Goal: Task Accomplishment & Management: Manage account settings

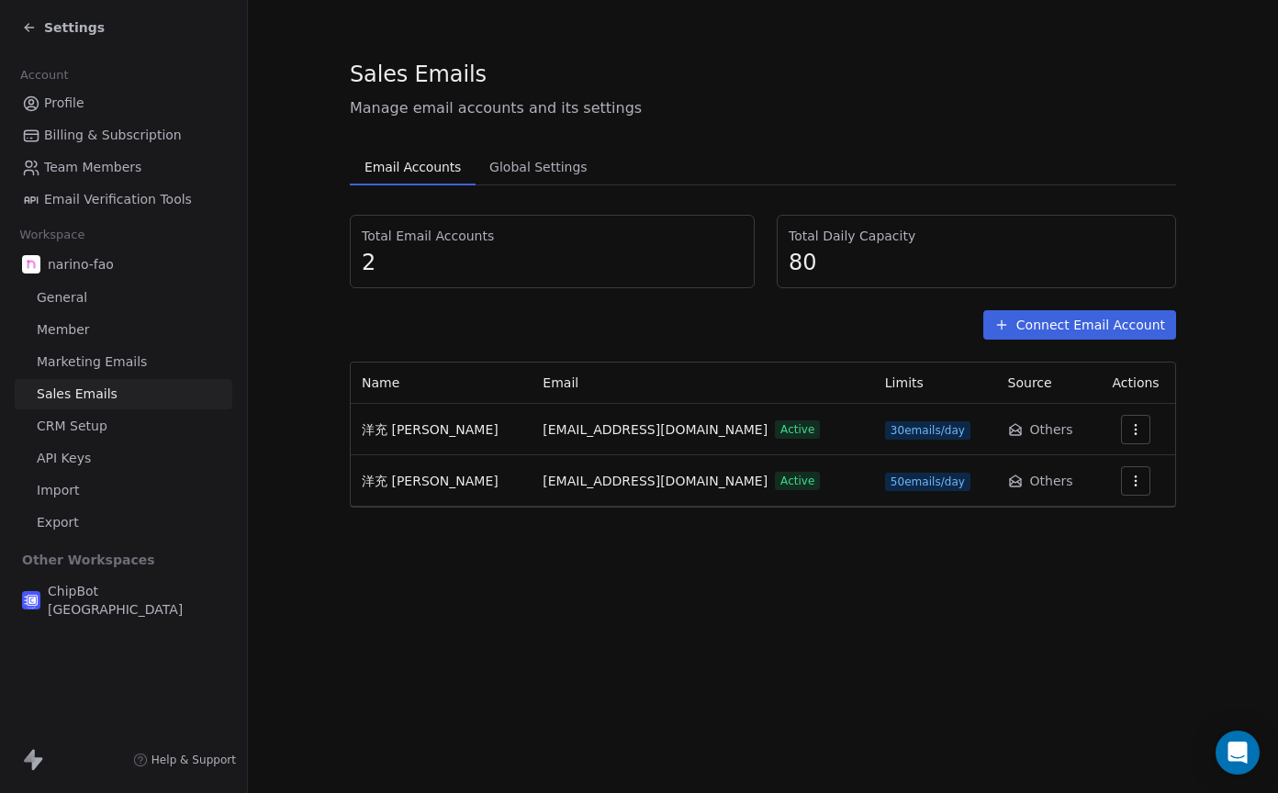
click at [59, 99] on span "Profile" at bounding box center [64, 103] width 40 height 19
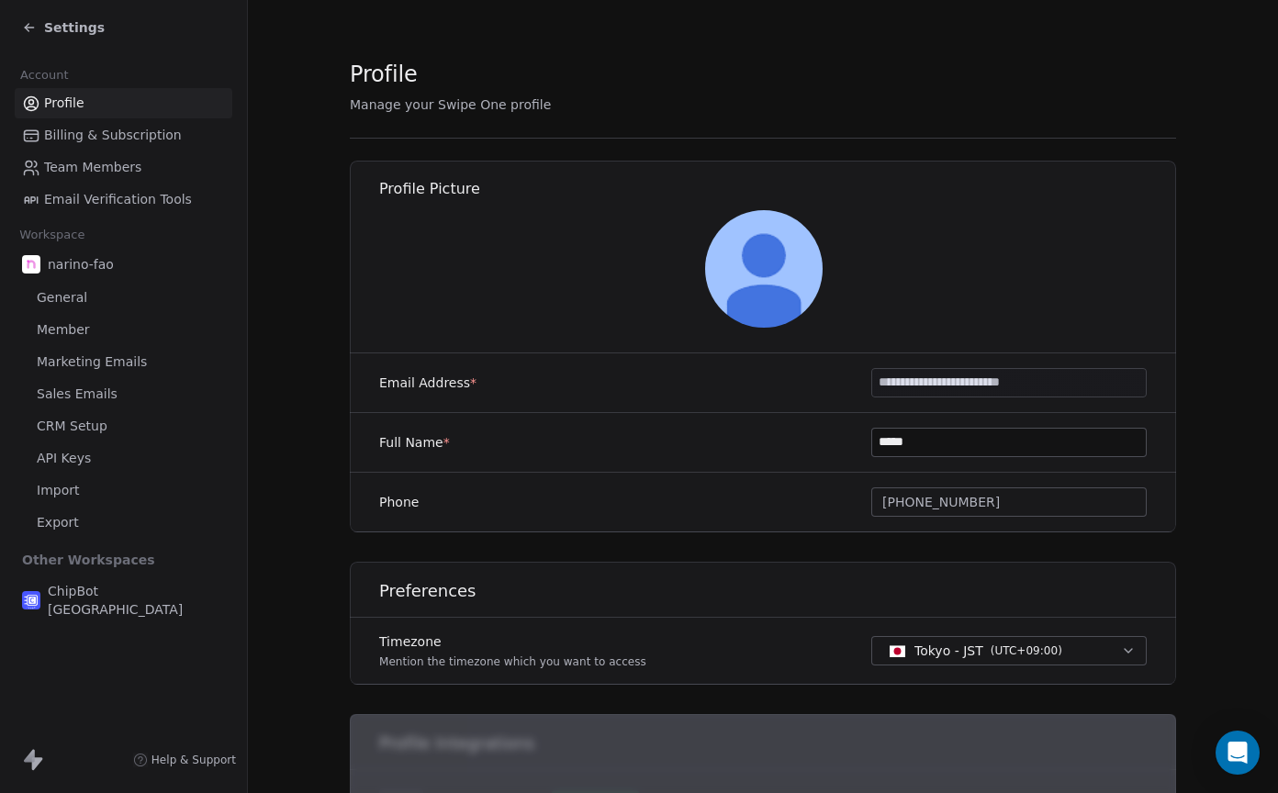
click at [989, 390] on input "**********" at bounding box center [1009, 383] width 274 height 28
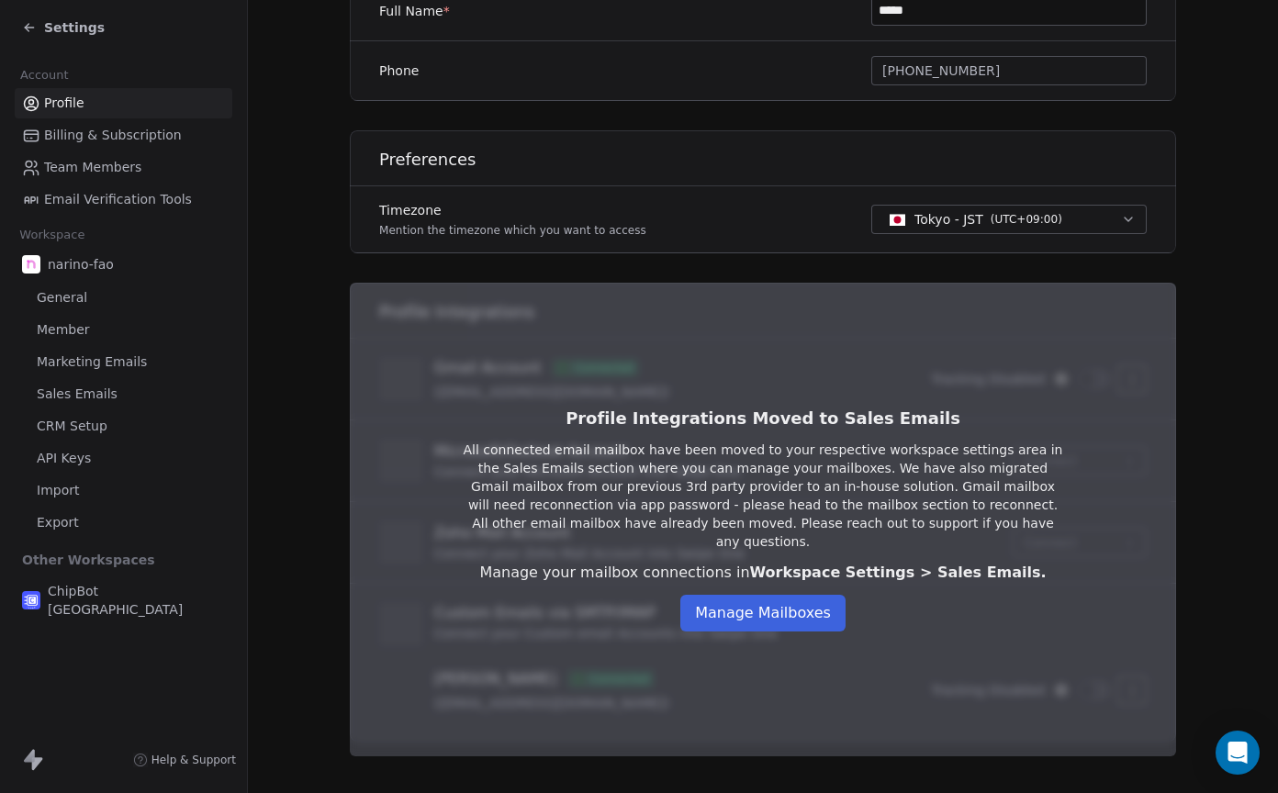
scroll to position [384, 0]
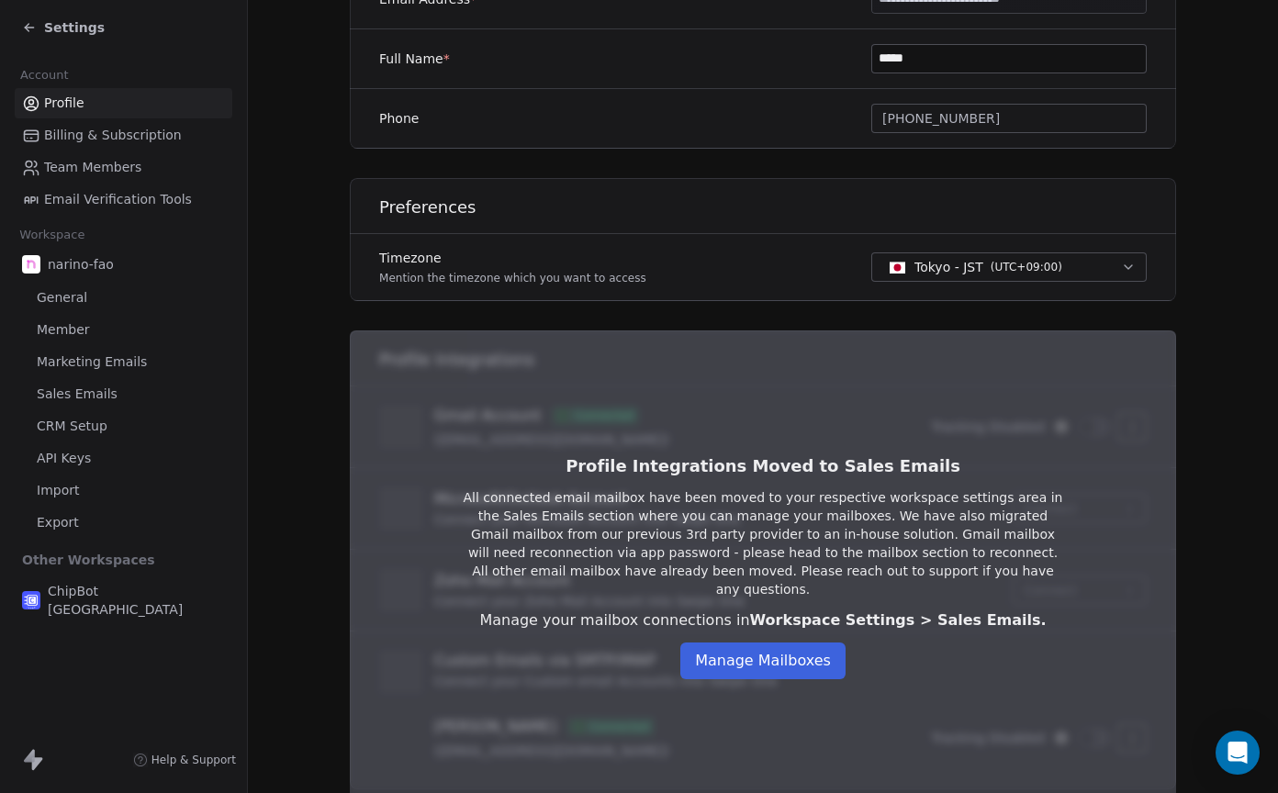
click at [29, 22] on icon at bounding box center [29, 27] width 15 height 15
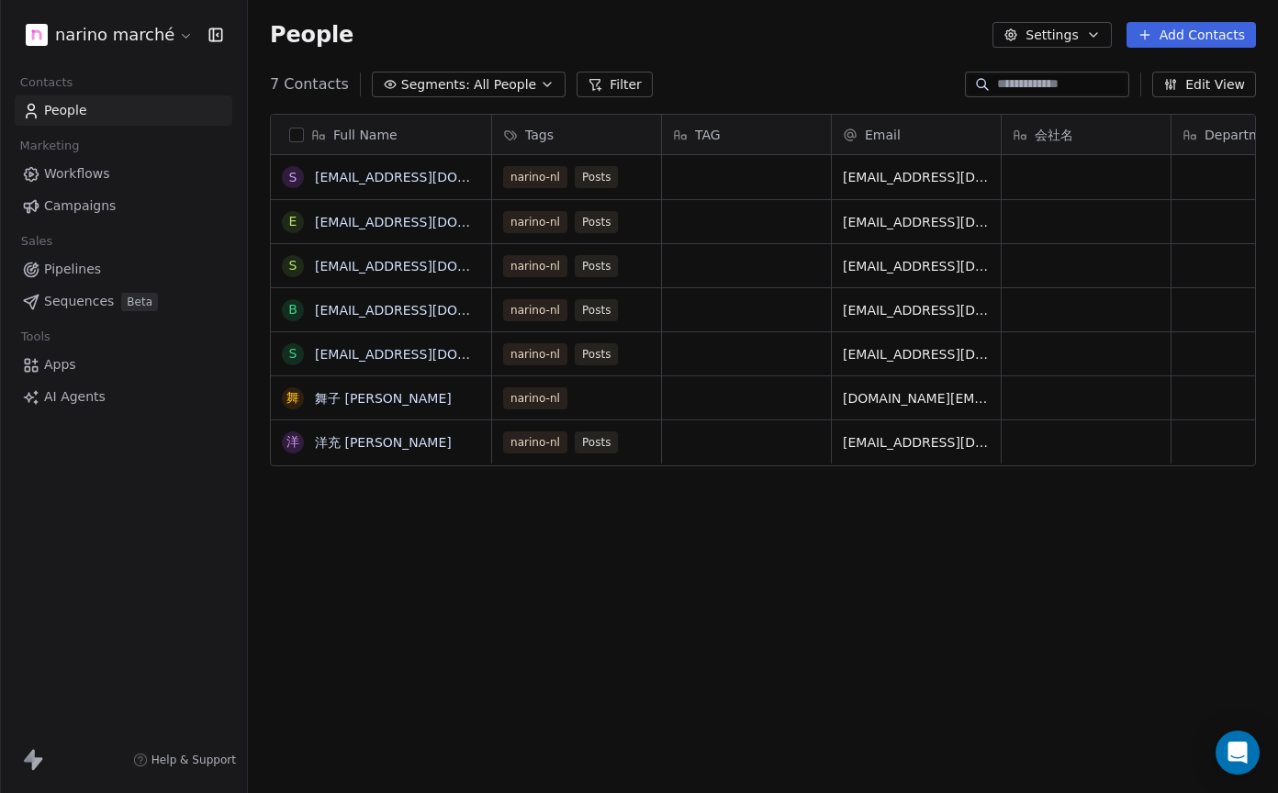
scroll to position [699, 1030]
click at [158, 113] on link "People" at bounding box center [124, 110] width 218 height 30
click at [32, 760] on icon at bounding box center [29, 755] width 11 height 13
click at [1086, 39] on button "Settings" at bounding box center [1052, 35] width 118 height 26
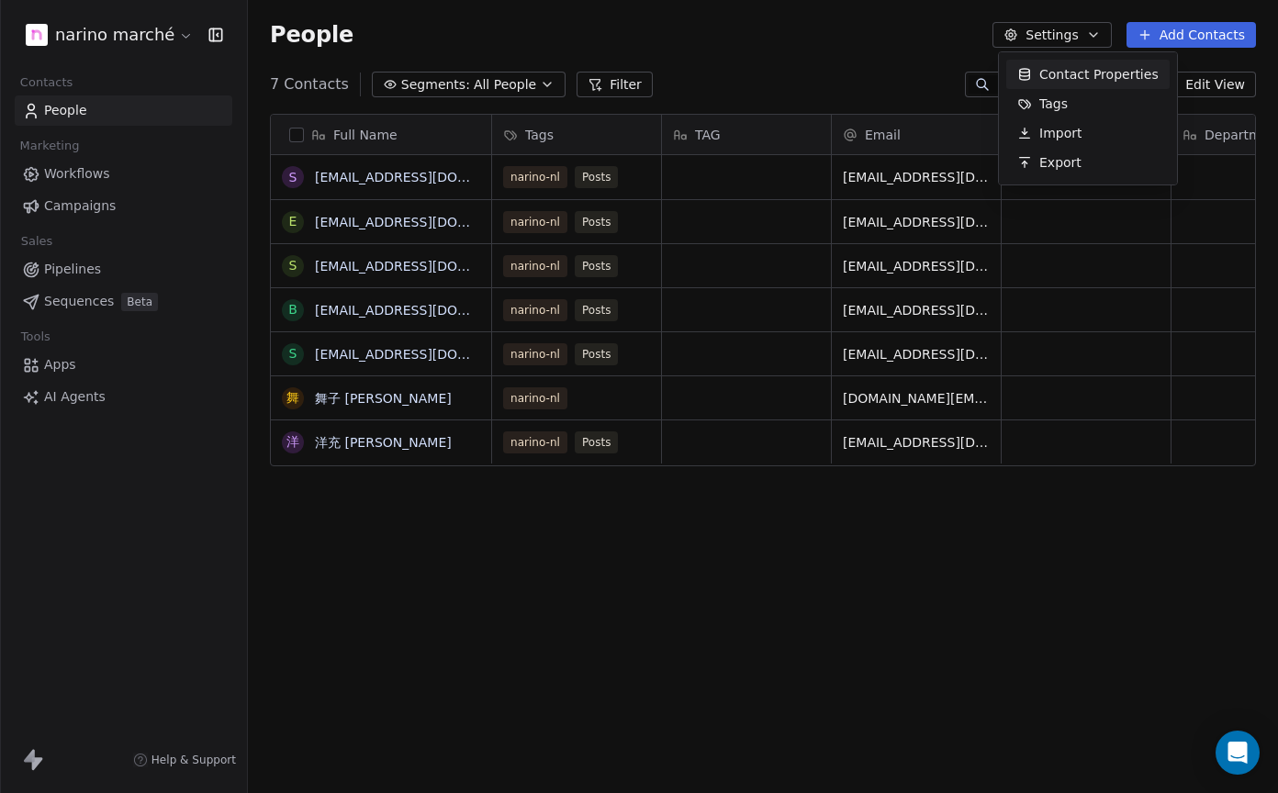
click at [100, 176] on html "narino marché Contacts People Marketing Workflows Campaigns Sales Pipelines Seq…" at bounding box center [639, 396] width 1278 height 793
click at [78, 183] on span "Workflows" at bounding box center [77, 173] width 66 height 19
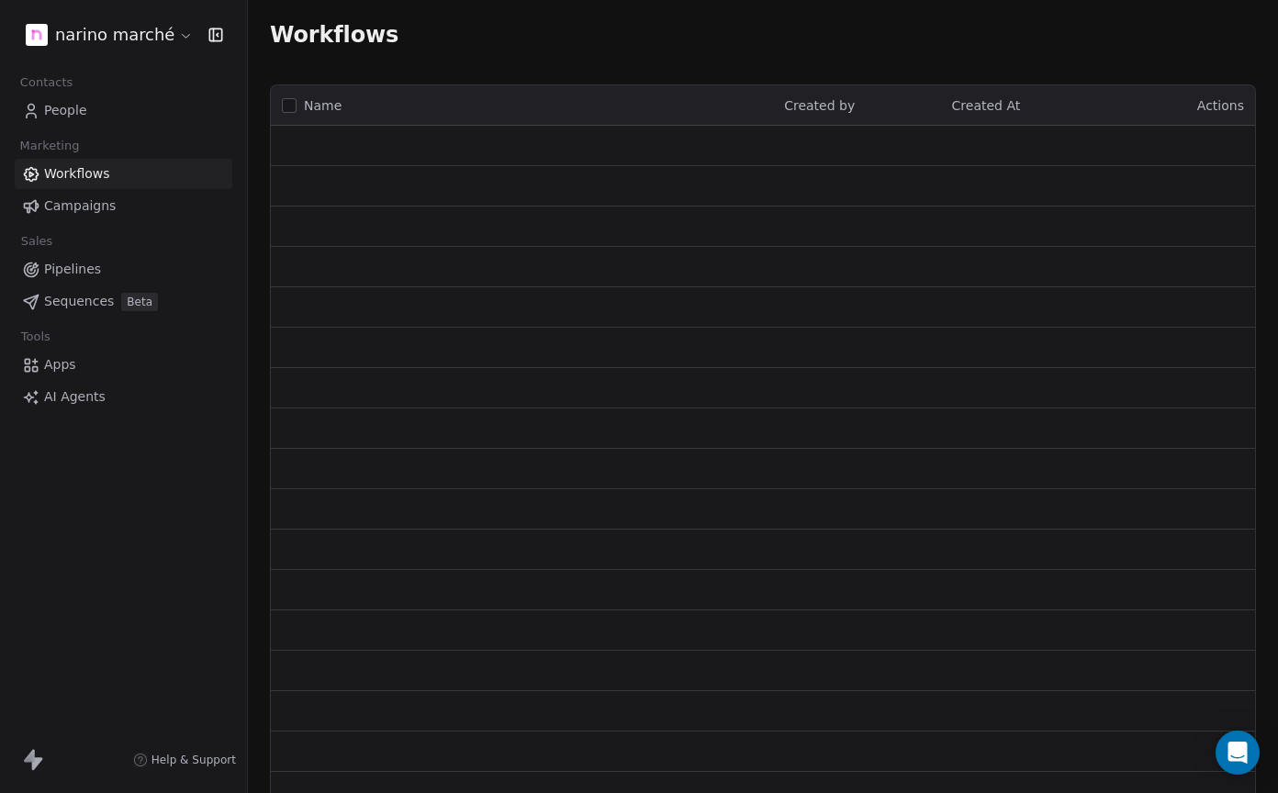
click at [98, 36] on html "narino marché Contacts People Marketing Workflows Campaigns Sales Pipelines Seq…" at bounding box center [639, 396] width 1278 height 793
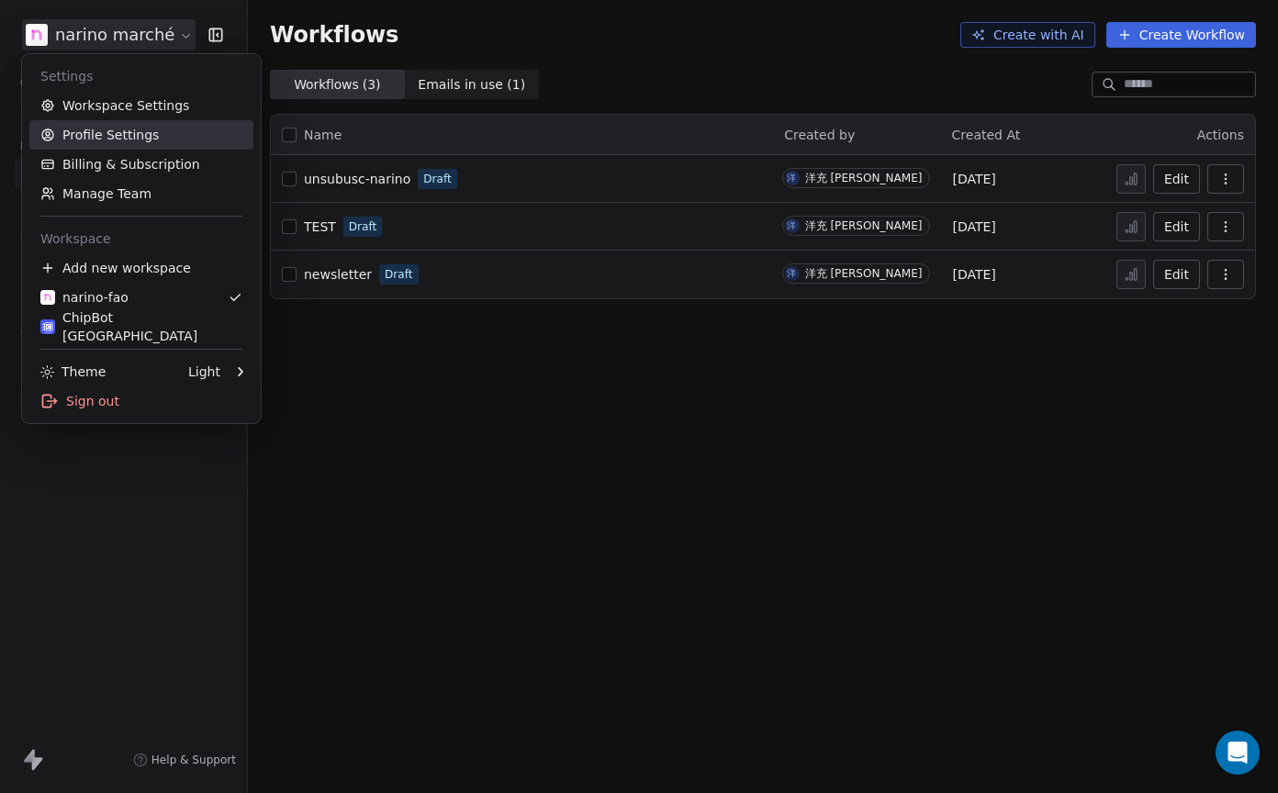
click at [108, 137] on link "Profile Settings" at bounding box center [141, 134] width 224 height 29
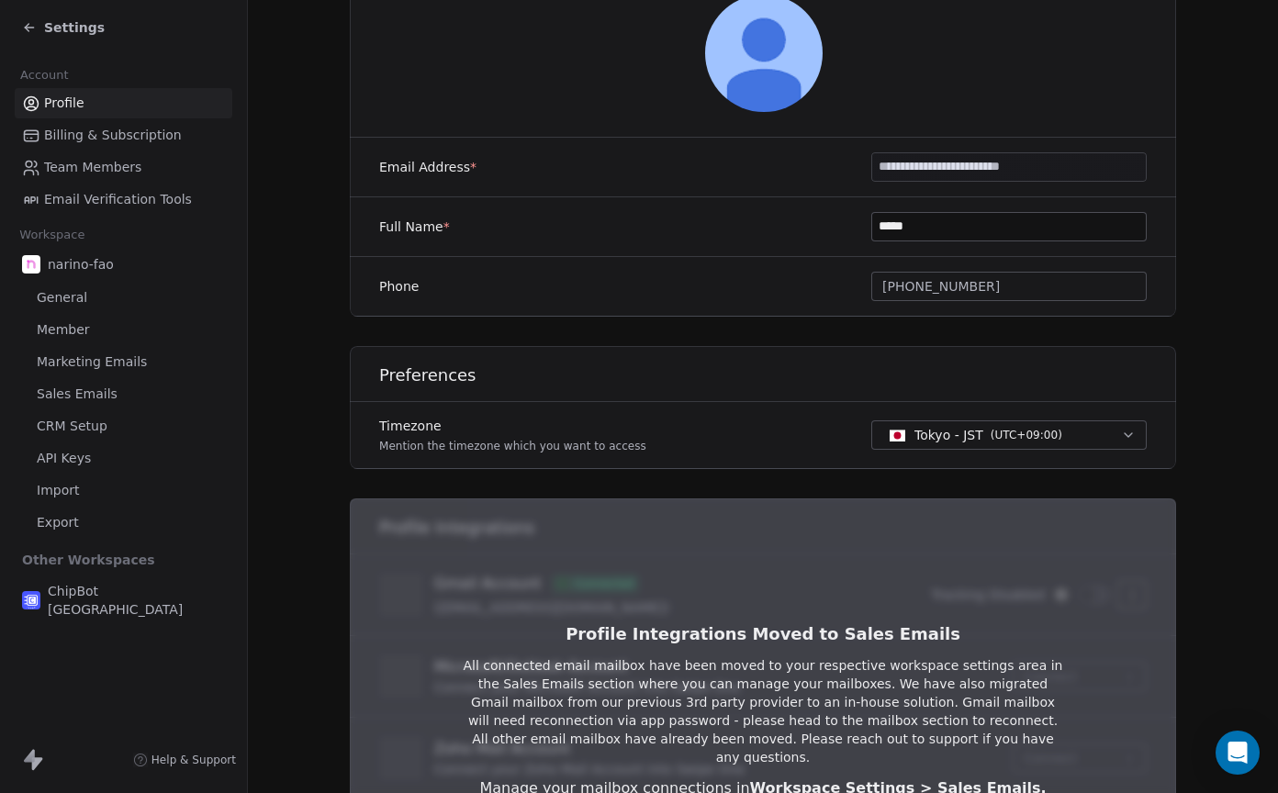
scroll to position [219, 0]
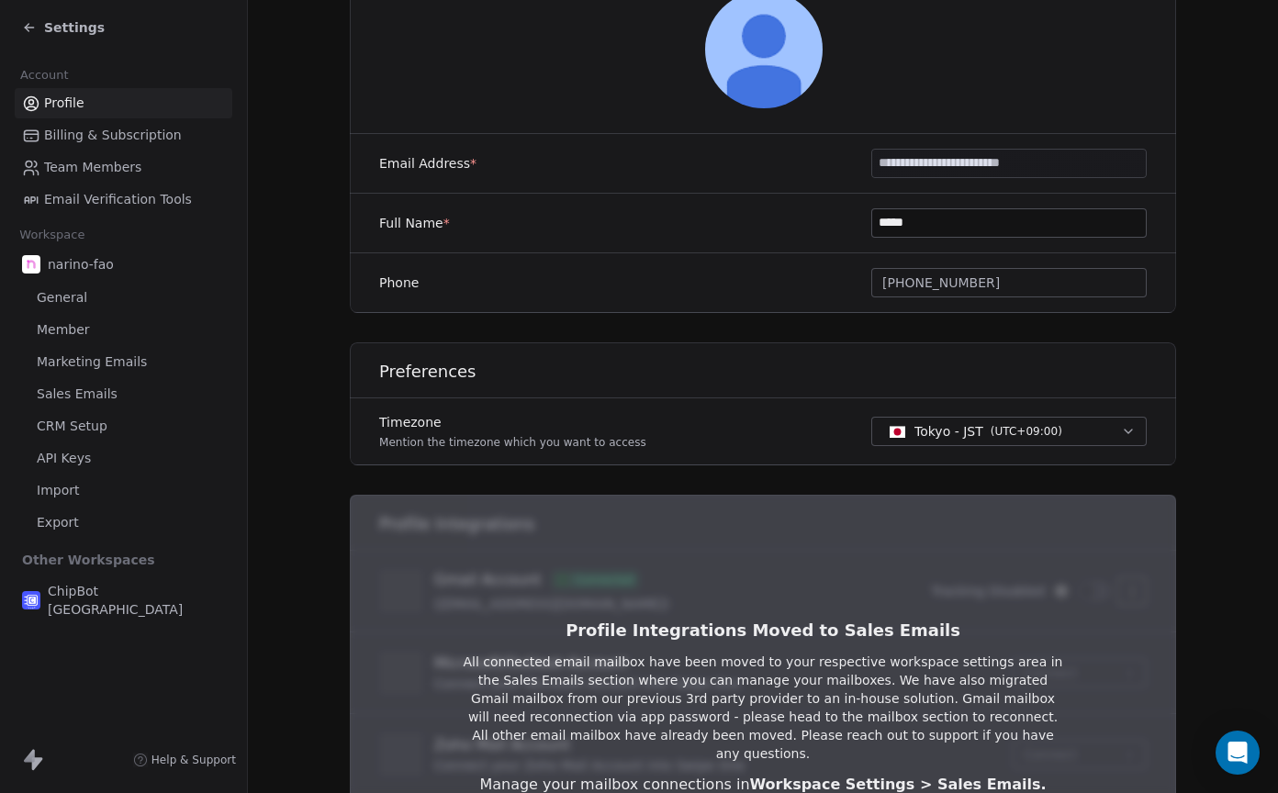
click at [1038, 171] on input "**********" at bounding box center [1009, 164] width 274 height 28
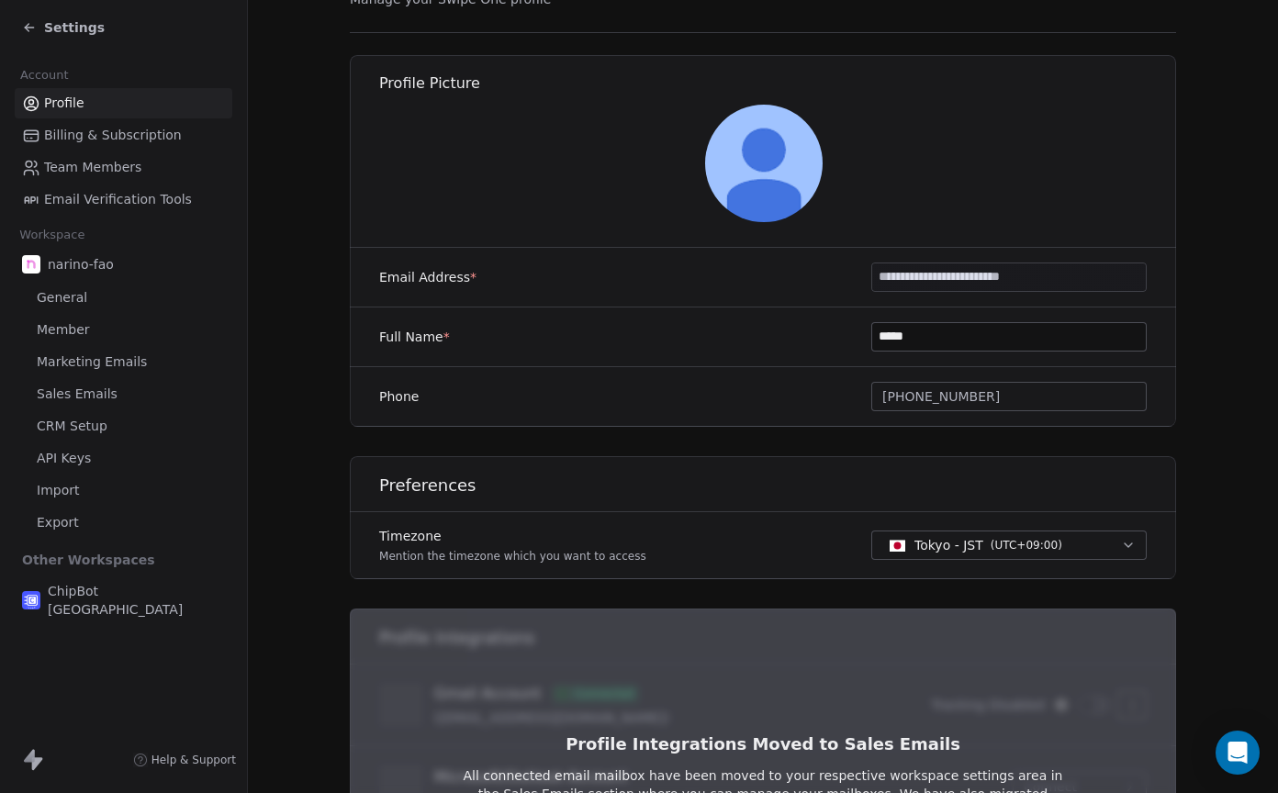
scroll to position [104, 0]
drag, startPoint x: 963, startPoint y: 342, endPoint x: 841, endPoint y: 342, distance: 122.1
click at [847, 342] on div "Full Name * *****" at bounding box center [763, 339] width 826 height 60
type input "*****"
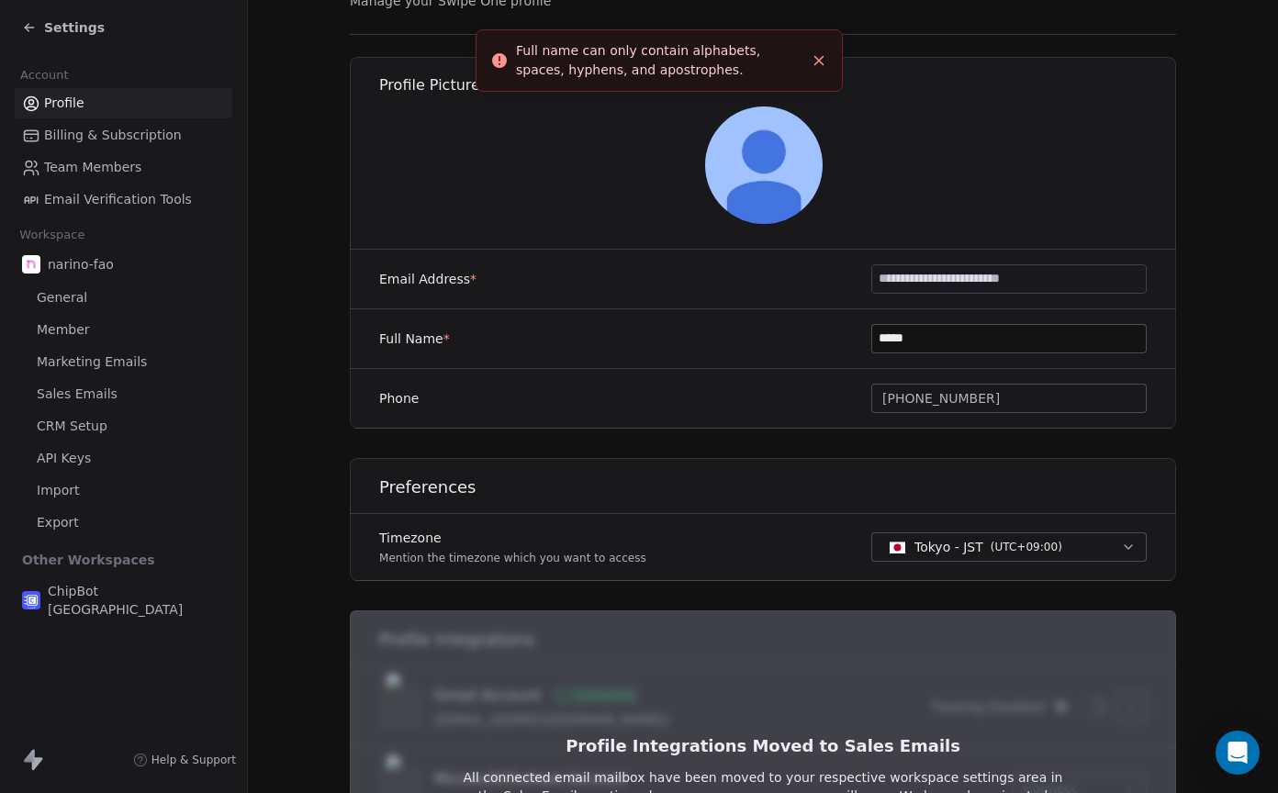
click at [821, 58] on line "Close toast" at bounding box center [819, 61] width 8 height 8
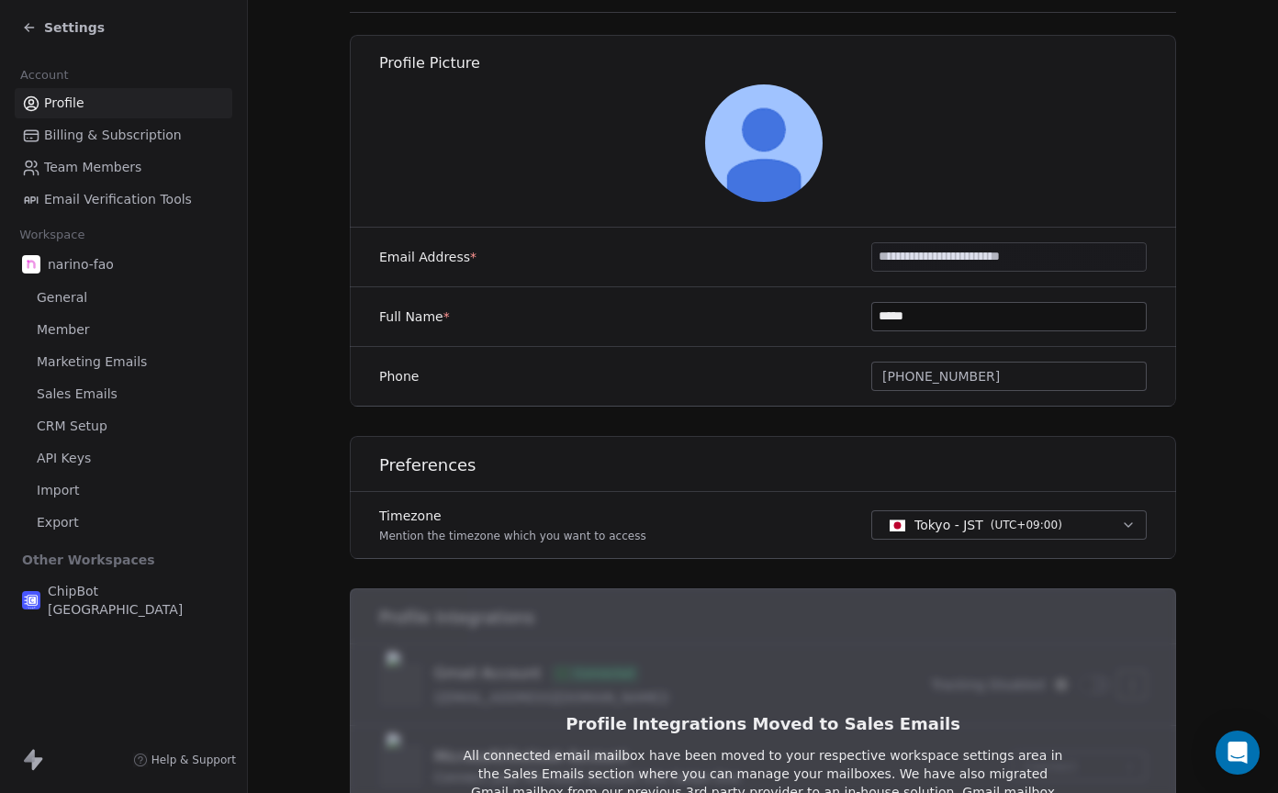
scroll to position [207, 0]
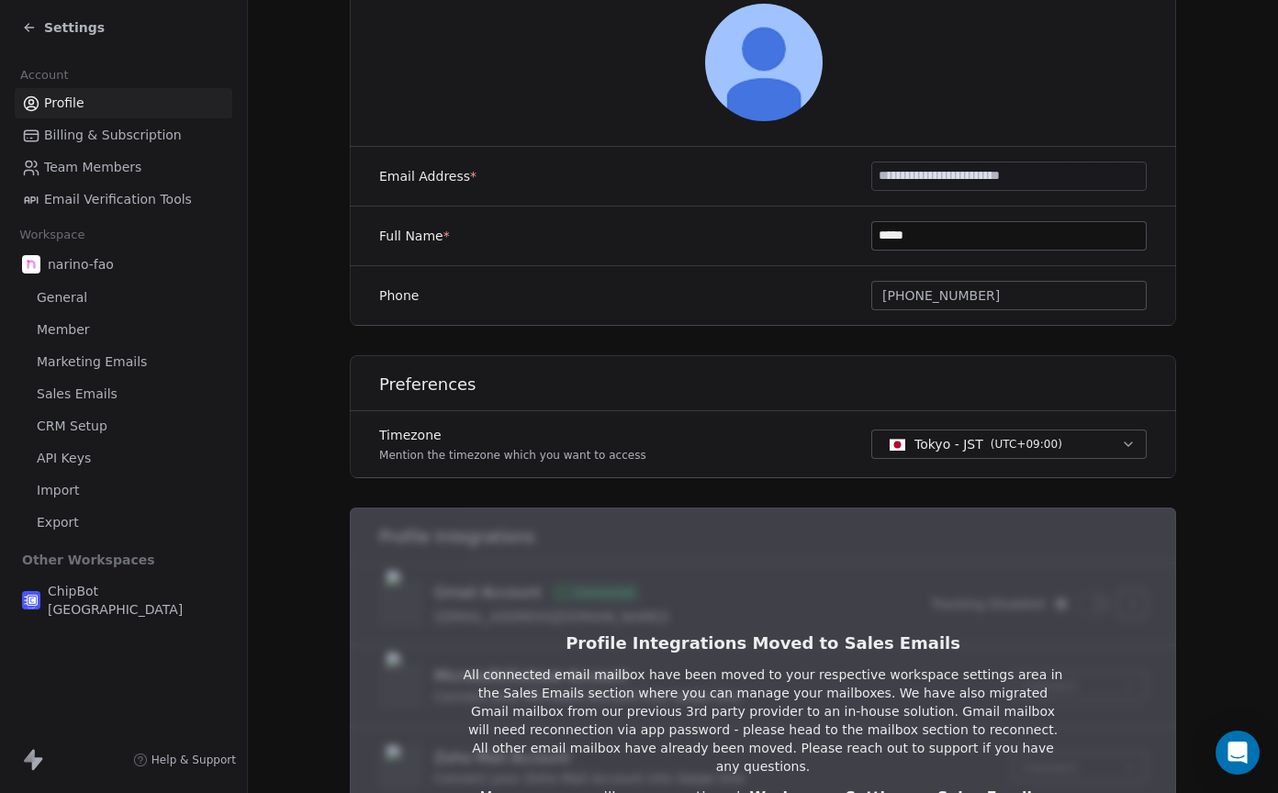
click at [140, 132] on span "Billing & Subscription" at bounding box center [113, 135] width 138 height 19
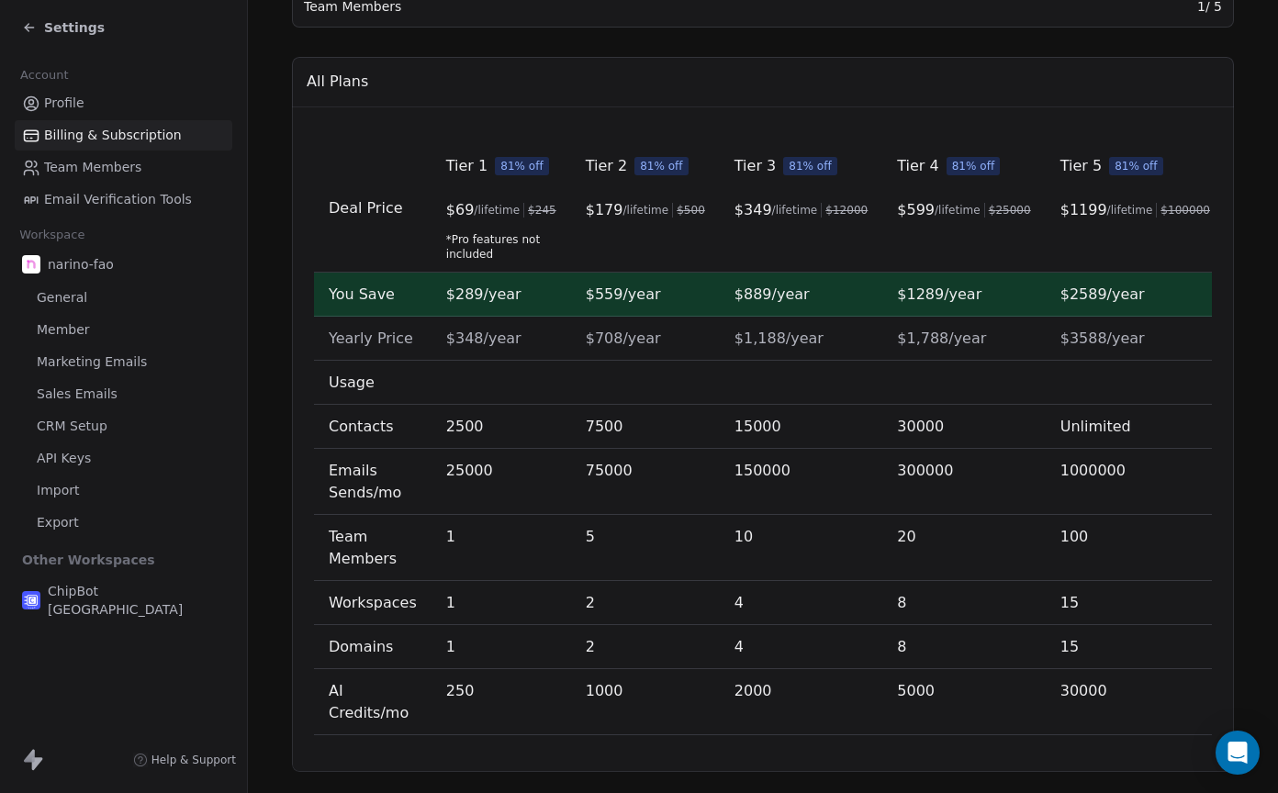
scroll to position [573, 0]
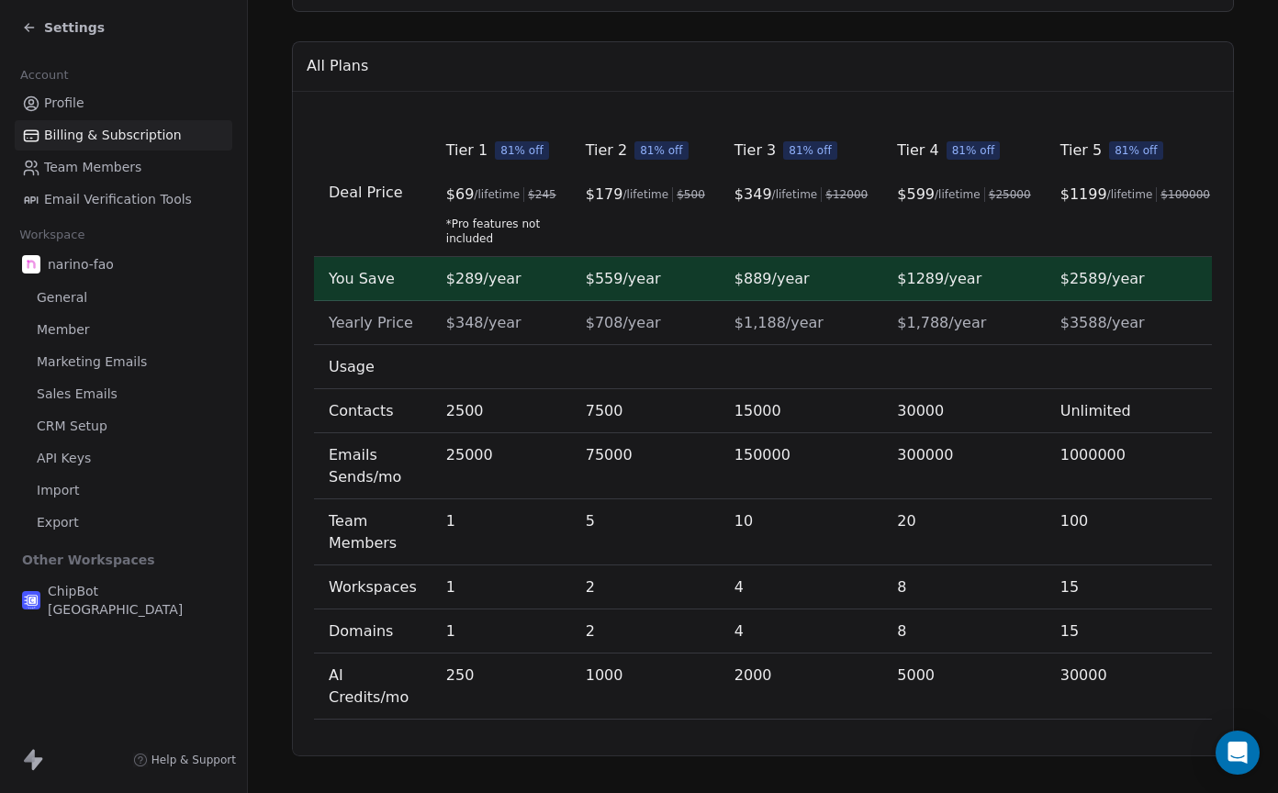
click at [85, 331] on span "Member" at bounding box center [63, 329] width 53 height 19
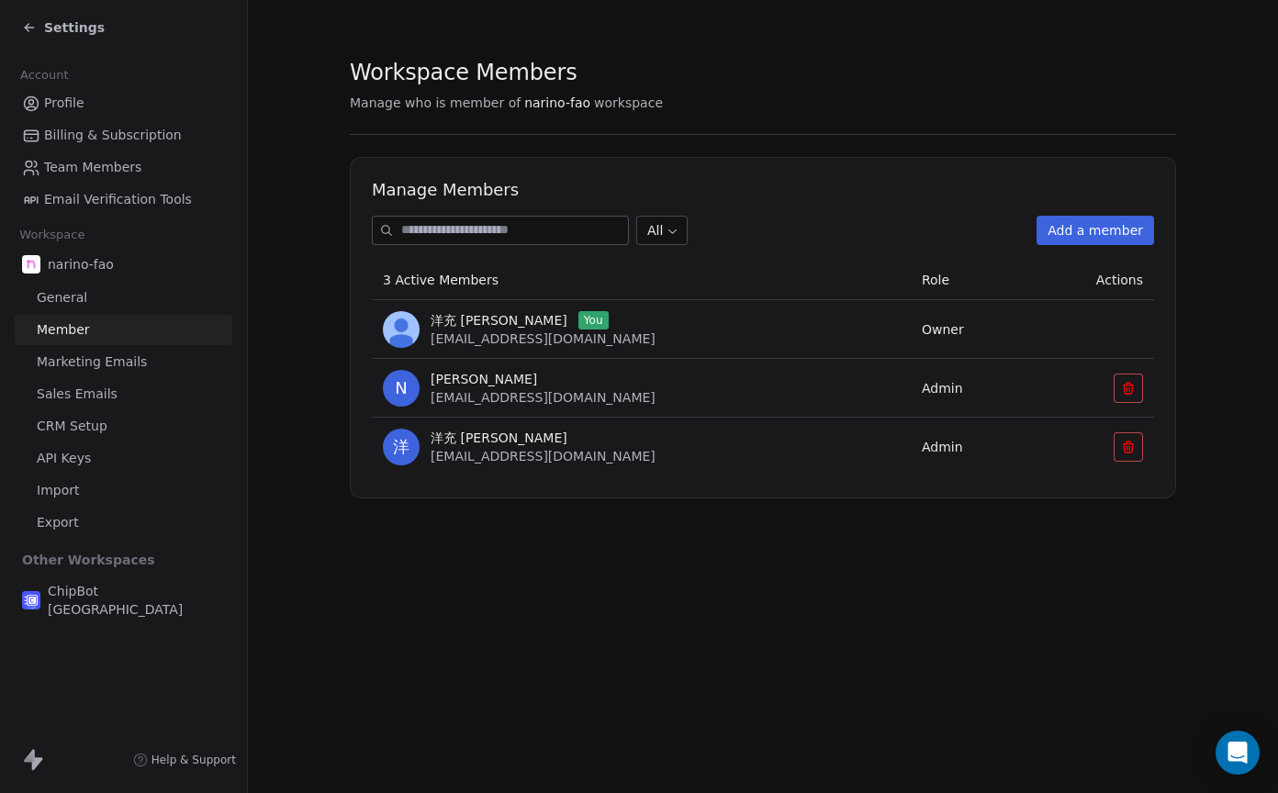
click at [1104, 237] on button "Add a member" at bounding box center [1096, 230] width 118 height 29
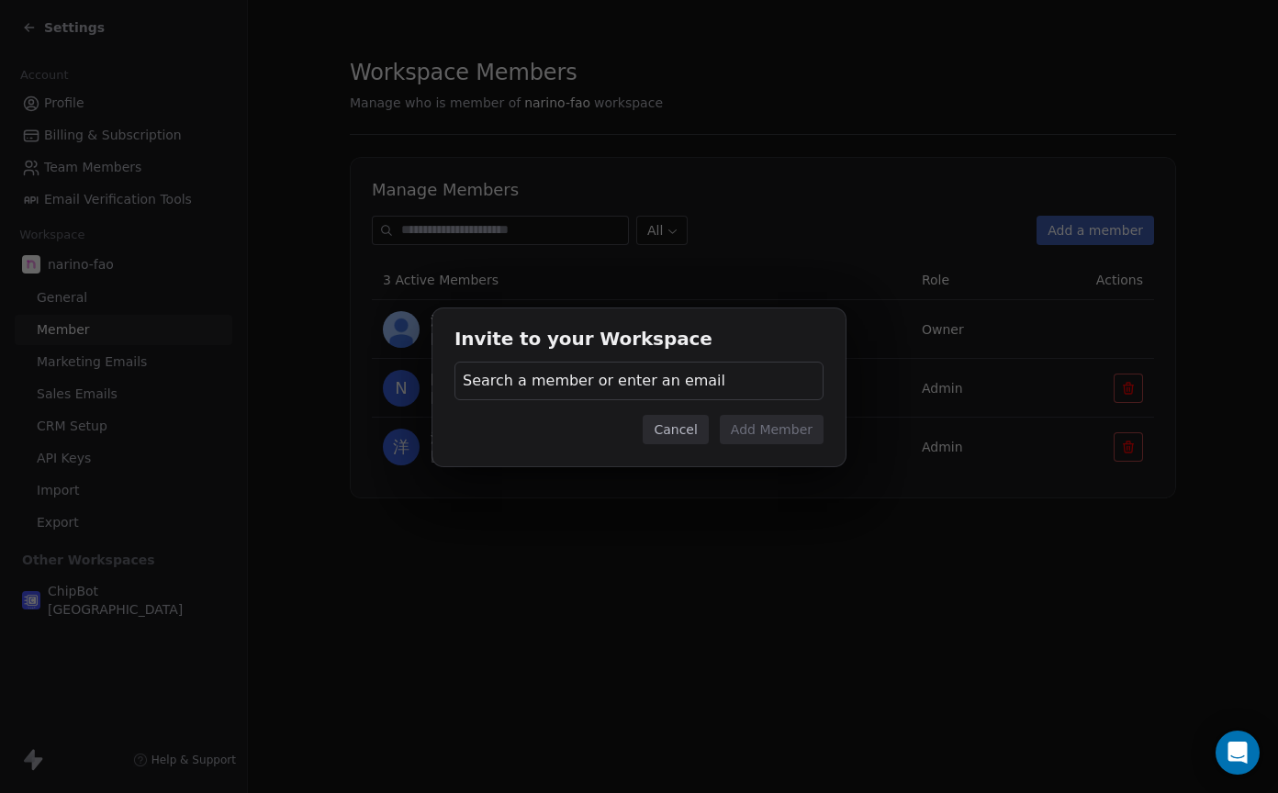
click at [730, 379] on div "Search a member or enter an email" at bounding box center [638, 381] width 369 height 39
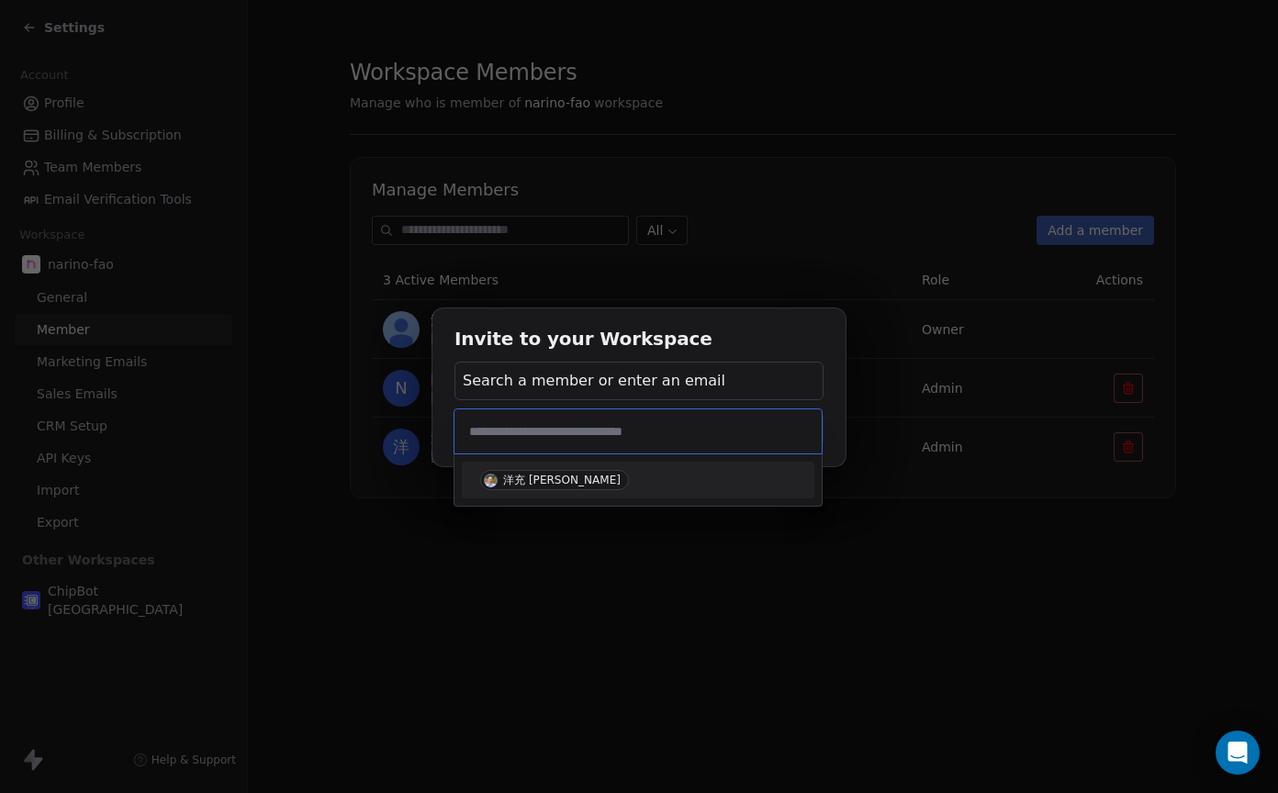
click at [533, 480] on div "洋充 [PERSON_NAME]" at bounding box center [562, 480] width 118 height 13
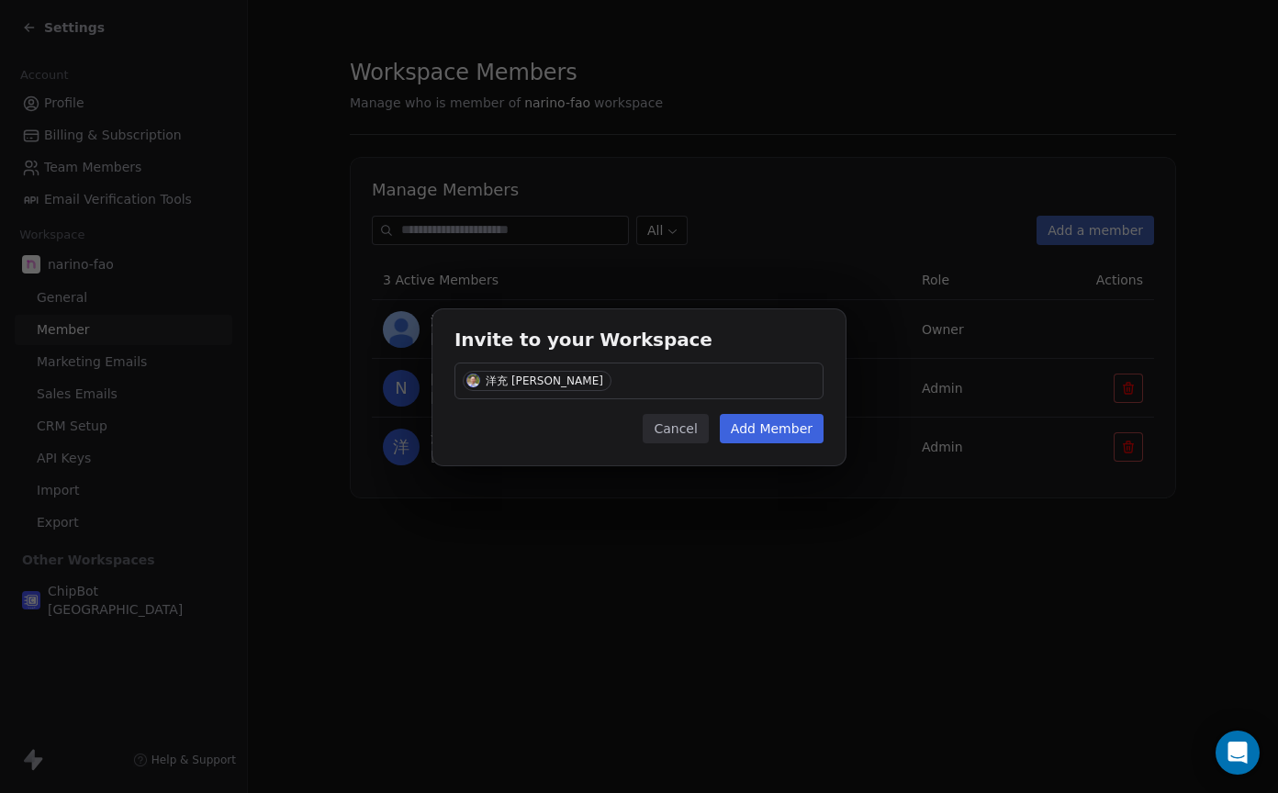
click at [522, 377] on div "洋充 [PERSON_NAME]" at bounding box center [545, 381] width 118 height 13
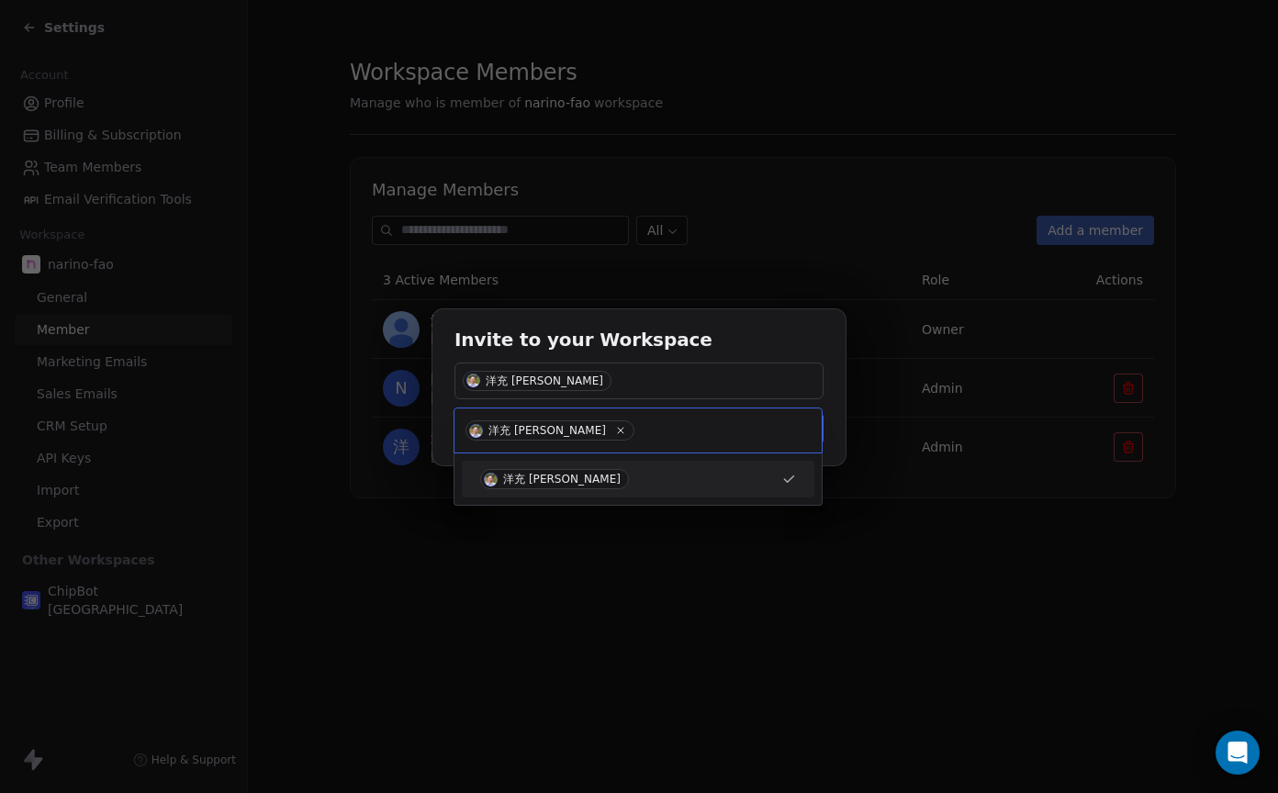
click at [795, 284] on div "Invite to your Workspace 洋充 筒井 Cancel Add Member" at bounding box center [639, 396] width 1278 height 232
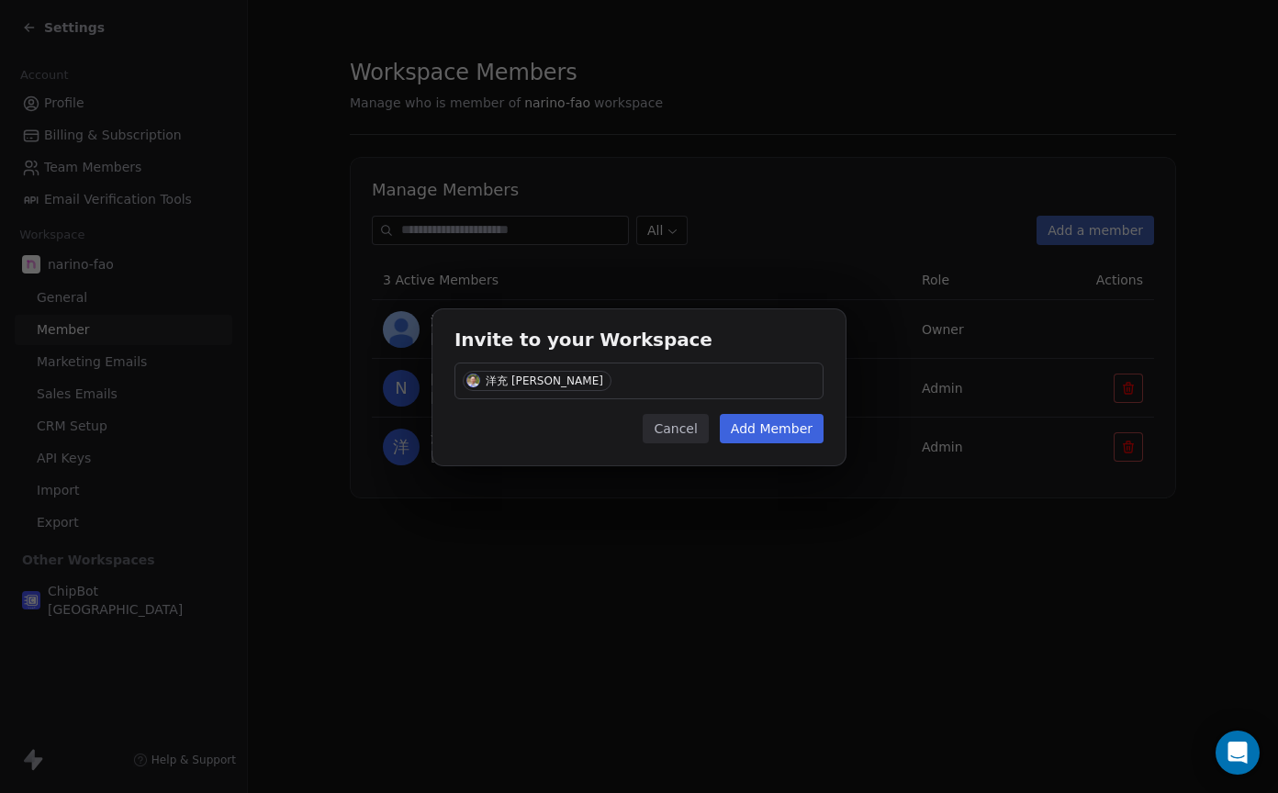
click at [679, 437] on button "Cancel" at bounding box center [675, 428] width 65 height 29
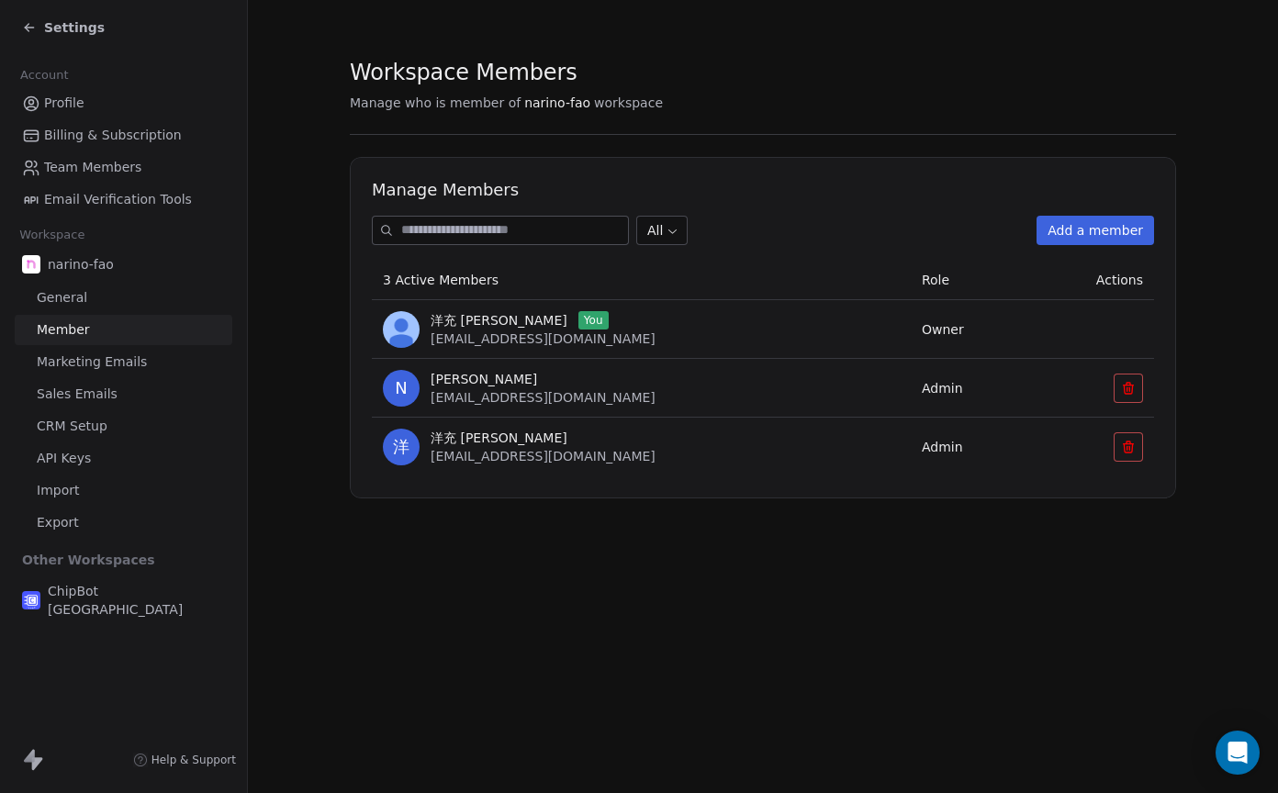
click at [116, 595] on span "ChipBot [GEOGRAPHIC_DATA]" at bounding box center [136, 600] width 177 height 37
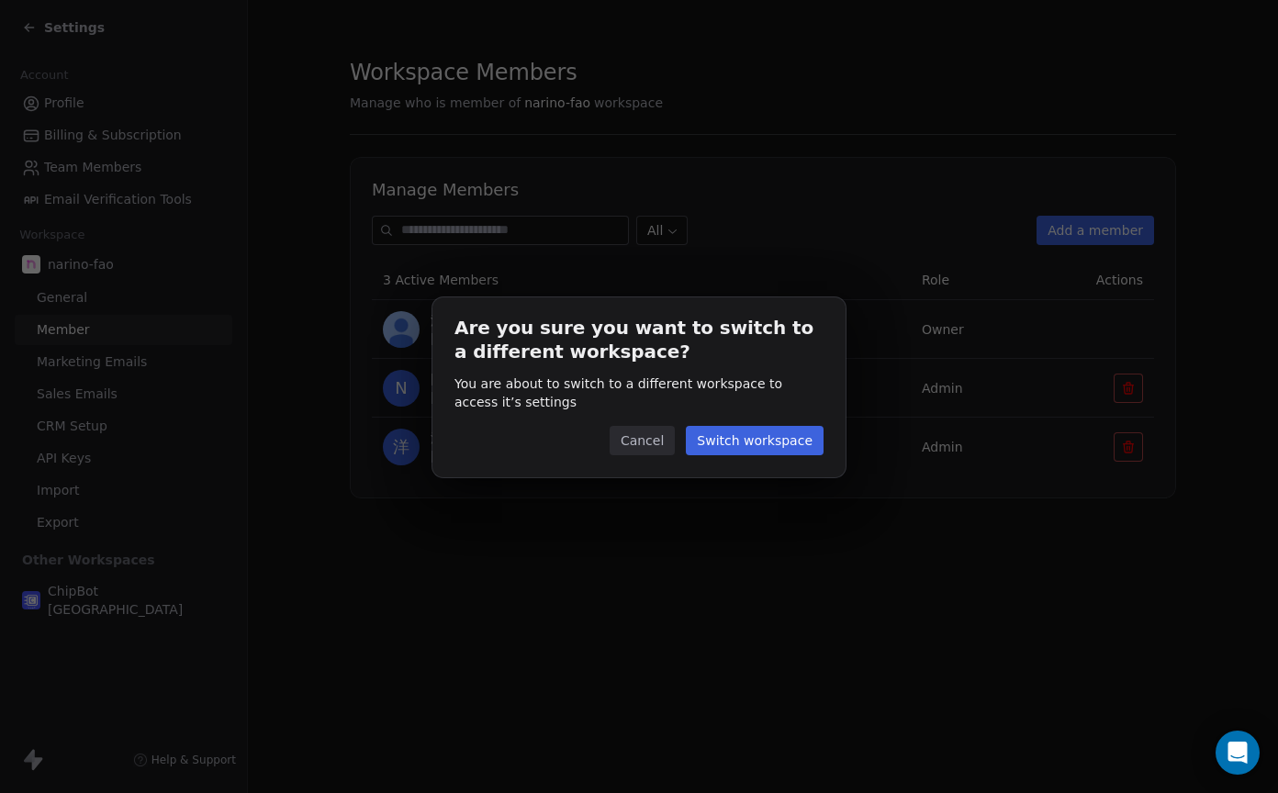
click at [721, 443] on button "Switch workspace" at bounding box center [755, 440] width 138 height 29
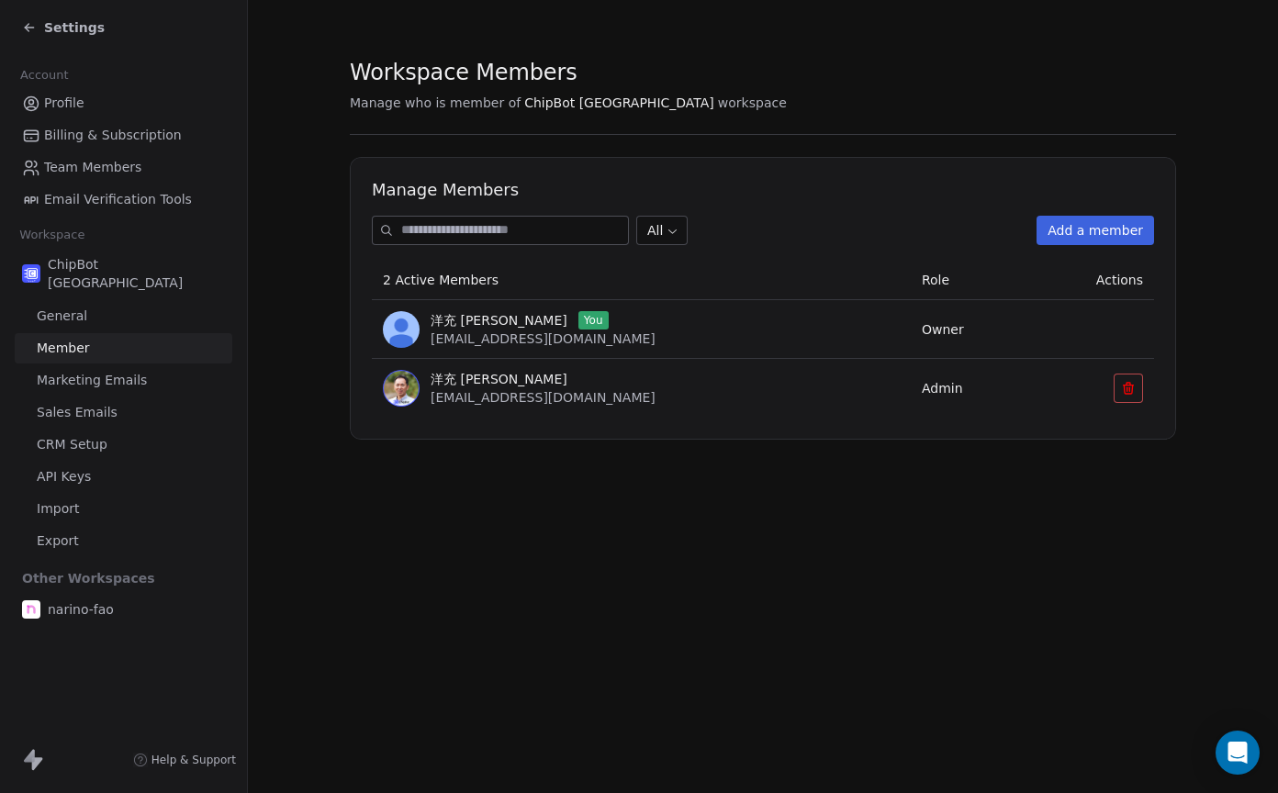
click at [1114, 236] on button "Add a member" at bounding box center [1096, 230] width 118 height 29
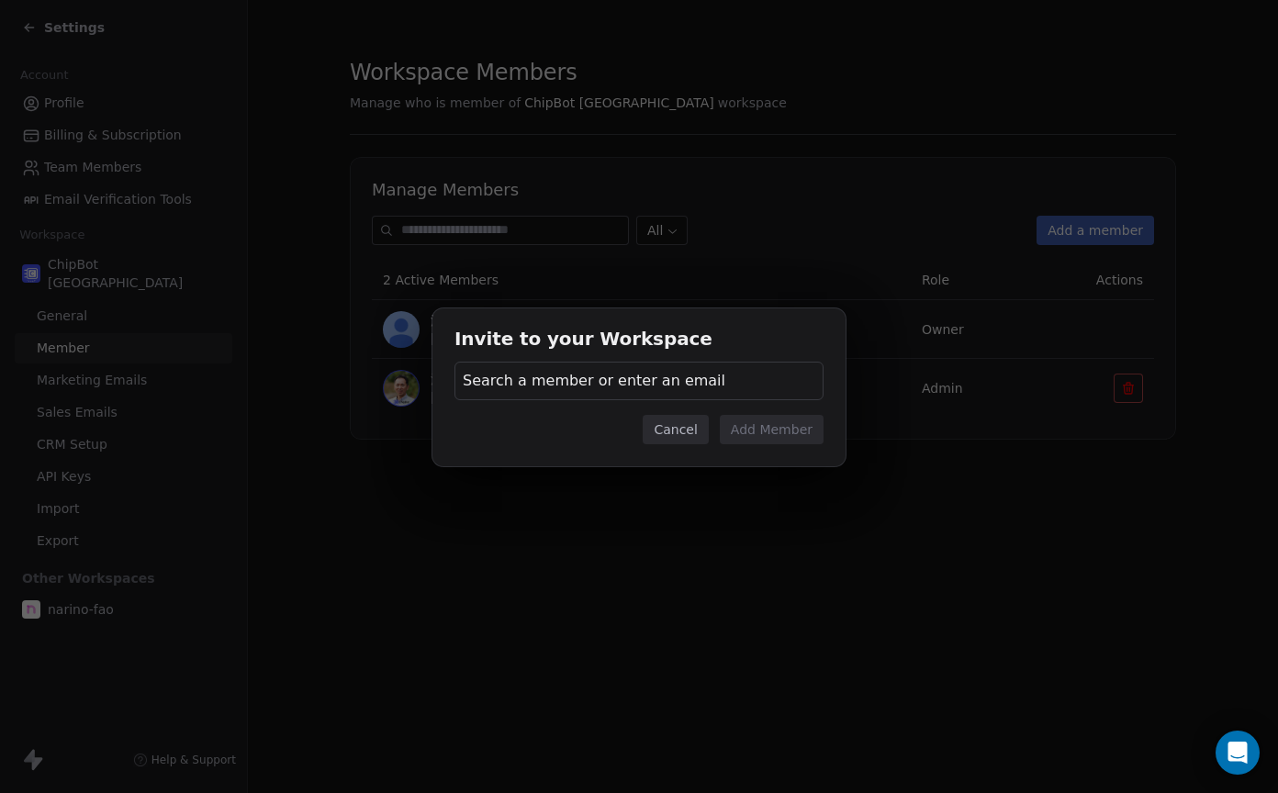
click at [698, 386] on div "Search a member or enter an email" at bounding box center [638, 381] width 369 height 39
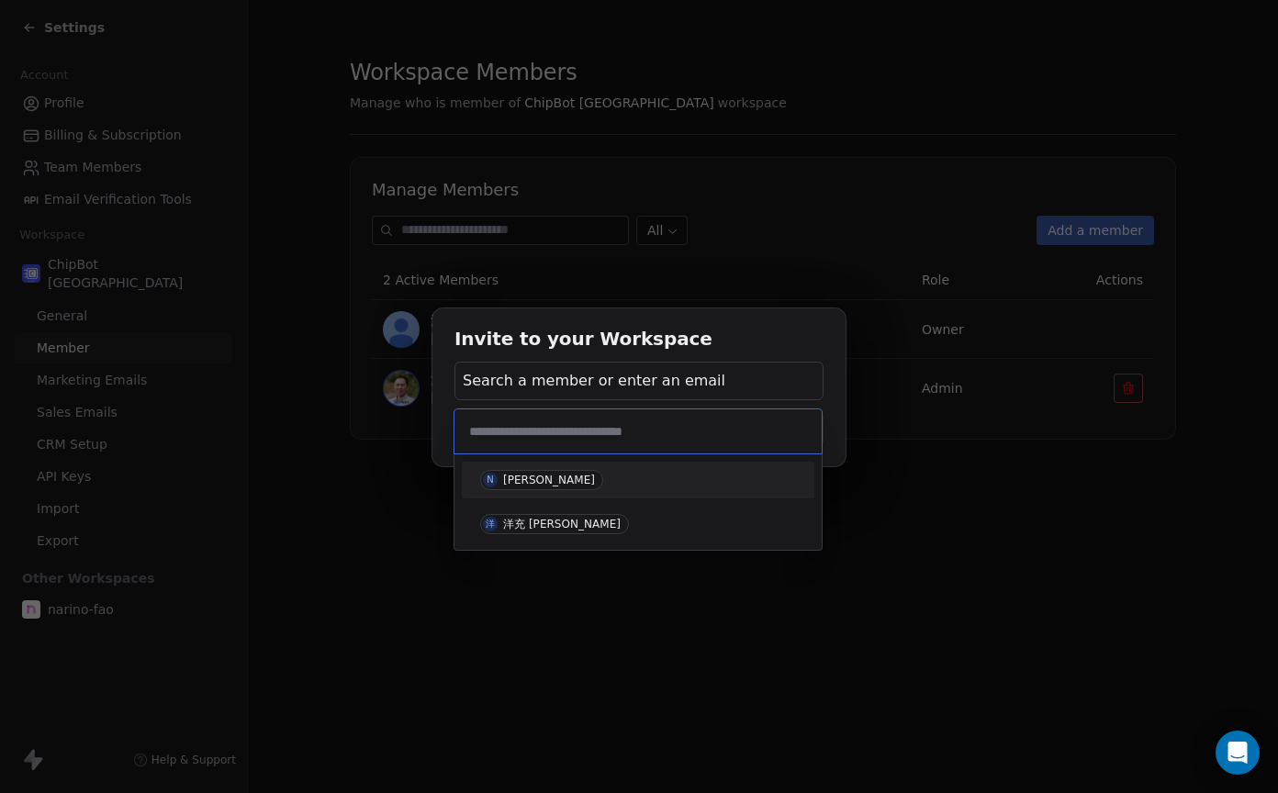
click at [915, 502] on div "Invite to your Workspace Search a member or enter an email Cancel Add Member" at bounding box center [639, 396] width 1278 height 234
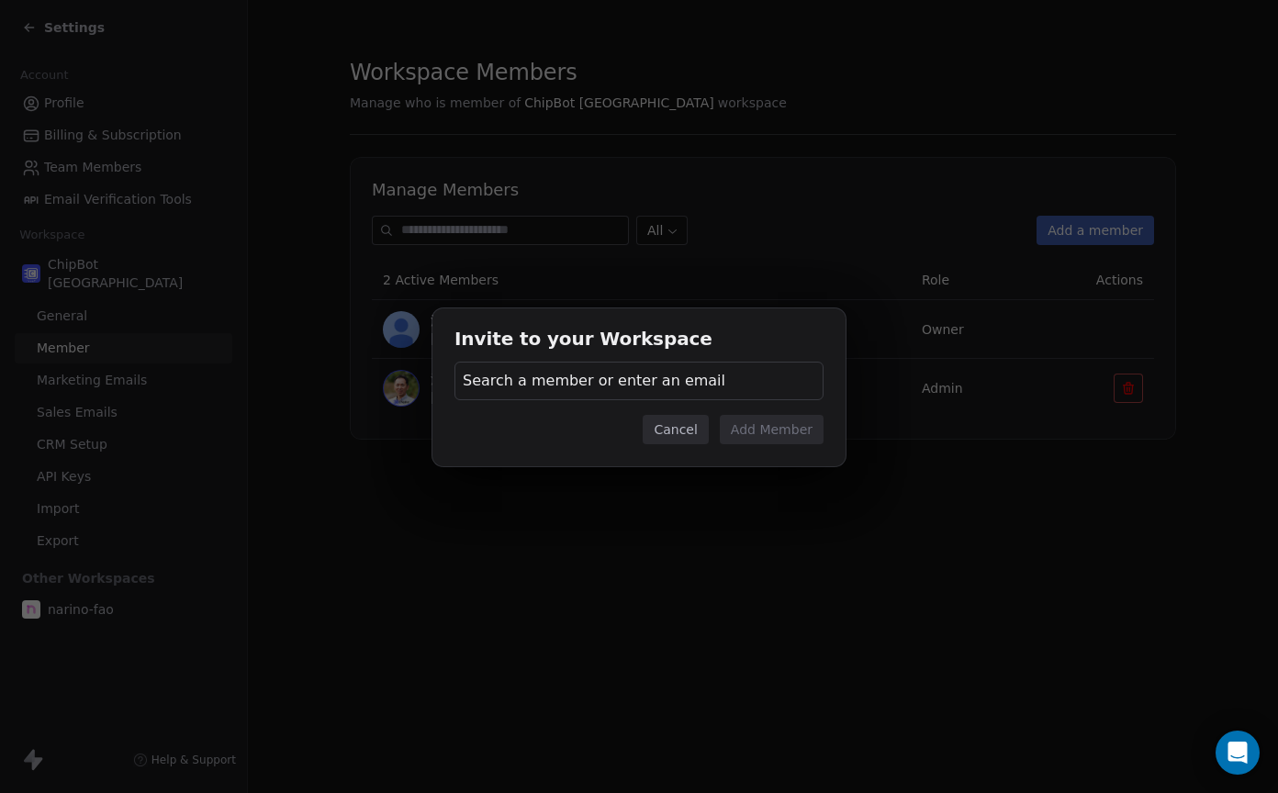
click at [868, 522] on div "Invite to your Workspace Search a member or enter an email Cancel Add Member" at bounding box center [639, 396] width 1278 height 793
click at [676, 433] on button "Cancel" at bounding box center [675, 429] width 65 height 29
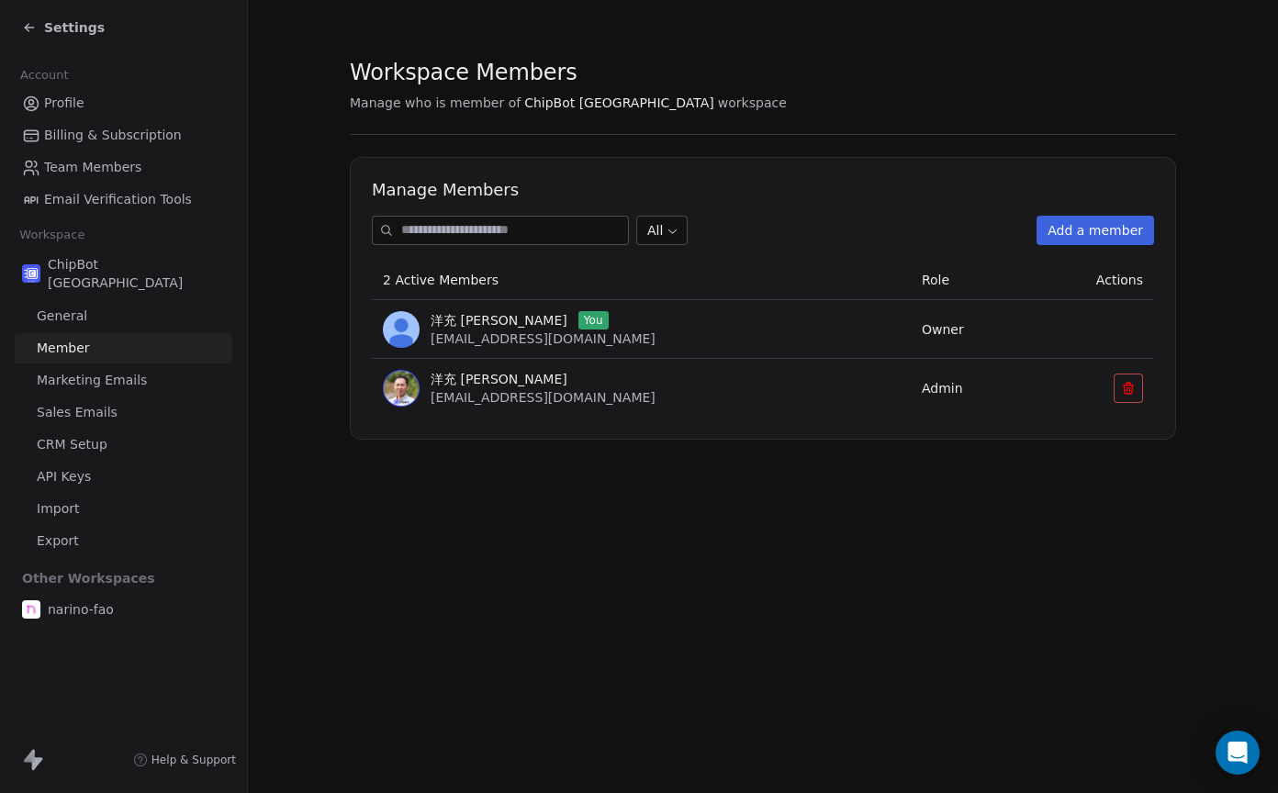
click at [74, 600] on span "narino-fao" at bounding box center [81, 609] width 66 height 18
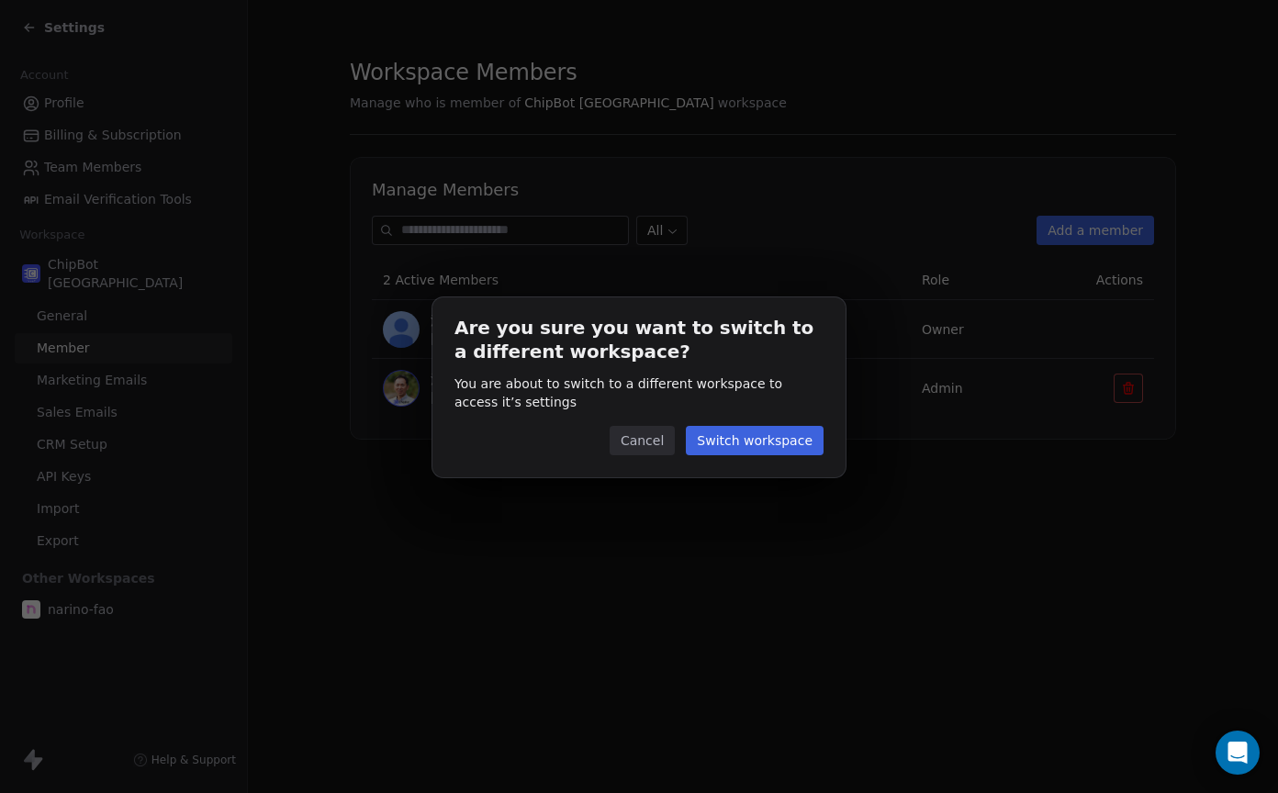
click at [723, 431] on button "Switch workspace" at bounding box center [755, 440] width 138 height 29
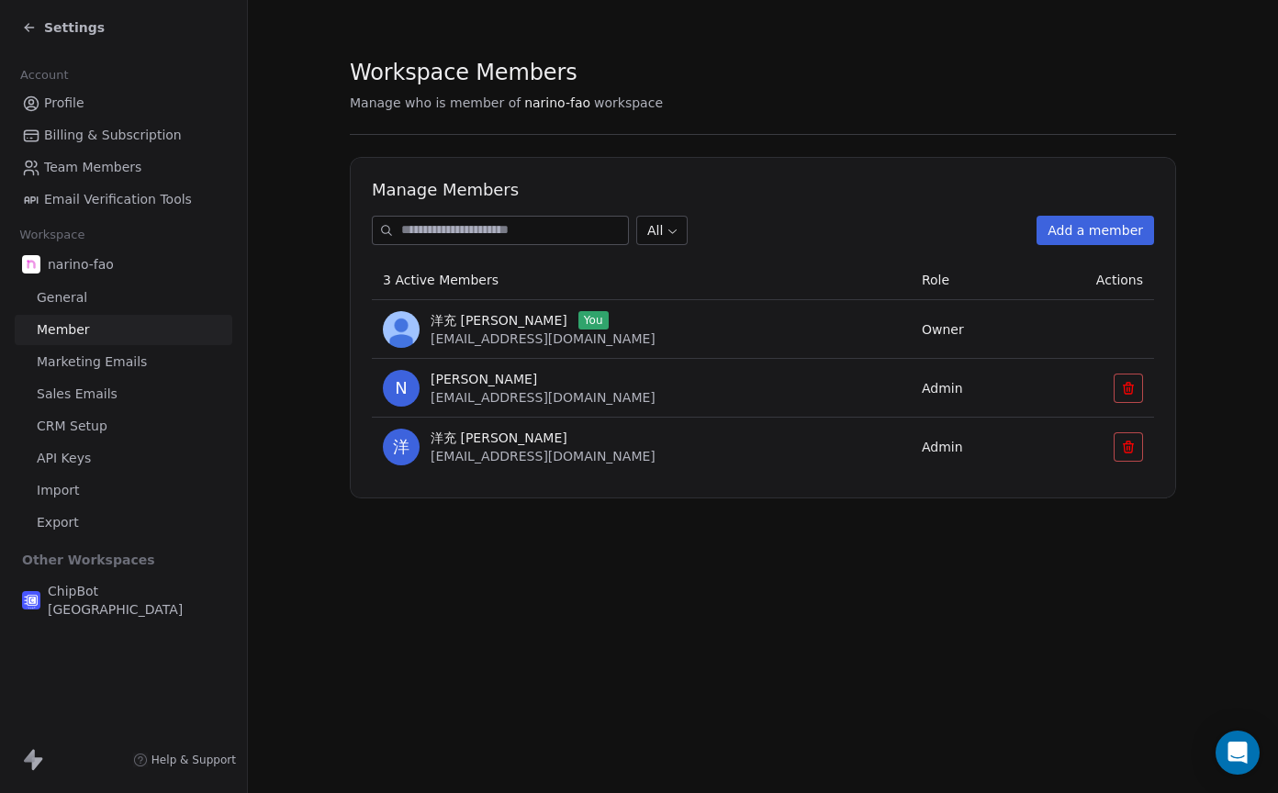
click at [82, 140] on span "Billing & Subscription" at bounding box center [113, 135] width 138 height 19
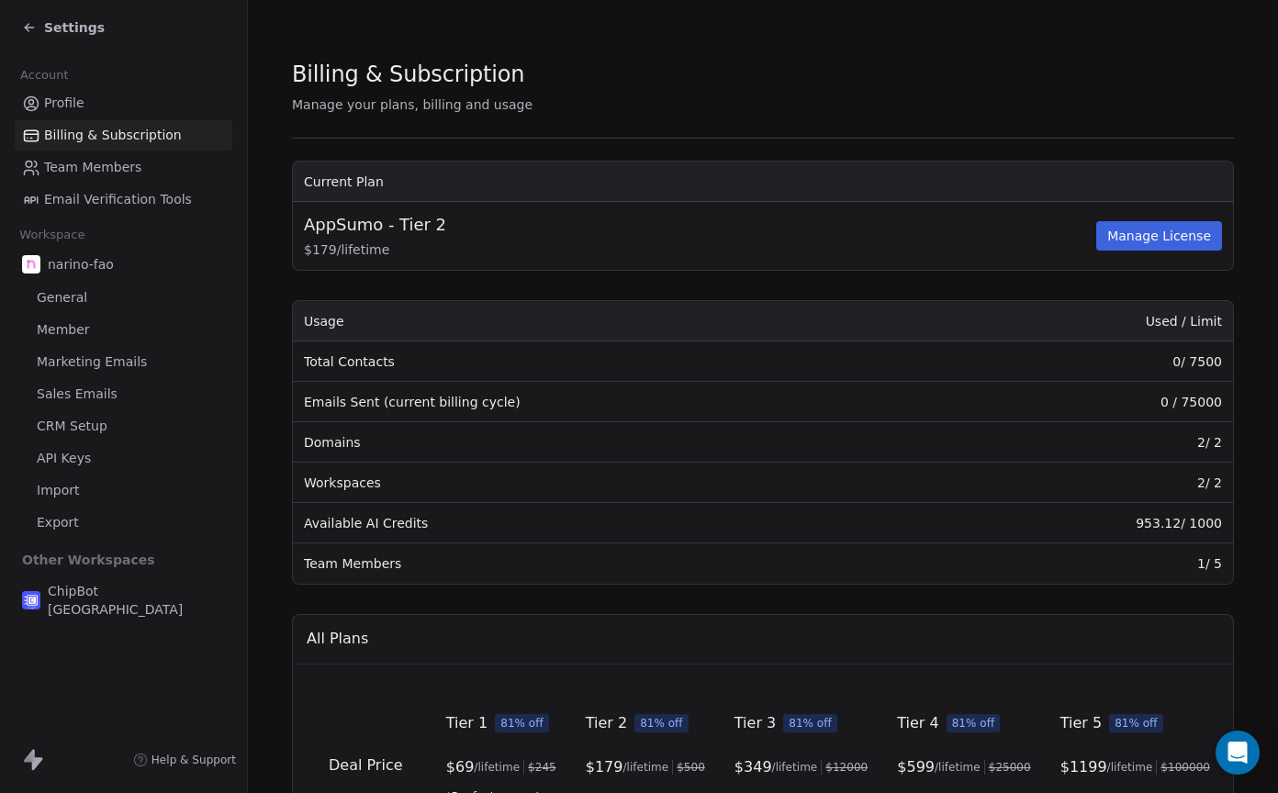
click at [391, 566] on td "Team Members" at bounding box center [616, 564] width 646 height 40
click at [1211, 567] on td "1 / 5" at bounding box center [1086, 564] width 294 height 40
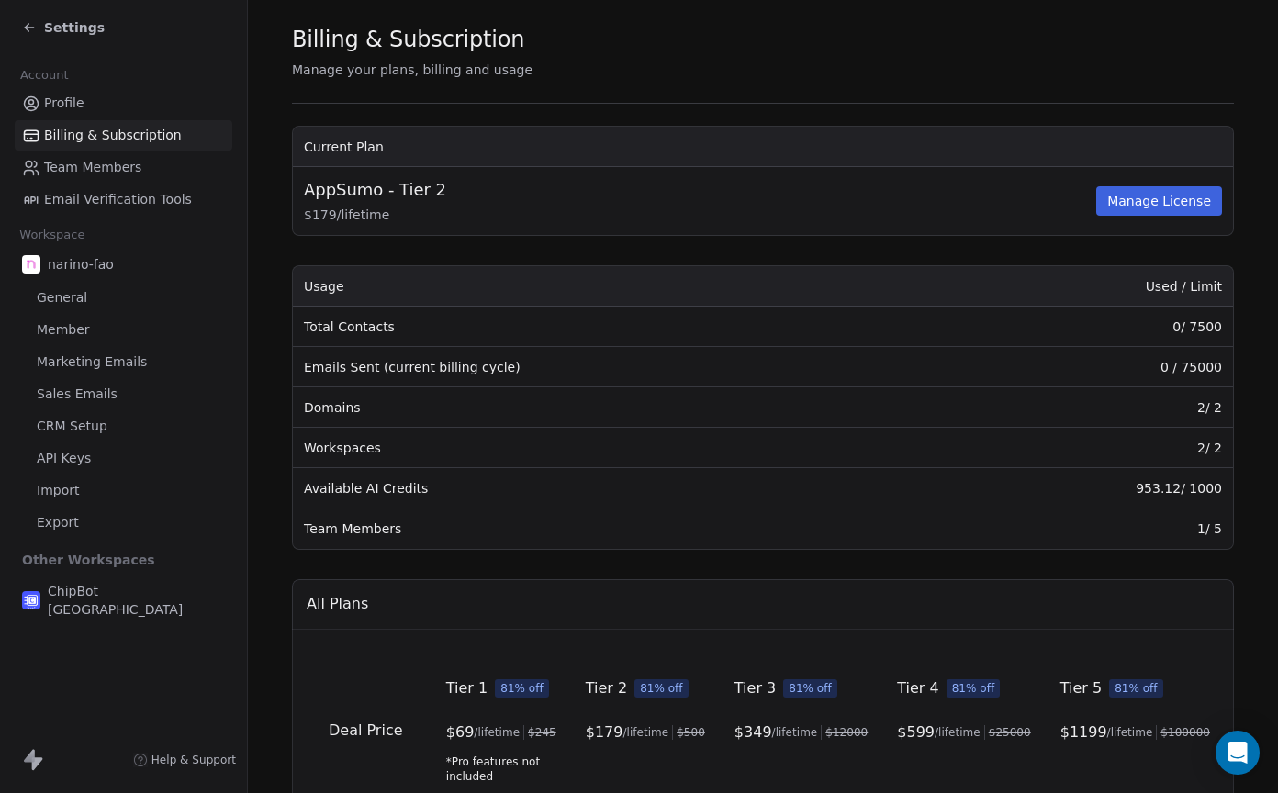
scroll to position [24, 0]
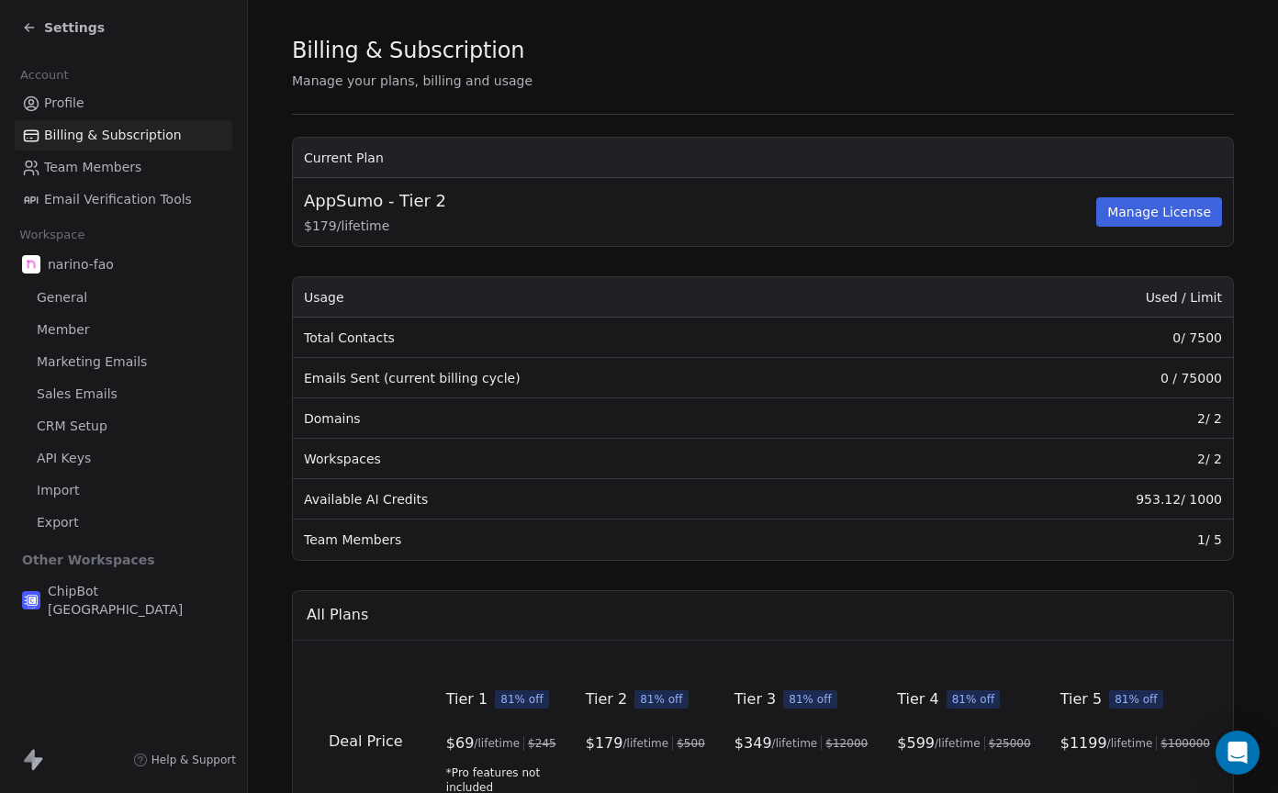
click at [107, 170] on span "Team Members" at bounding box center [92, 167] width 97 height 19
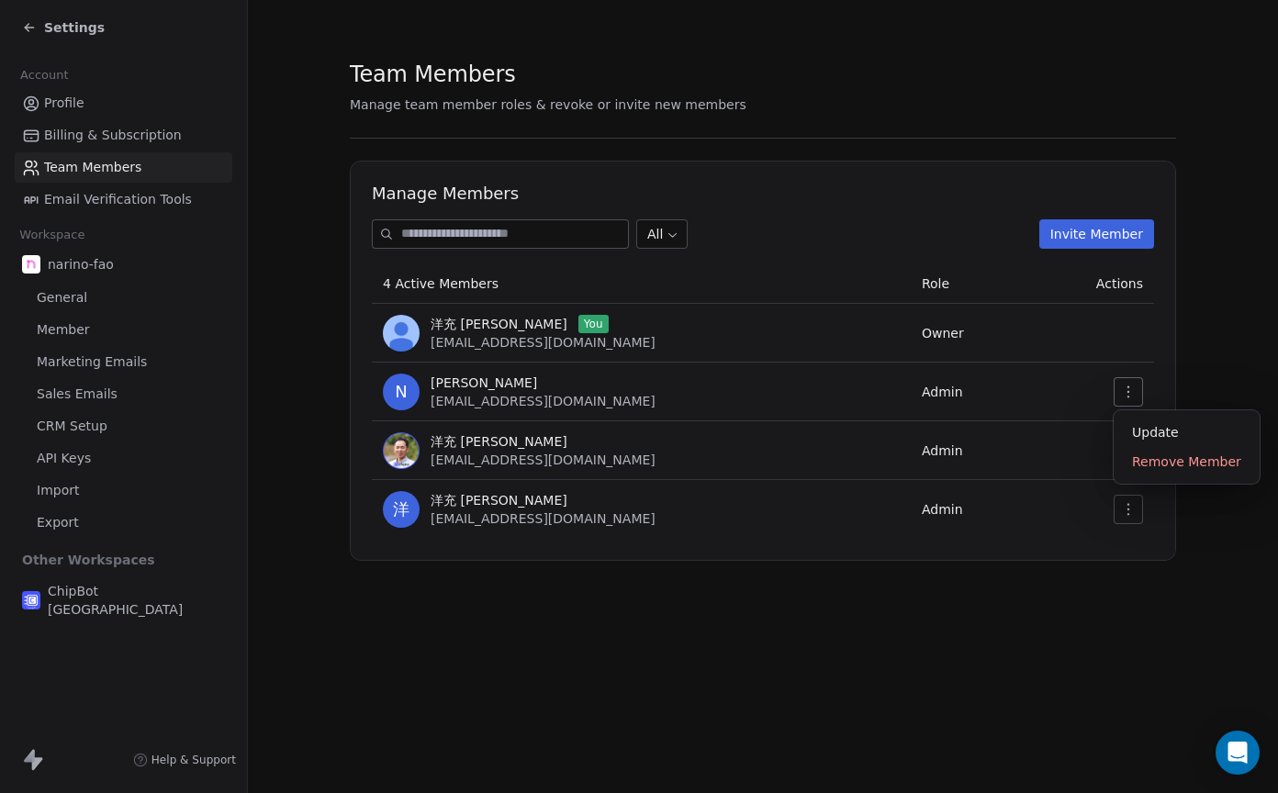
click at [1136, 391] on button "button" at bounding box center [1128, 391] width 29 height 29
click at [1140, 503] on button "button" at bounding box center [1128, 509] width 29 height 29
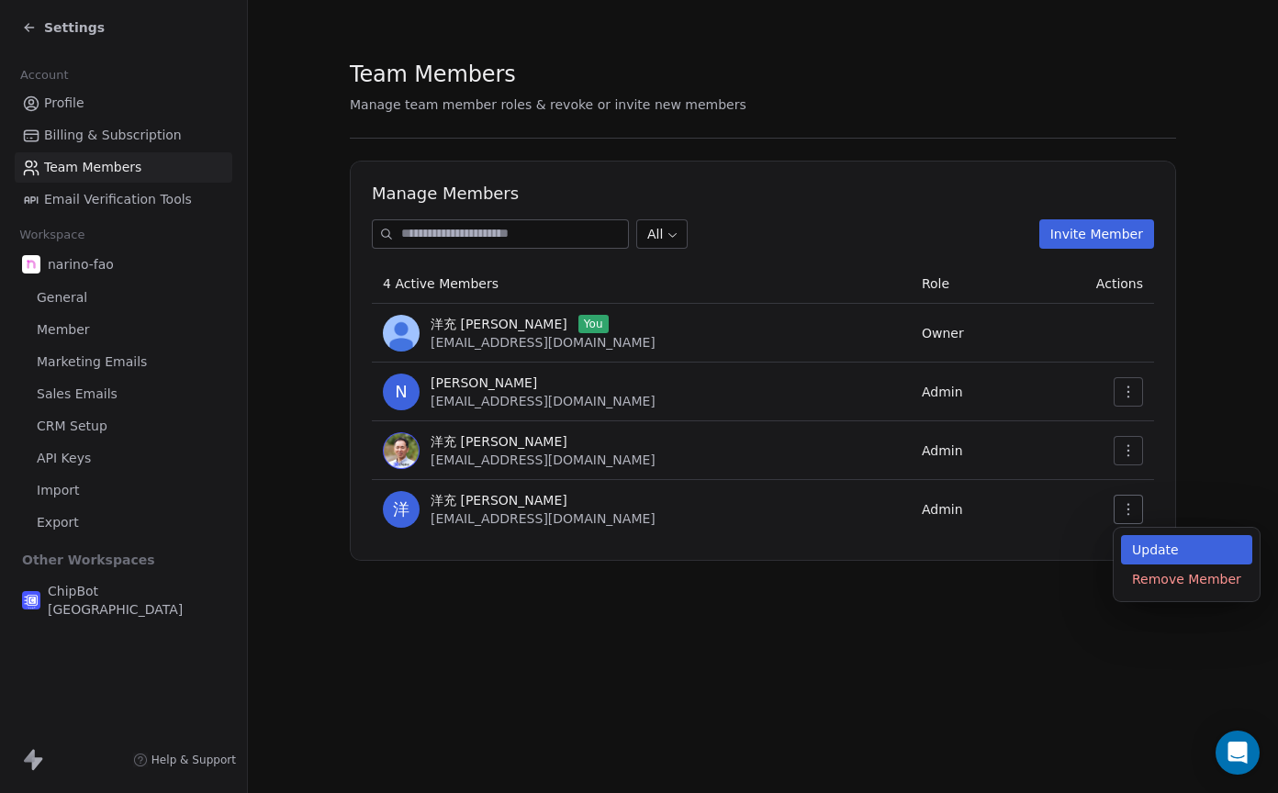
click at [1141, 555] on div "Update" at bounding box center [1186, 549] width 131 height 29
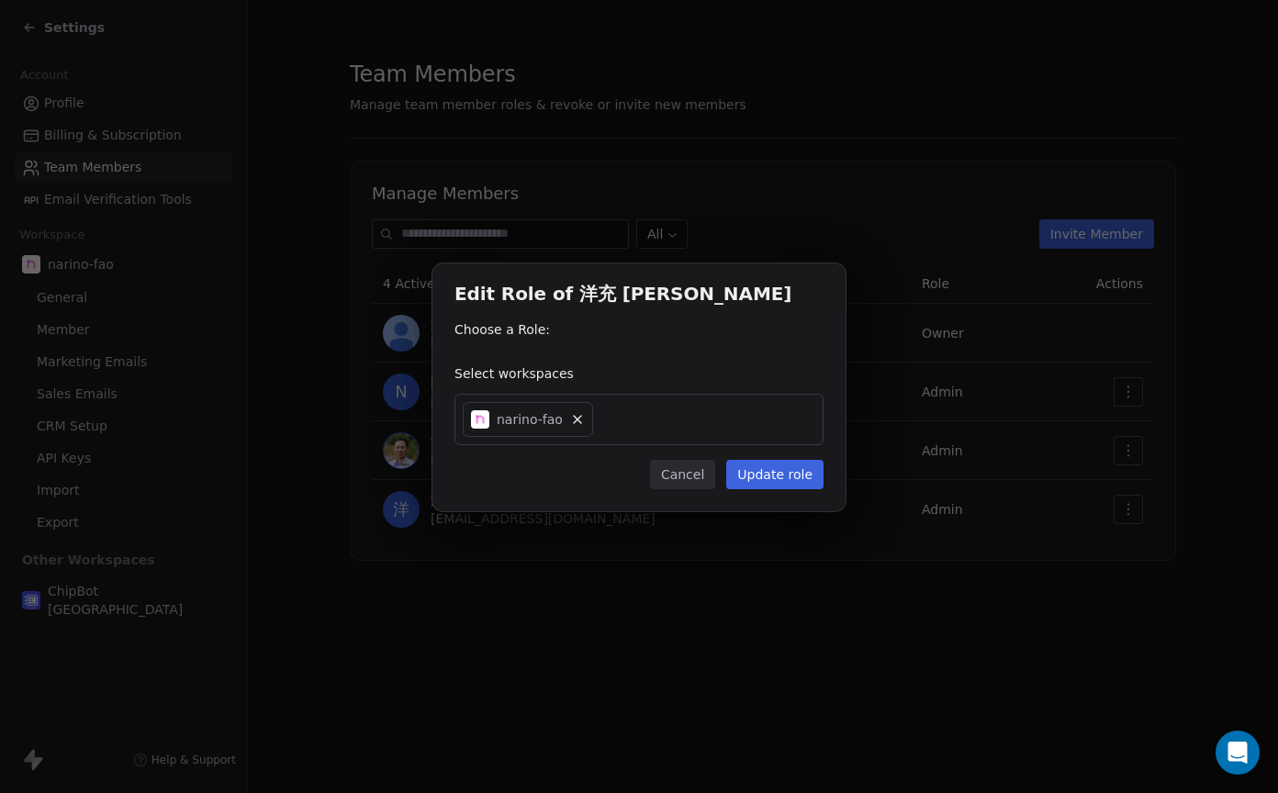
click at [615, 425] on div "narino-fao" at bounding box center [638, 419] width 369 height 51
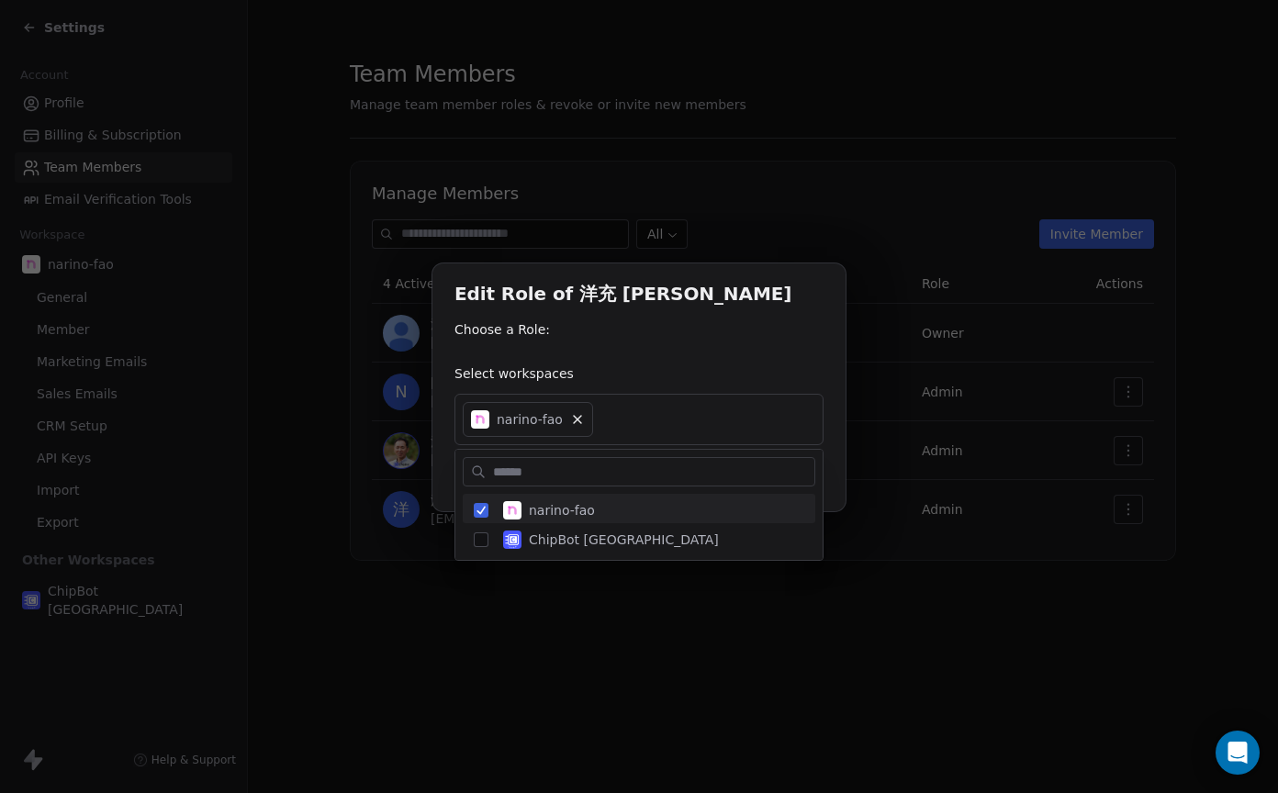
click at [666, 350] on div "Edit Role of 洋充 筒井 Choose a Role: Select workspaces narino-fao Cancel Update ro…" at bounding box center [639, 396] width 1278 height 324
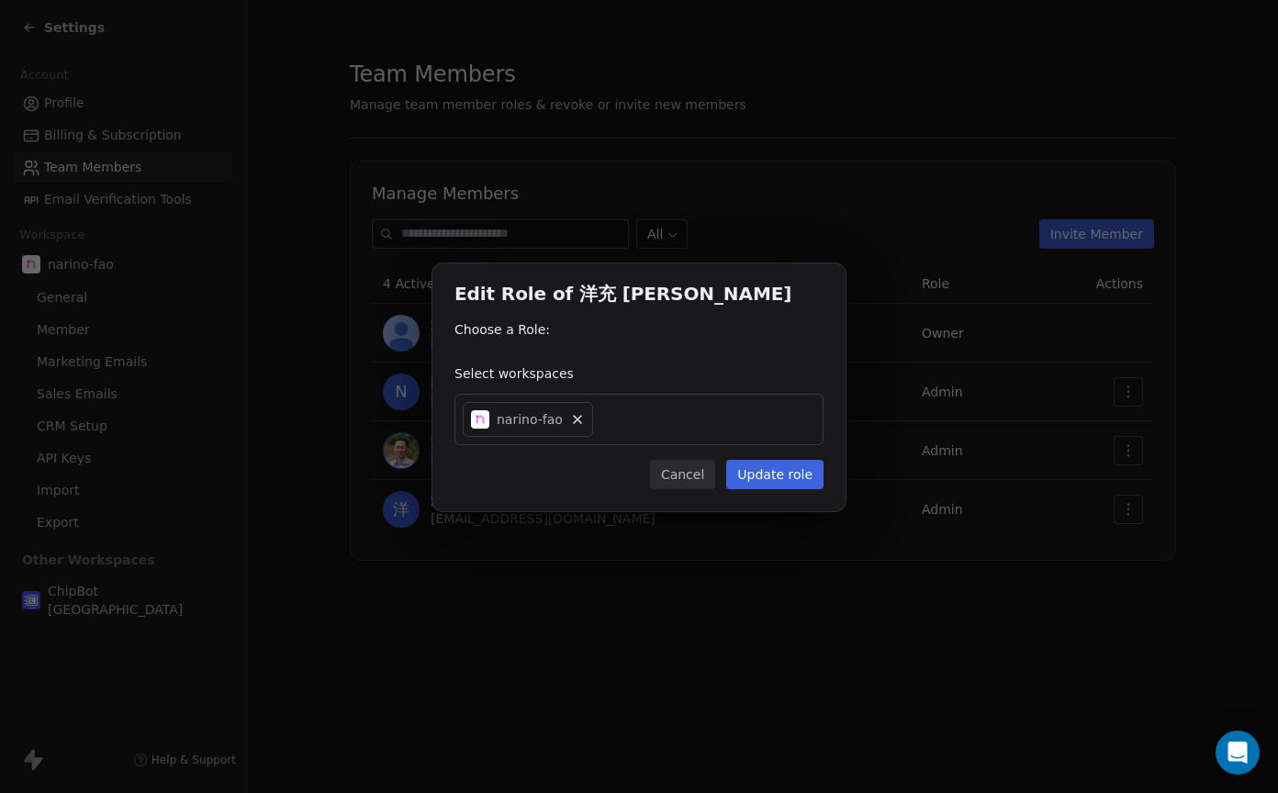
click at [687, 468] on button "Cancel" at bounding box center [682, 474] width 65 height 29
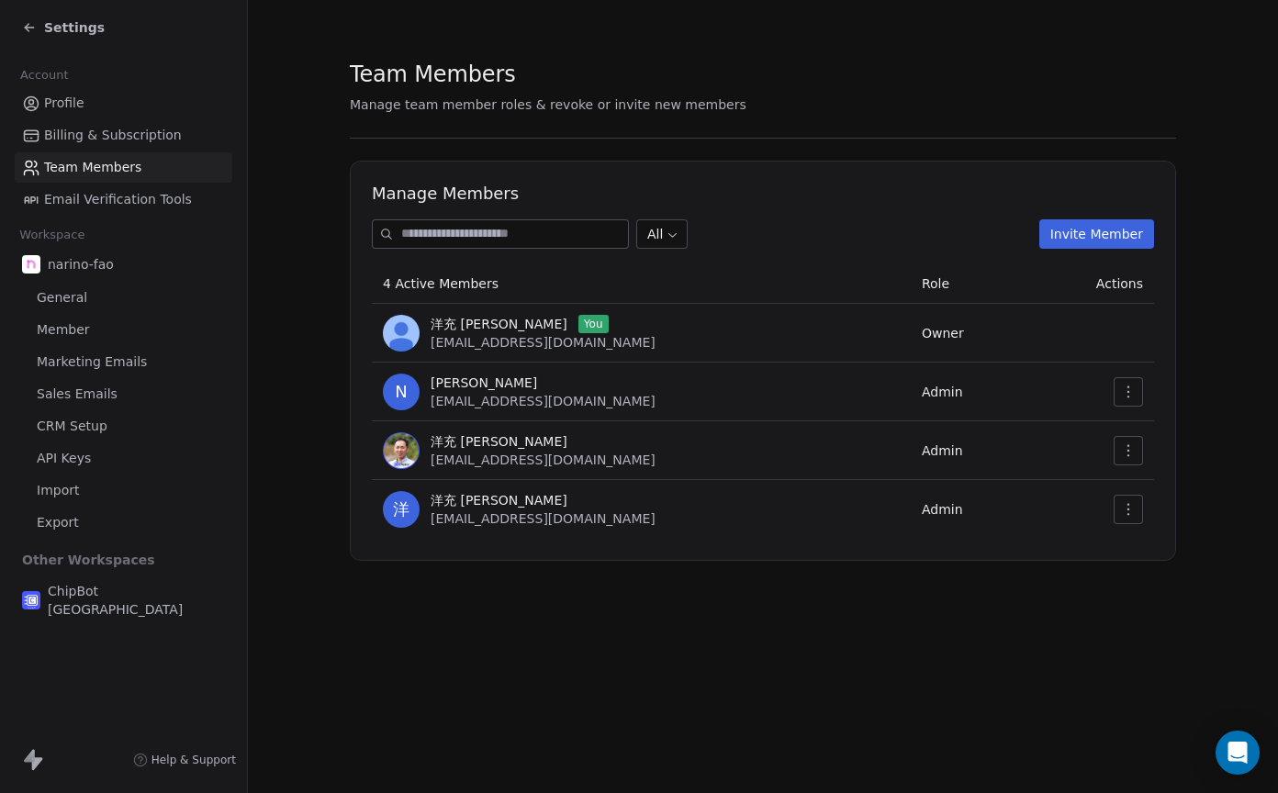
click at [1091, 238] on button "Invite Member" at bounding box center [1096, 233] width 115 height 29
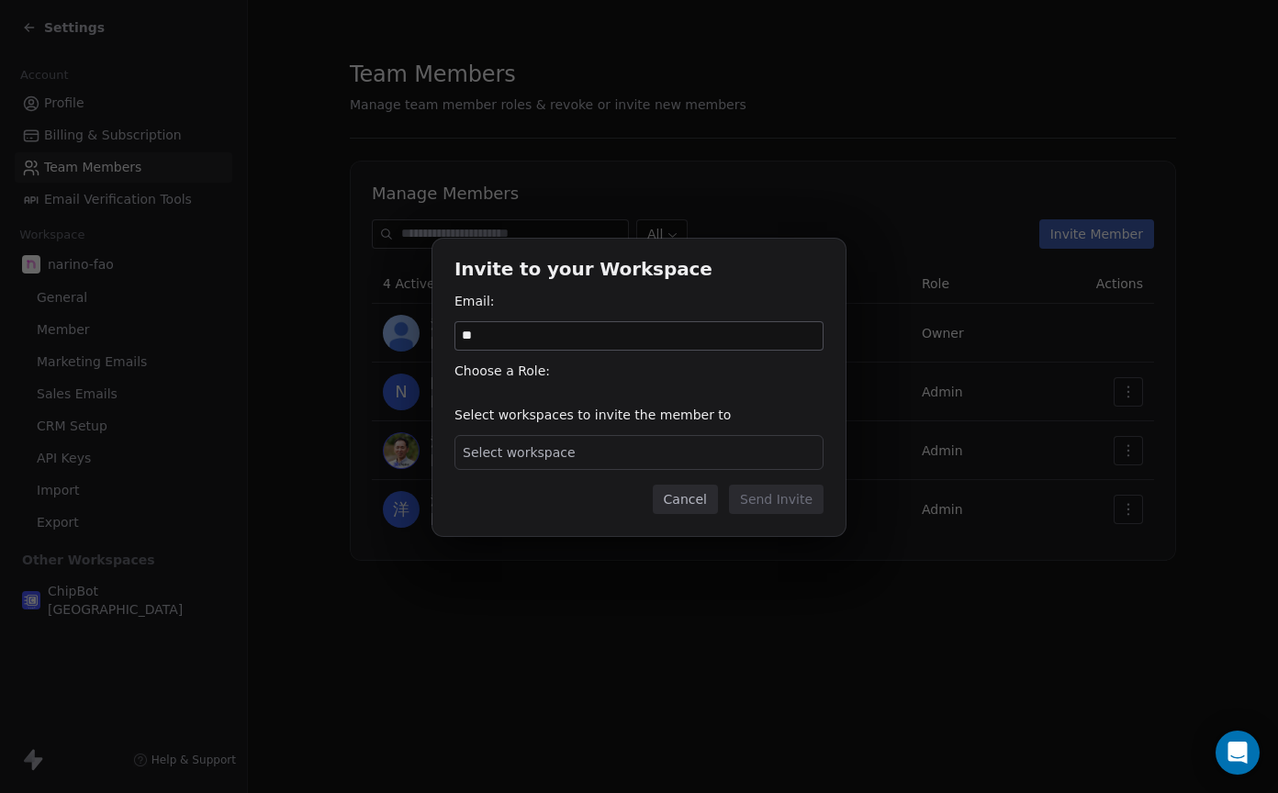
type input "*"
type input "**********"
click at [634, 445] on div "Select workspace" at bounding box center [638, 452] width 369 height 35
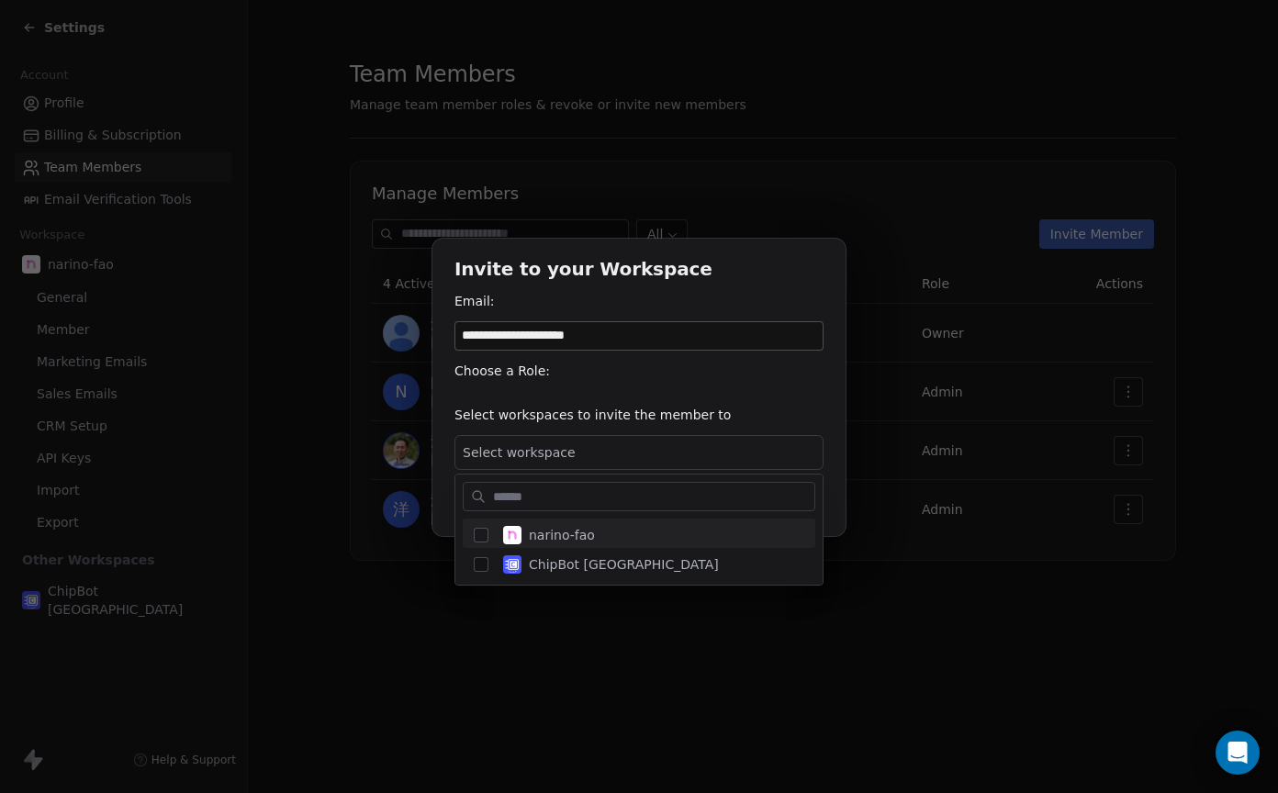
click at [693, 399] on div "**********" at bounding box center [639, 396] width 1278 height 374
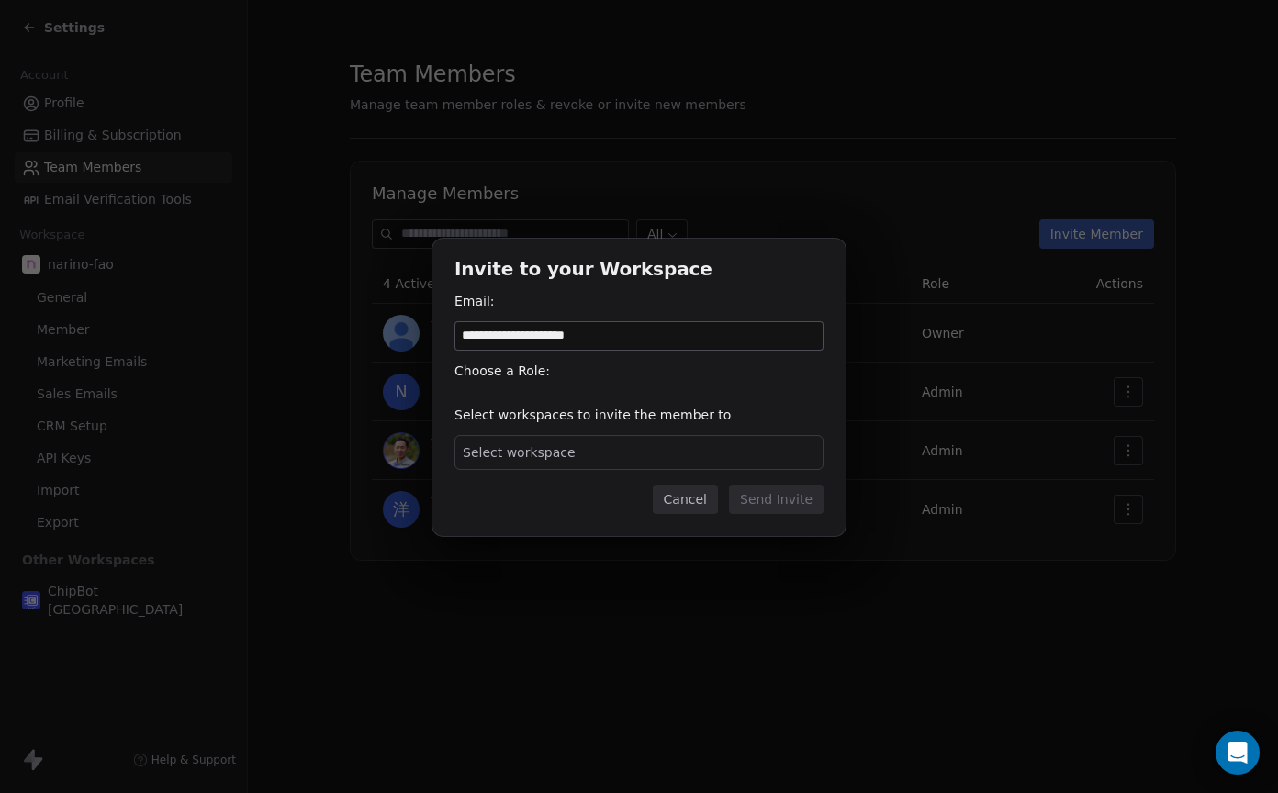
click at [541, 401] on div "**********" at bounding box center [638, 387] width 413 height 297
click at [542, 428] on div "Select workspaces to invite the member to Select workspace" at bounding box center [638, 438] width 369 height 64
click at [570, 390] on div "Choose a Role:" at bounding box center [638, 376] width 369 height 29
click at [690, 497] on button "Cancel" at bounding box center [685, 499] width 65 height 29
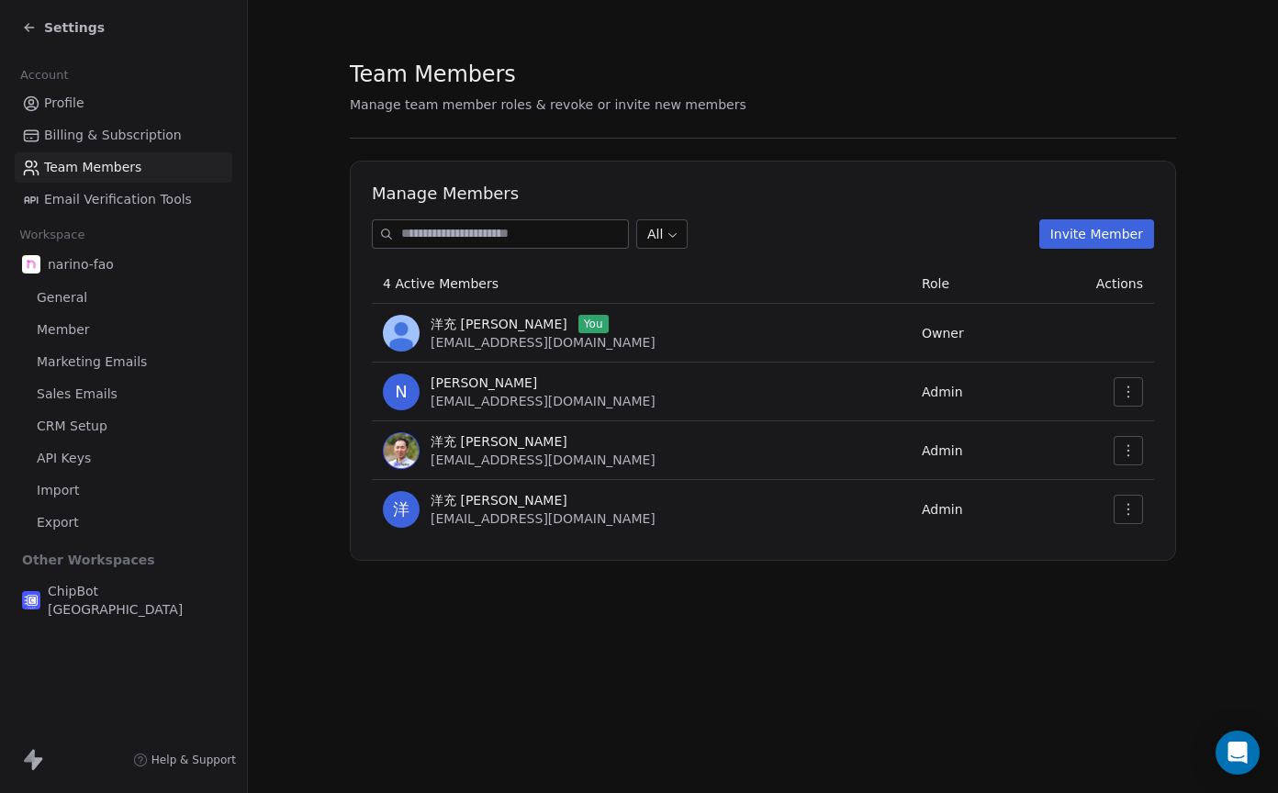
click at [690, 643] on div "Team Members Manage team member roles & revoke or invite new members Manage Mem…" at bounding box center [763, 396] width 1030 height 793
click at [922, 328] on span "Owner" at bounding box center [943, 333] width 42 height 15
click at [922, 395] on span "Admin" at bounding box center [942, 392] width 41 height 15
click at [1128, 389] on icon "button" at bounding box center [1128, 392] width 15 height 15
click at [1145, 426] on div "Update" at bounding box center [1186, 432] width 131 height 29
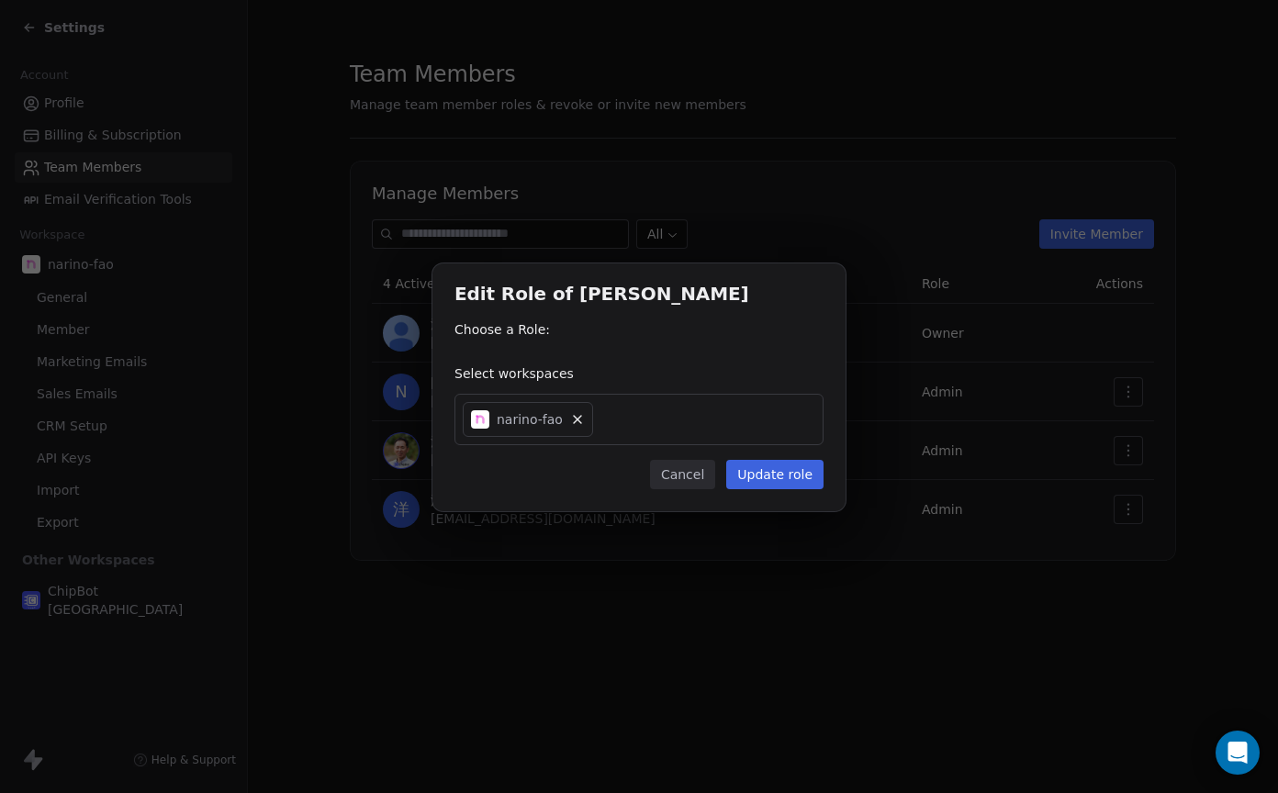
click at [574, 416] on icon at bounding box center [577, 419] width 7 height 7
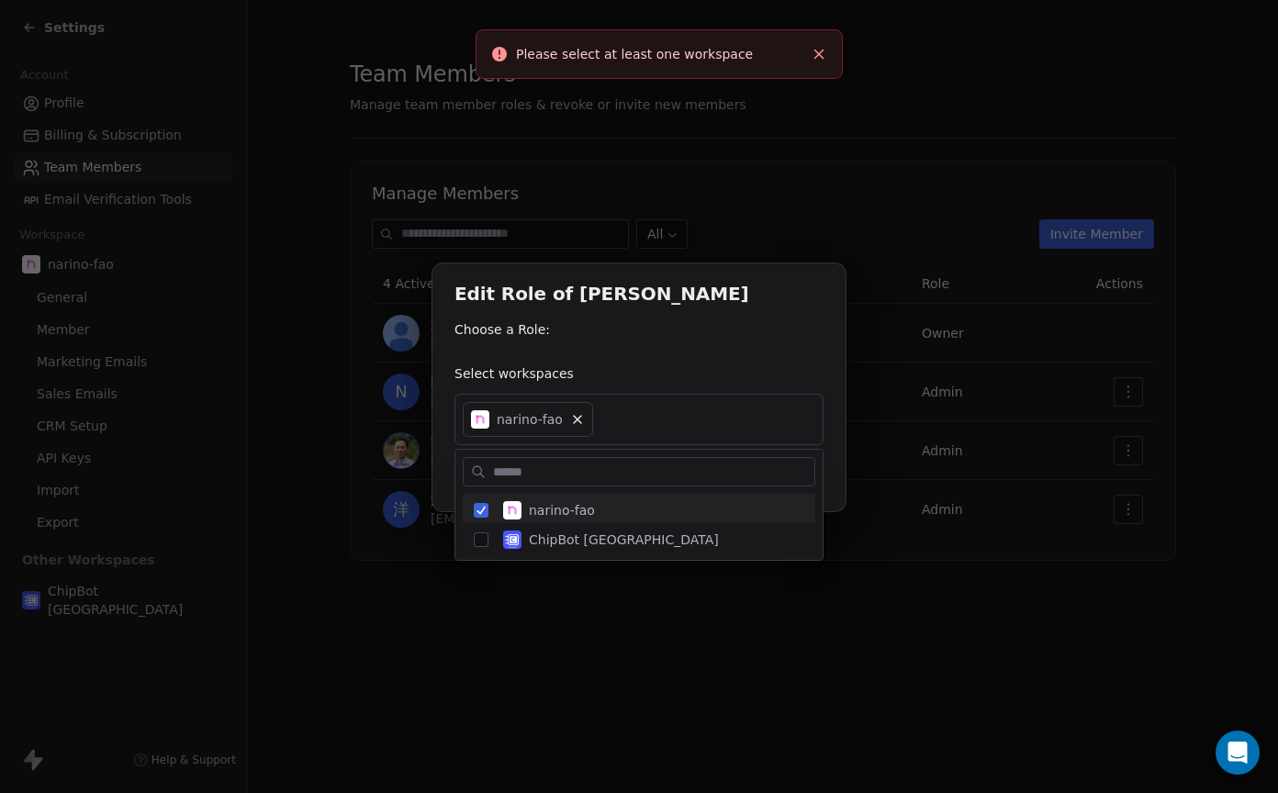
click at [882, 325] on div "Edit Role of Norie TSUTSUI Choose a Role: Select workspaces narino-fao Cancel U…" at bounding box center [639, 396] width 1278 height 324
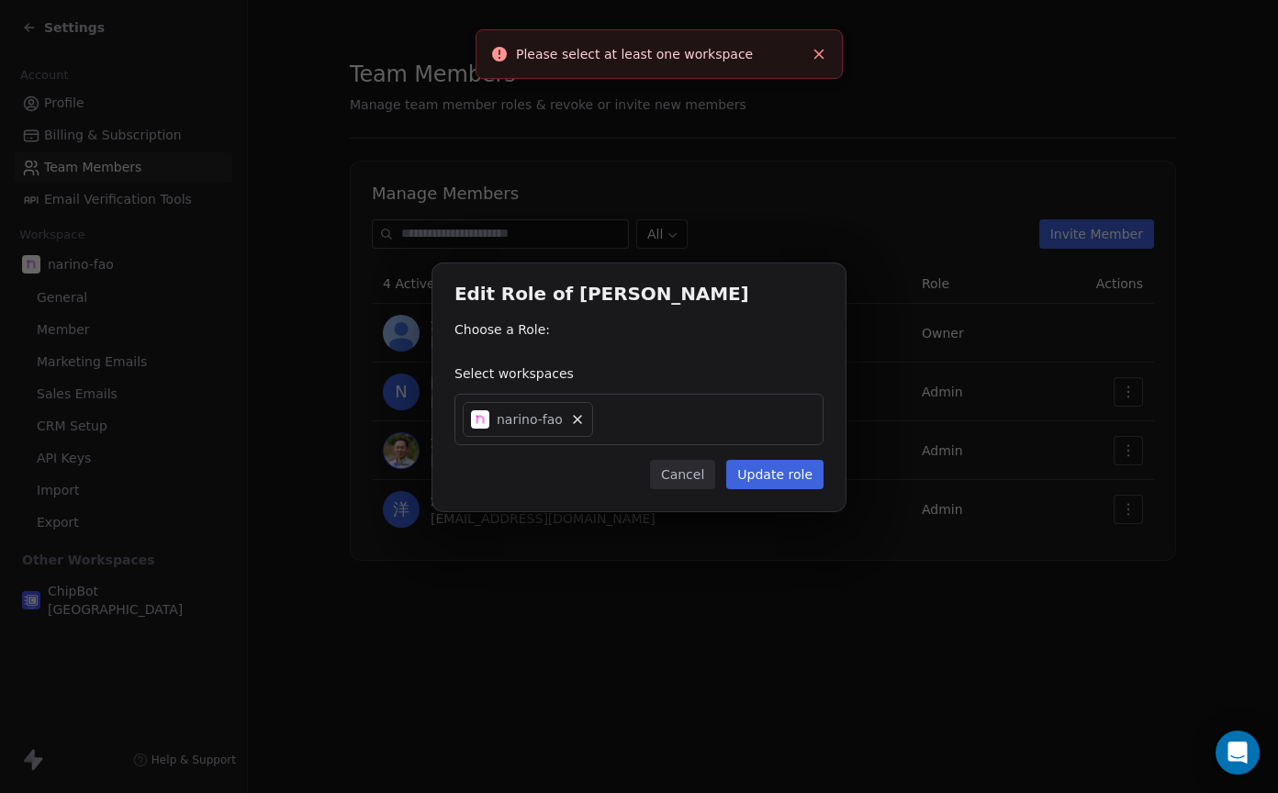
click at [673, 479] on button "Cancel" at bounding box center [682, 474] width 65 height 29
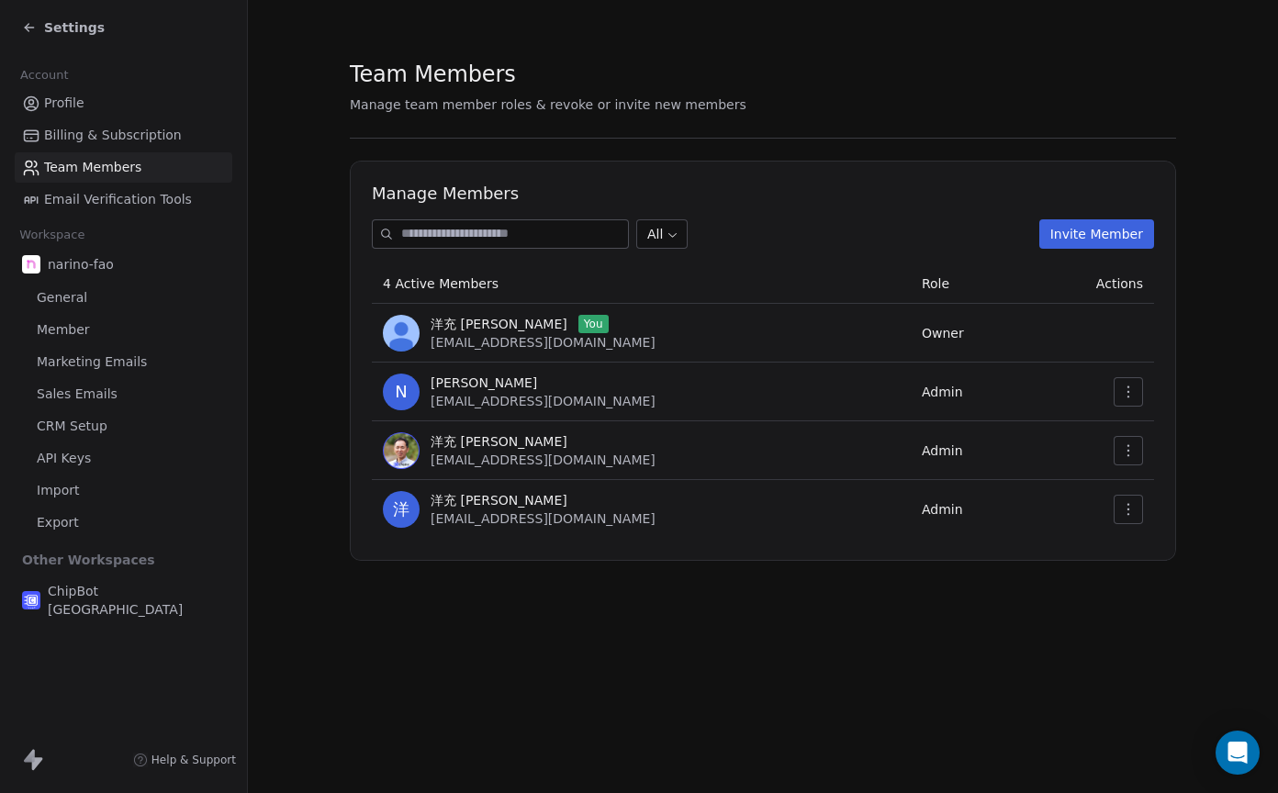
click at [189, 766] on span "Help & Support" at bounding box center [193, 760] width 84 height 15
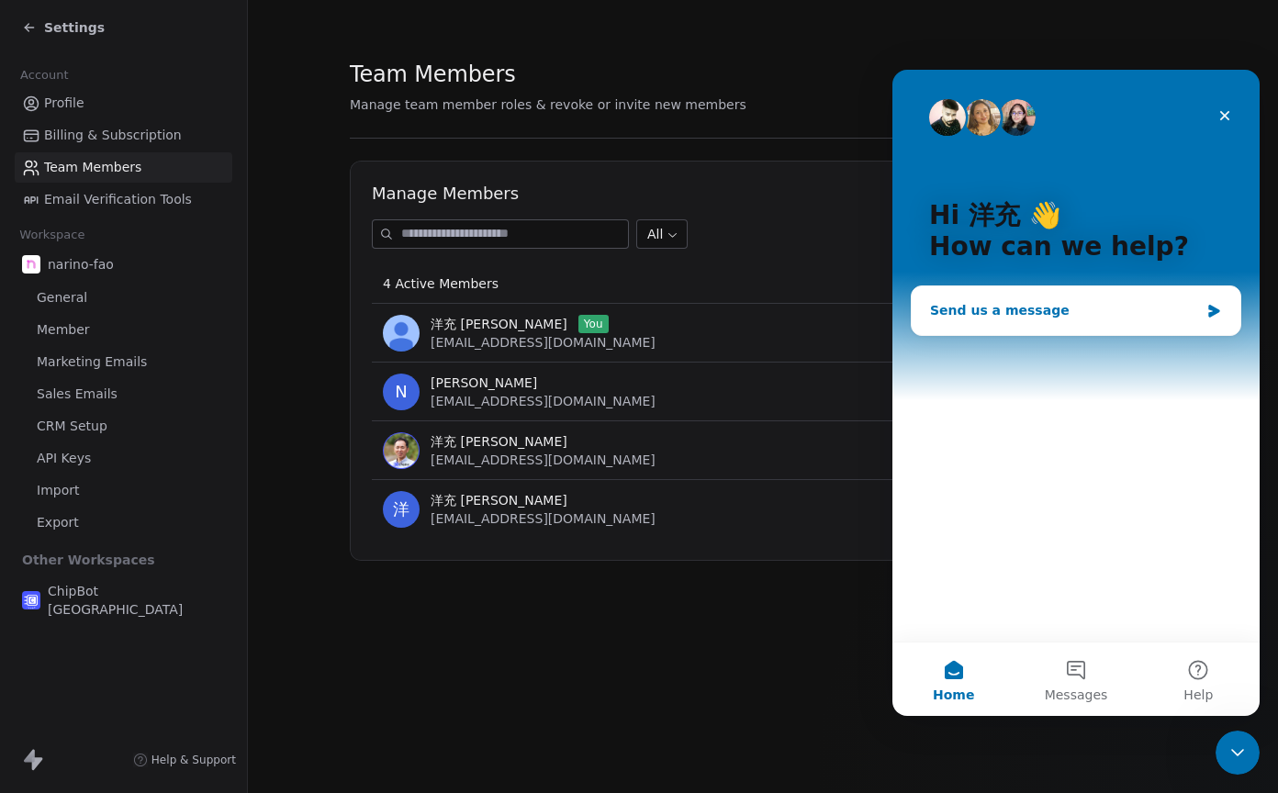
click at [1042, 306] on div "Send us a message" at bounding box center [1064, 310] width 269 height 19
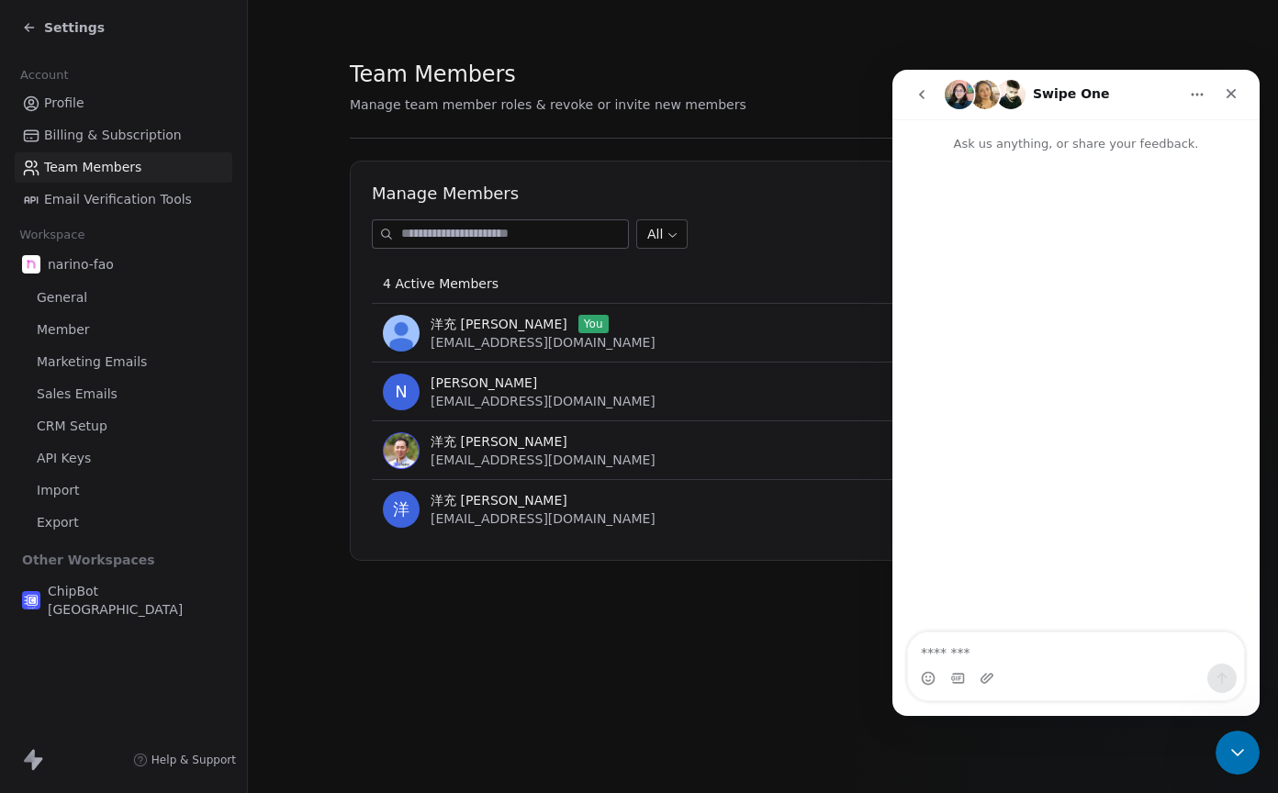
click at [916, 95] on icon "go back" at bounding box center [922, 94] width 15 height 15
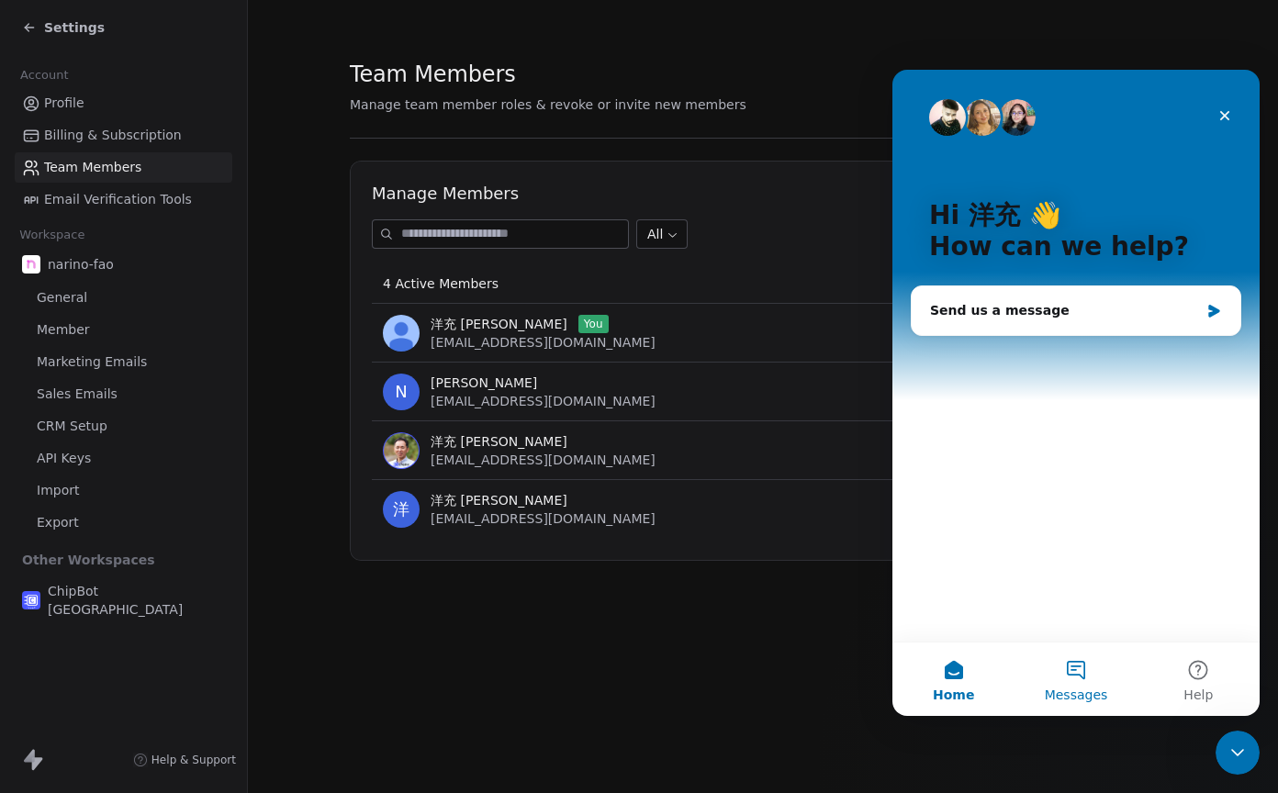
click at [1095, 679] on button "Messages" at bounding box center [1076, 679] width 122 height 73
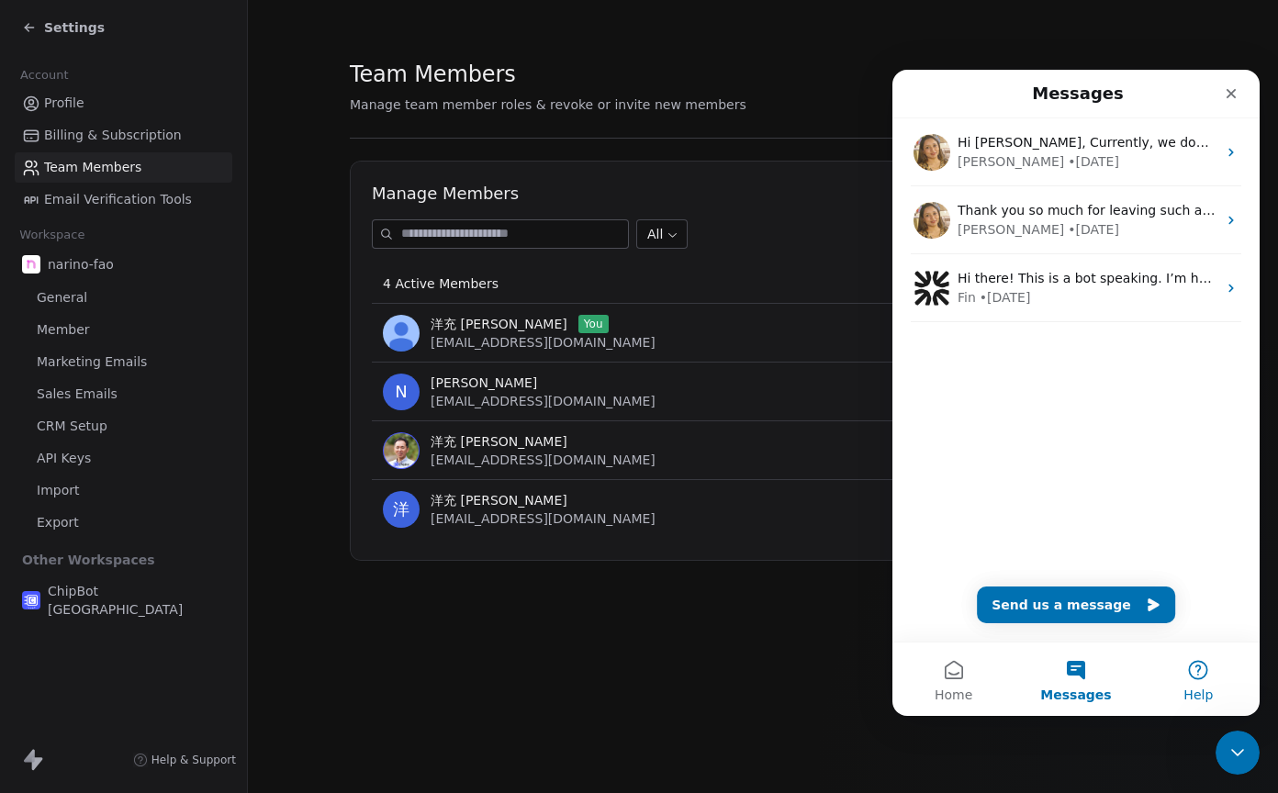
click at [1203, 676] on button "Help" at bounding box center [1199, 679] width 122 height 73
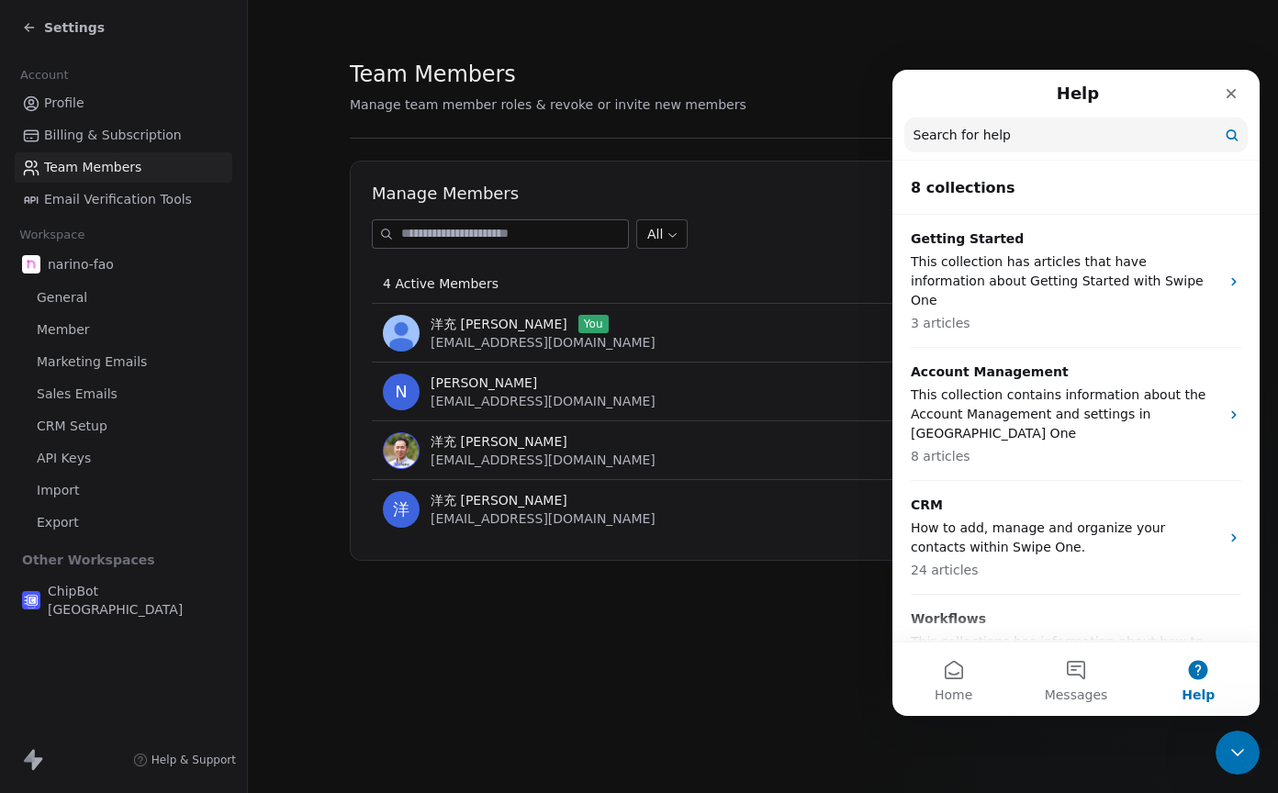
click at [1141, 131] on input "Search for help" at bounding box center [1075, 135] width 343 height 35
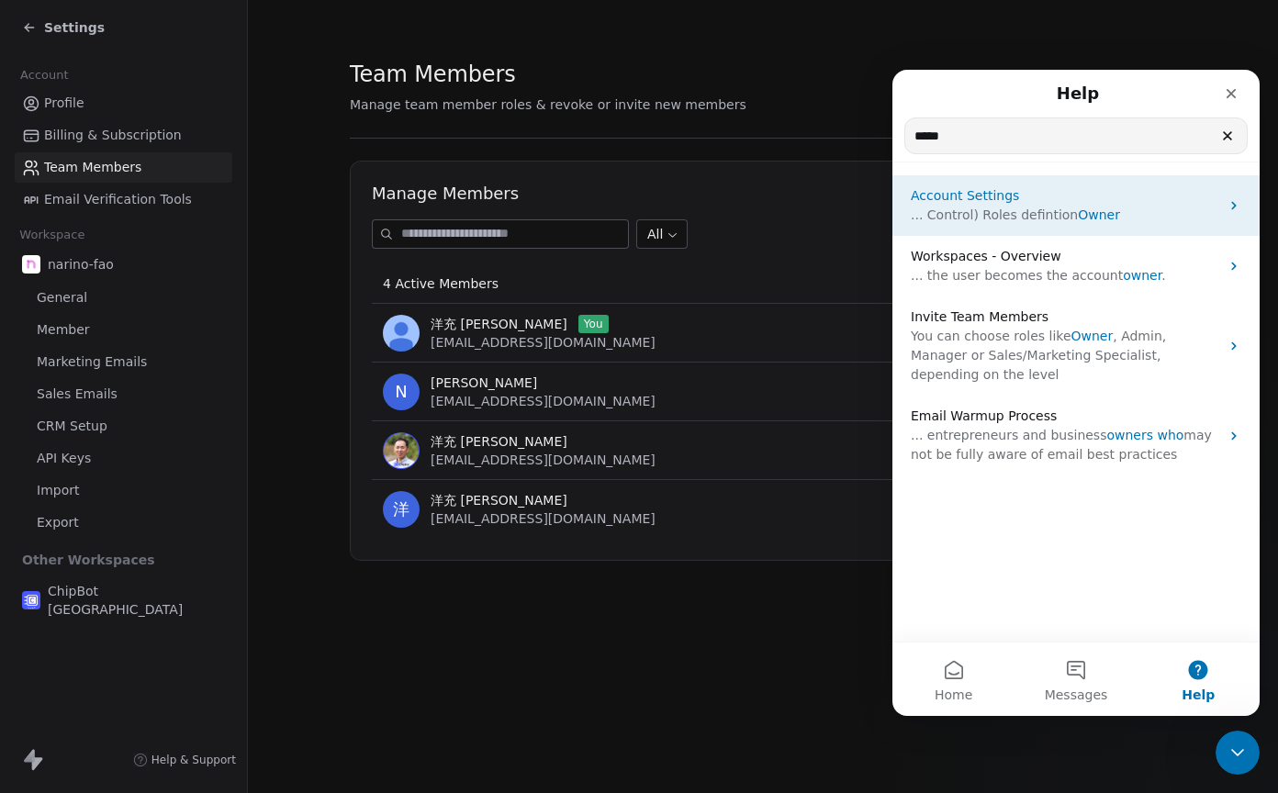
type input "*****"
click at [1117, 225] on div "Account Settings ... Control) Roles defintion Owner" at bounding box center [1075, 205] width 367 height 61
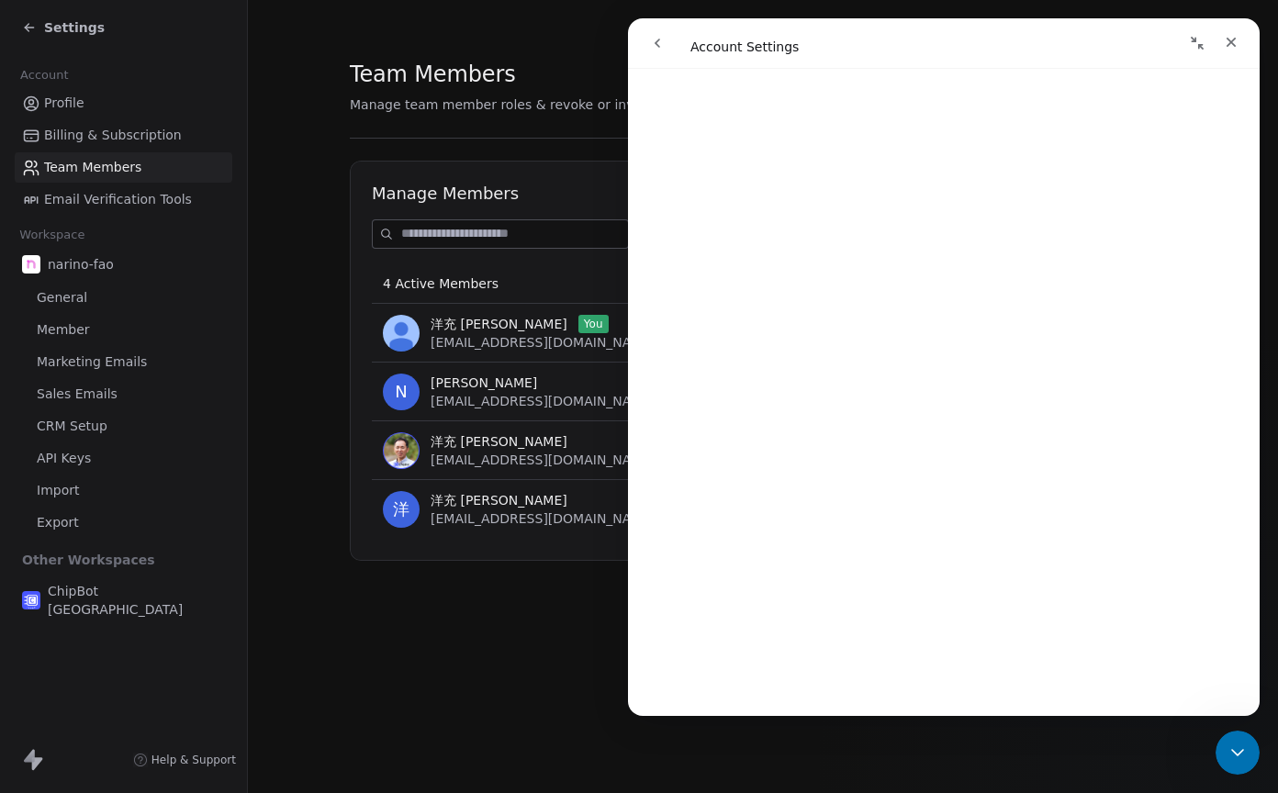
scroll to position [1593, 0]
click at [1240, 42] on div "Close" at bounding box center [1231, 42] width 33 height 33
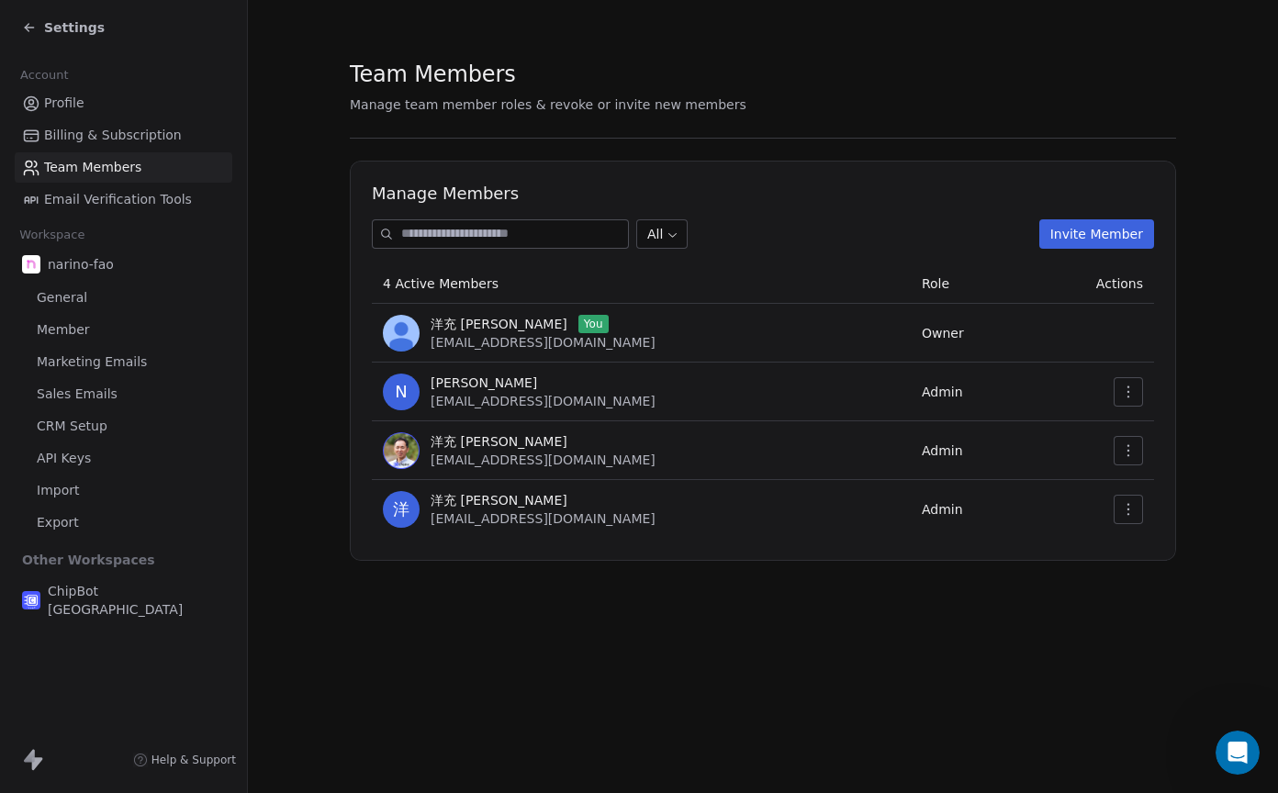
scroll to position [0, 0]
click at [918, 439] on td "Admin" at bounding box center [970, 450] width 118 height 59
click at [499, 463] on span "[EMAIL_ADDRESS][DOMAIN_NAME]" at bounding box center [543, 460] width 225 height 15
click at [383, 453] on img at bounding box center [401, 450] width 37 height 37
click at [403, 453] on img at bounding box center [401, 450] width 37 height 37
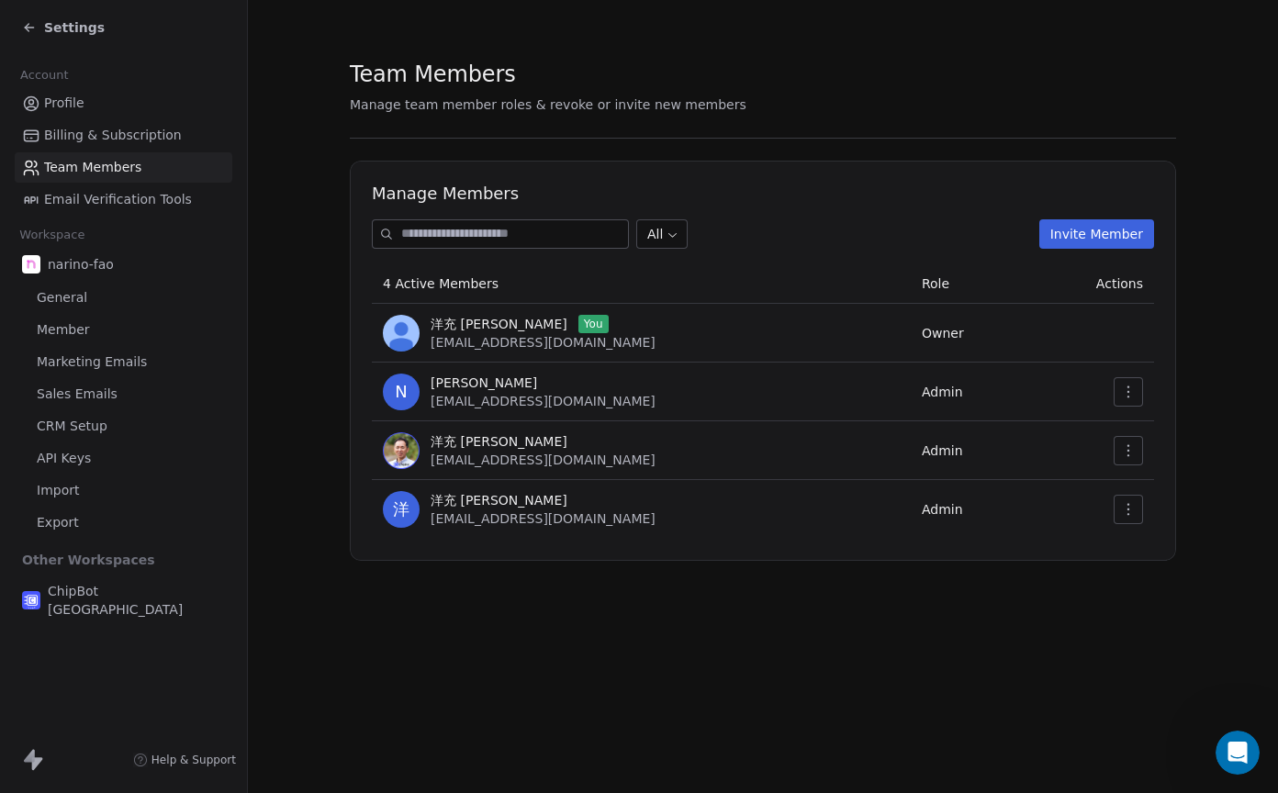
click at [536, 460] on span "[EMAIL_ADDRESS][DOMAIN_NAME]" at bounding box center [543, 460] width 225 height 15
click at [754, 463] on div "洋充 筒井 hiro.tsutsui@getchipbot.com" at bounding box center [641, 450] width 517 height 37
click at [1129, 515] on icon "button" at bounding box center [1128, 509] width 15 height 15
click at [1139, 546] on div "Update" at bounding box center [1186, 549] width 131 height 29
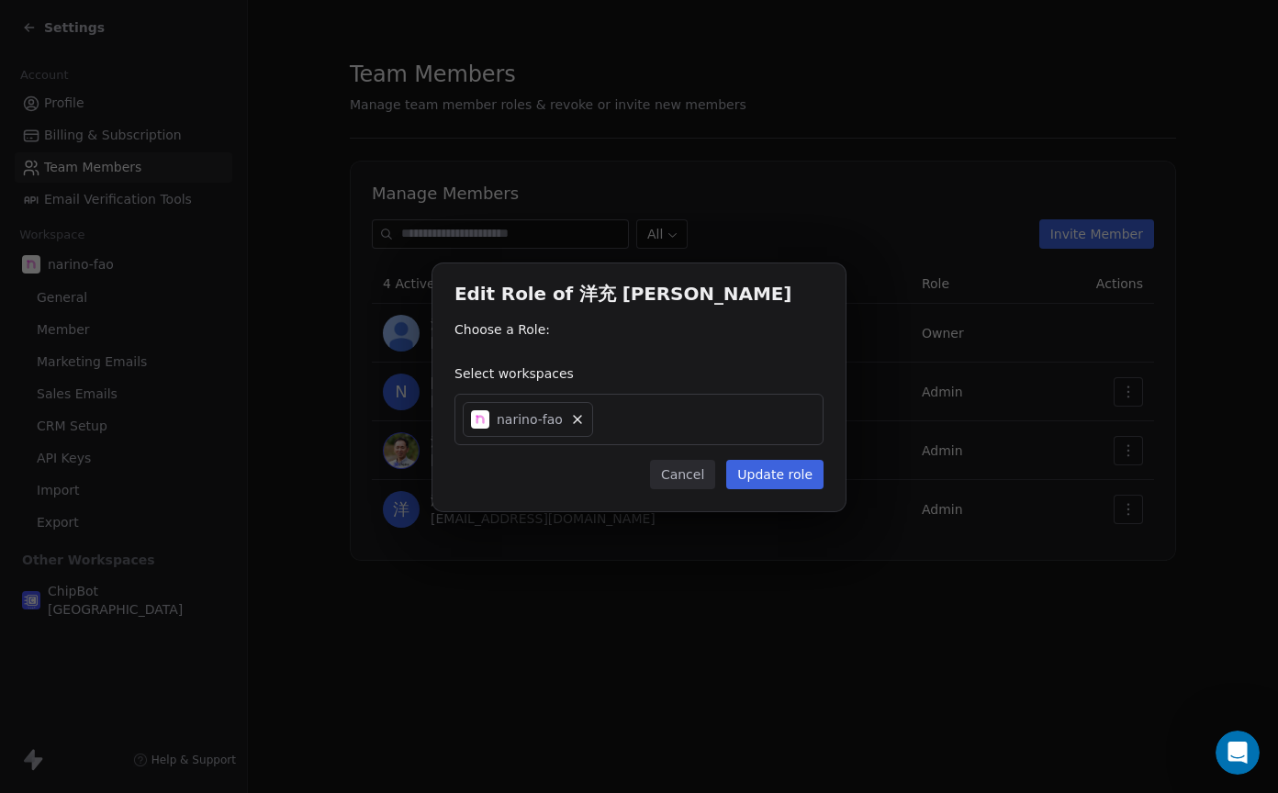
click at [508, 336] on div "Choose a Role:" at bounding box center [638, 329] width 369 height 18
click at [508, 345] on div "Choose a Role:" at bounding box center [638, 334] width 369 height 29
click at [771, 474] on button "Update role" at bounding box center [774, 474] width 97 height 29
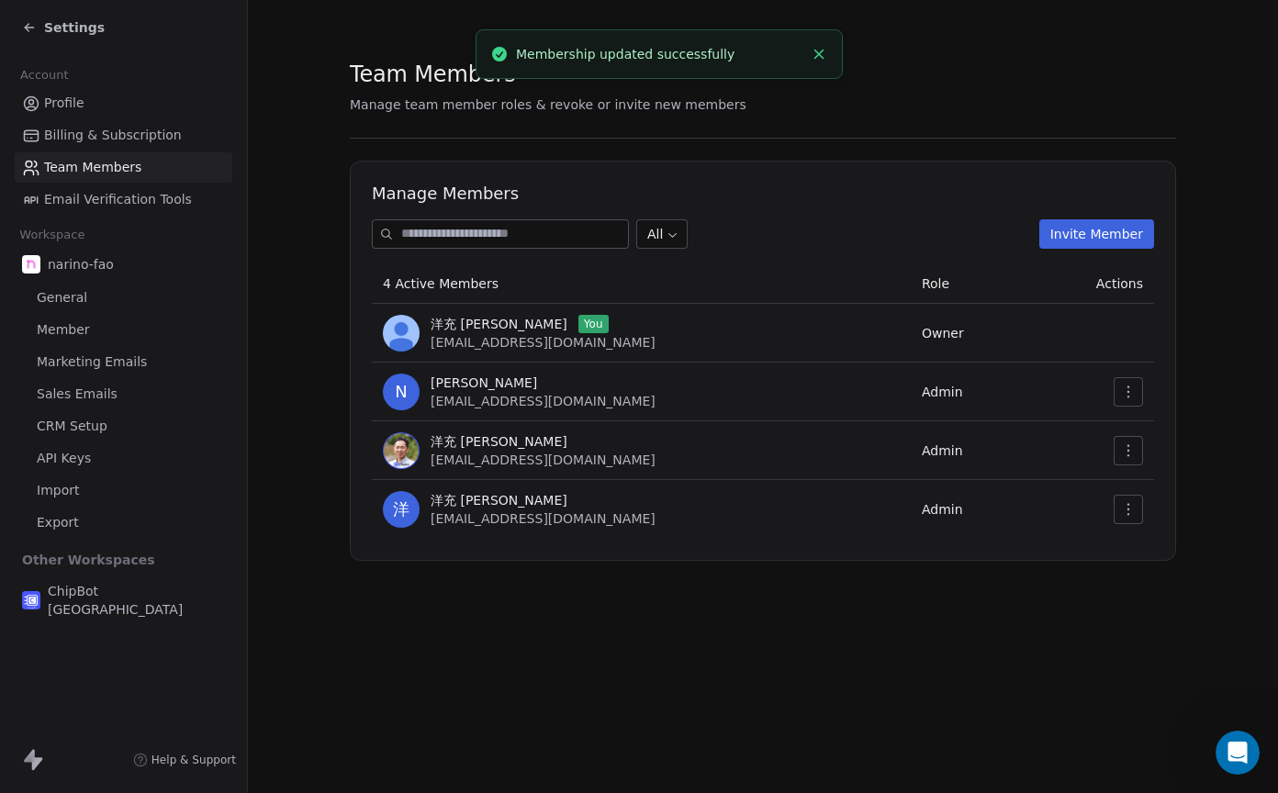
click at [822, 50] on line "Close toast" at bounding box center [819, 54] width 8 height 8
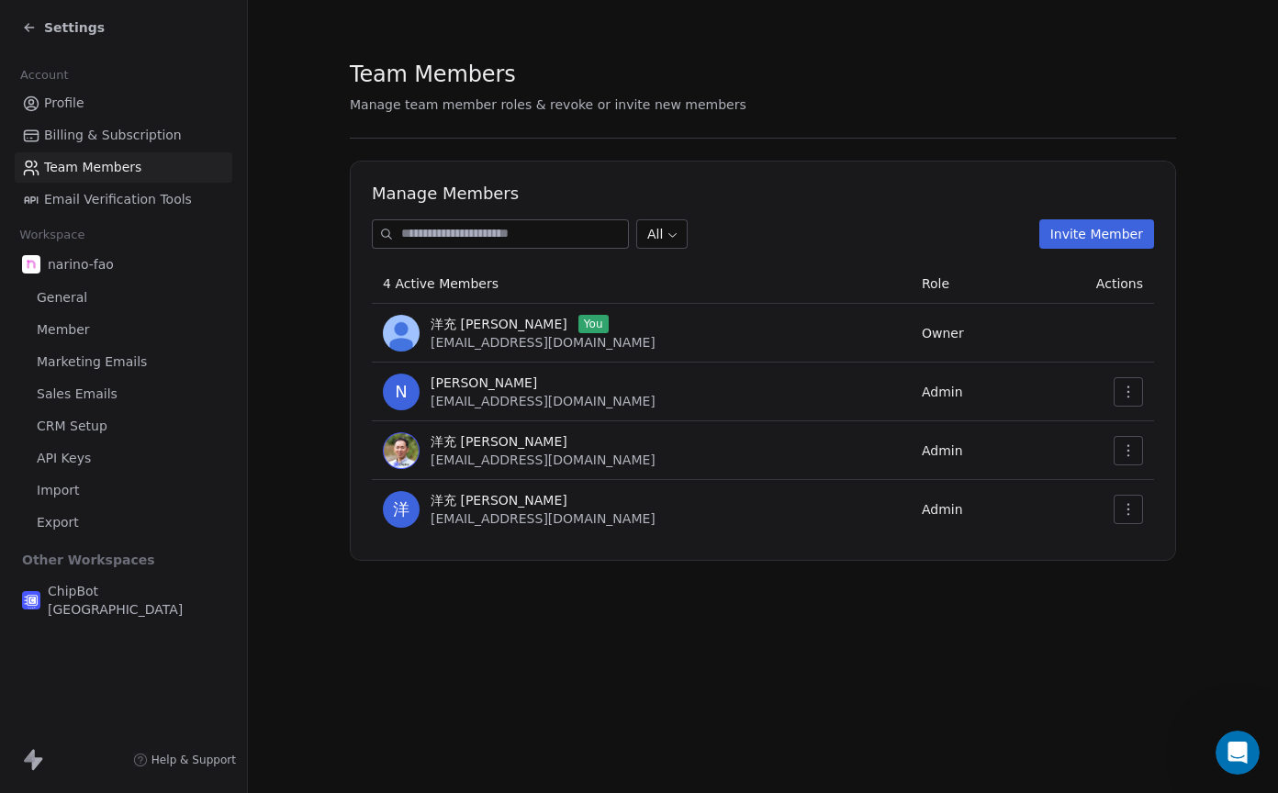
click at [933, 338] on td "Owner" at bounding box center [970, 333] width 118 height 59
click at [1126, 392] on icon "button" at bounding box center [1128, 392] width 15 height 15
click at [1139, 426] on div "Update" at bounding box center [1186, 432] width 131 height 29
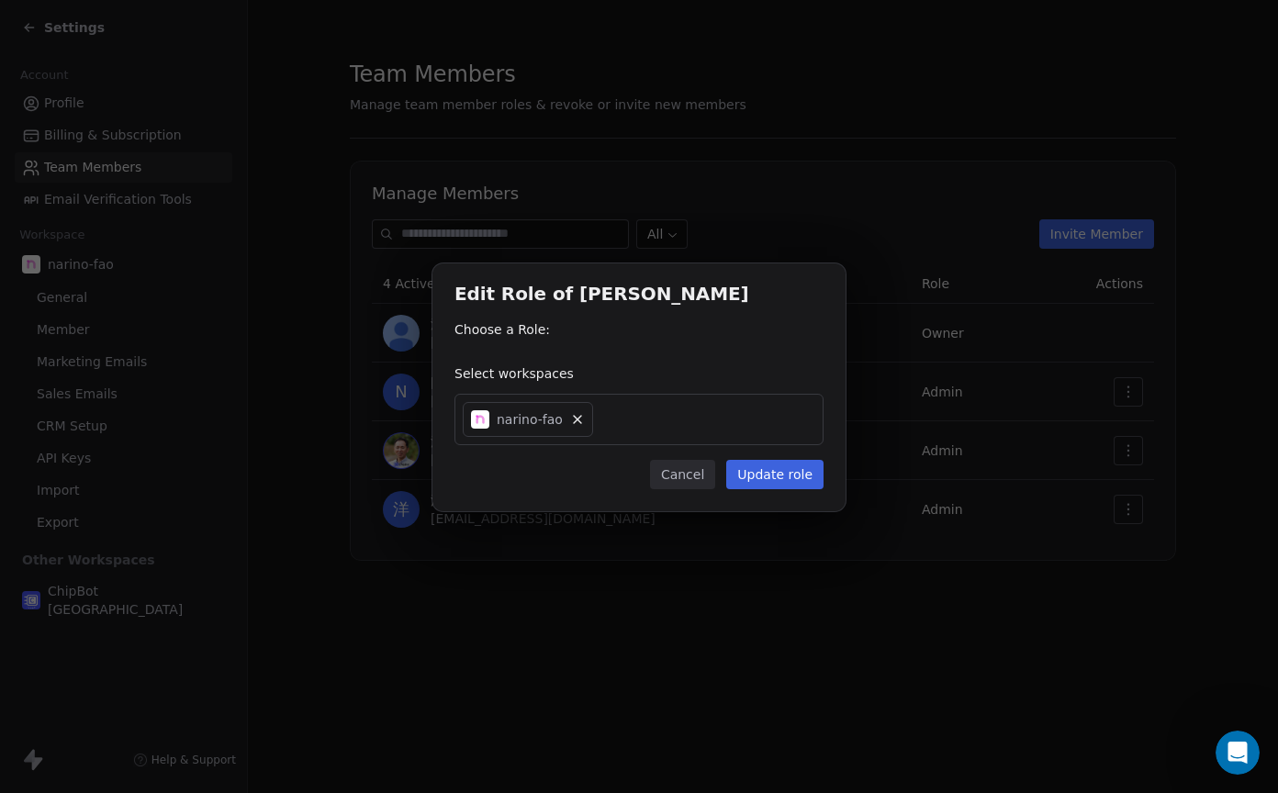
click at [700, 479] on button "Cancel" at bounding box center [682, 474] width 65 height 29
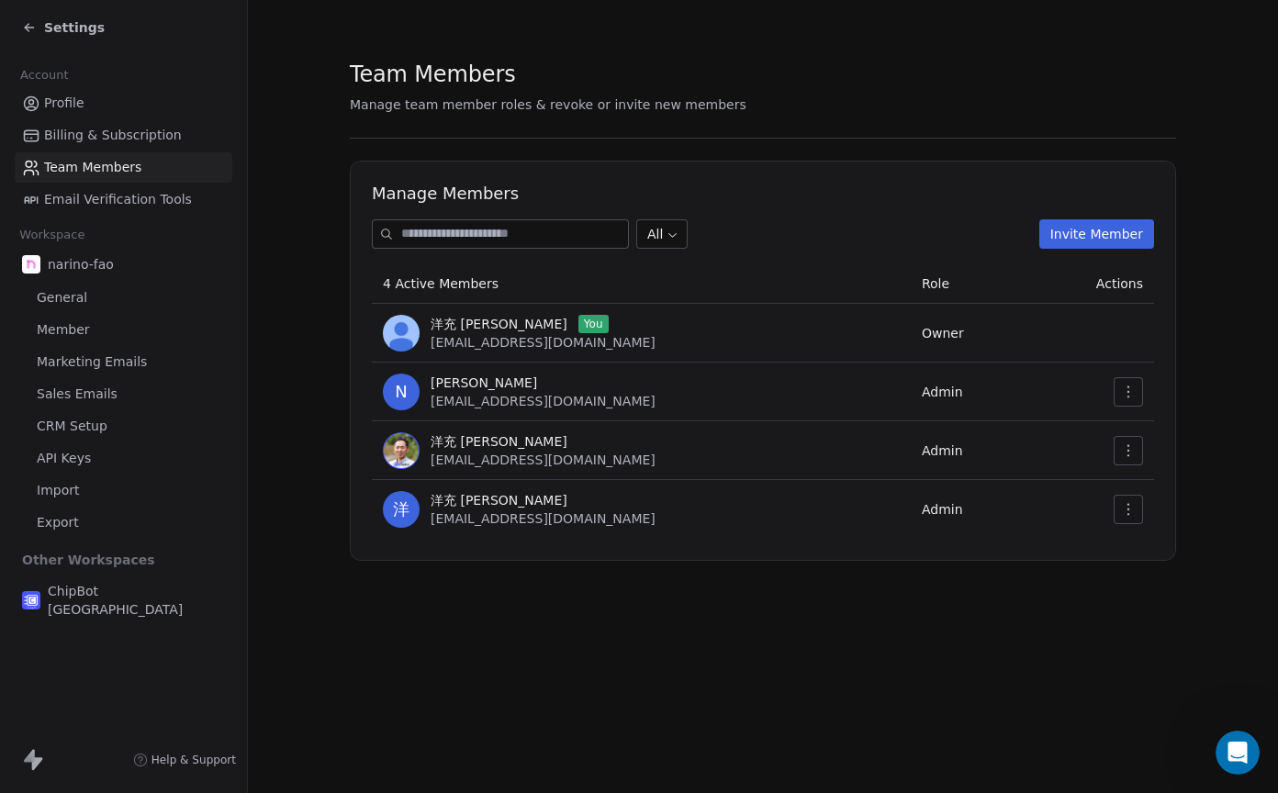
click at [1249, 778] on div "Team Members Manage team member roles & revoke or invite new members Manage Mem…" at bounding box center [763, 396] width 1030 height 793
click at [1244, 757] on icon "Open Intercom Messenger" at bounding box center [1238, 753] width 30 height 30
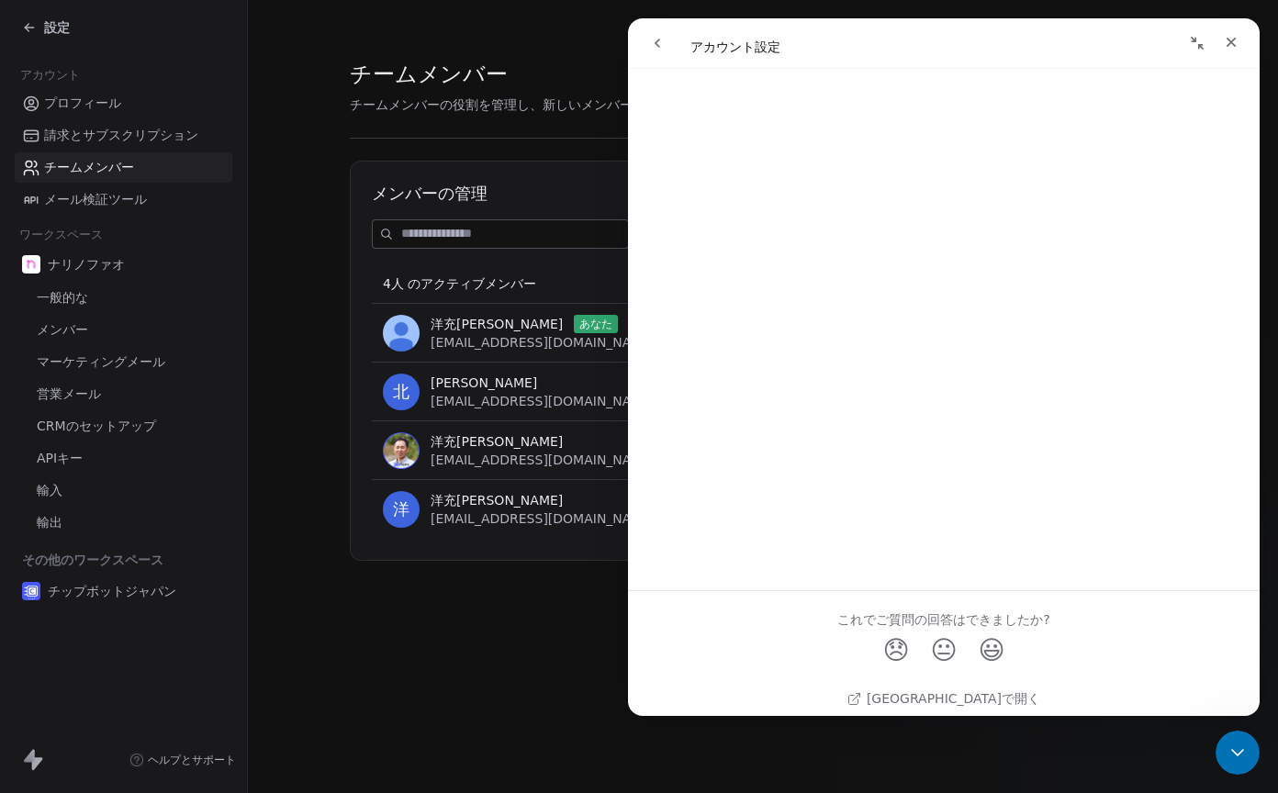
scroll to position [2520, 0]
click at [912, 687] on font "ヘルプセンターで開く" at bounding box center [954, 688] width 174 height 15
click at [1234, 44] on icon "近い" at bounding box center [1231, 42] width 15 height 15
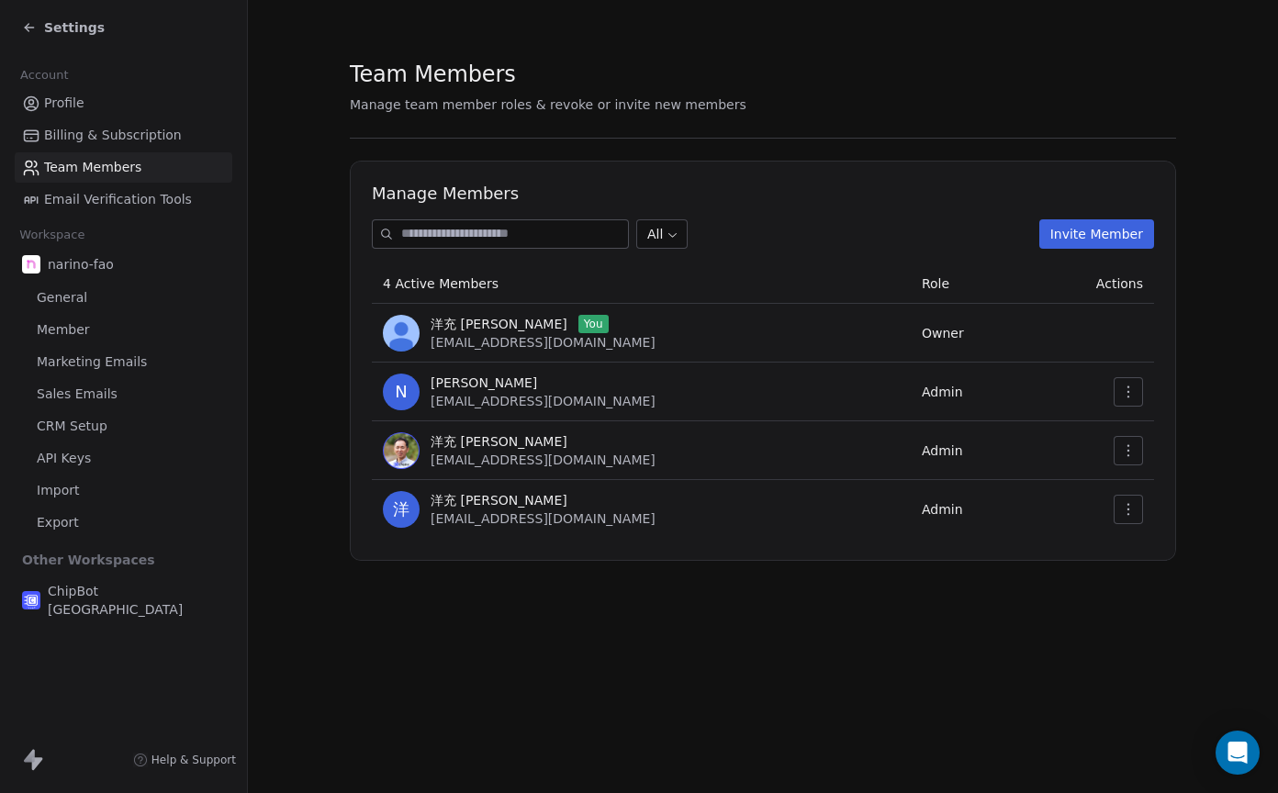
click at [104, 169] on span "Team Members" at bounding box center [92, 167] width 97 height 19
click at [682, 237] on body "Settings Account Profile Billing & Subscription Team Members Email Verification…" at bounding box center [639, 396] width 1278 height 793
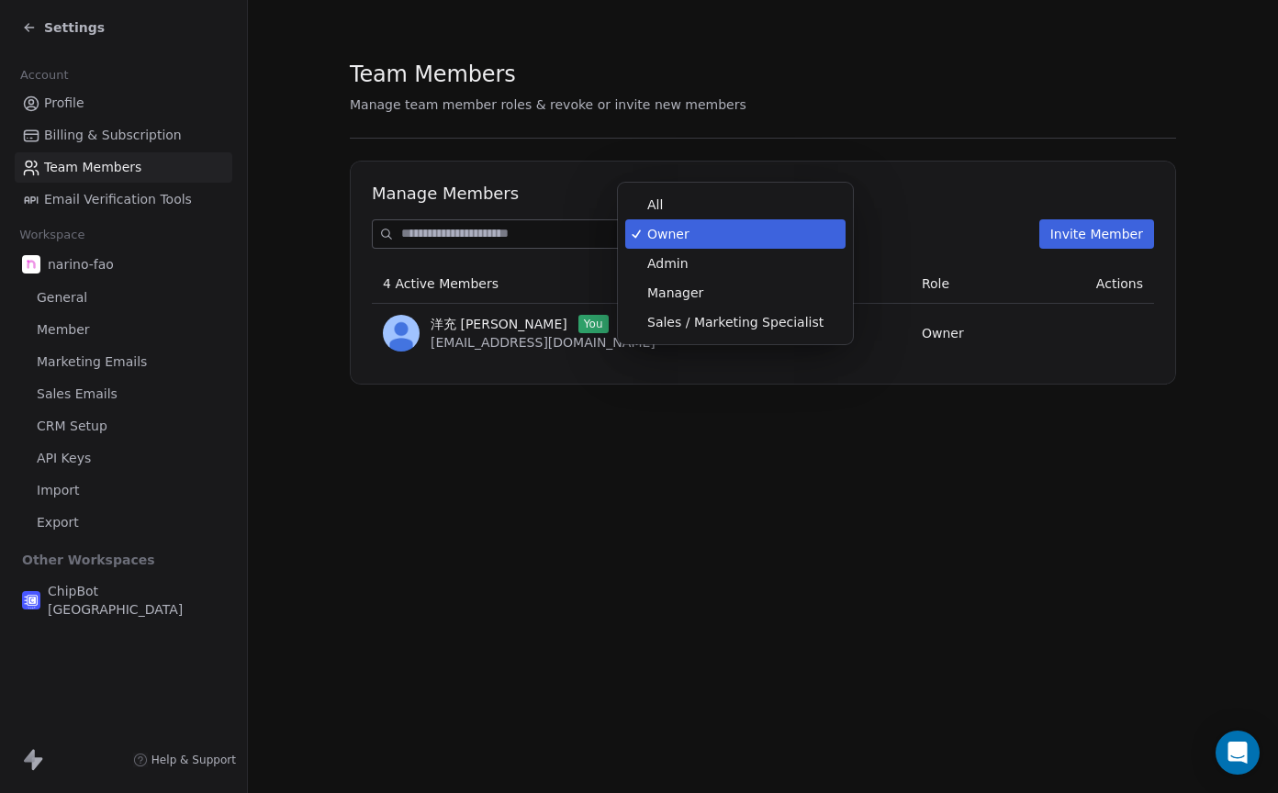
click at [691, 230] on body "Settings Account Profile Billing & Subscription Team Members Email Verification…" at bounding box center [639, 396] width 1278 height 793
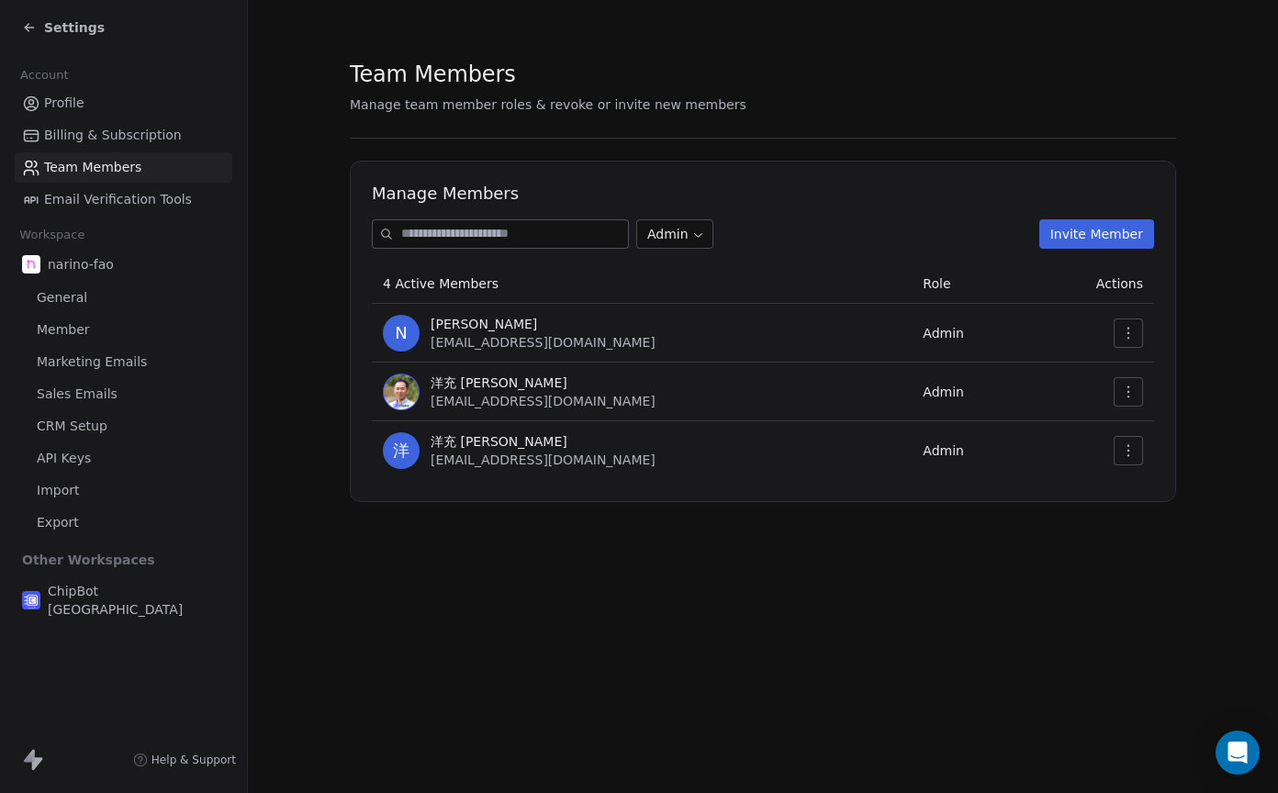
click at [701, 233] on body "Settings Account Profile Billing & Subscription Team Members Email Verification…" at bounding box center [639, 396] width 1278 height 793
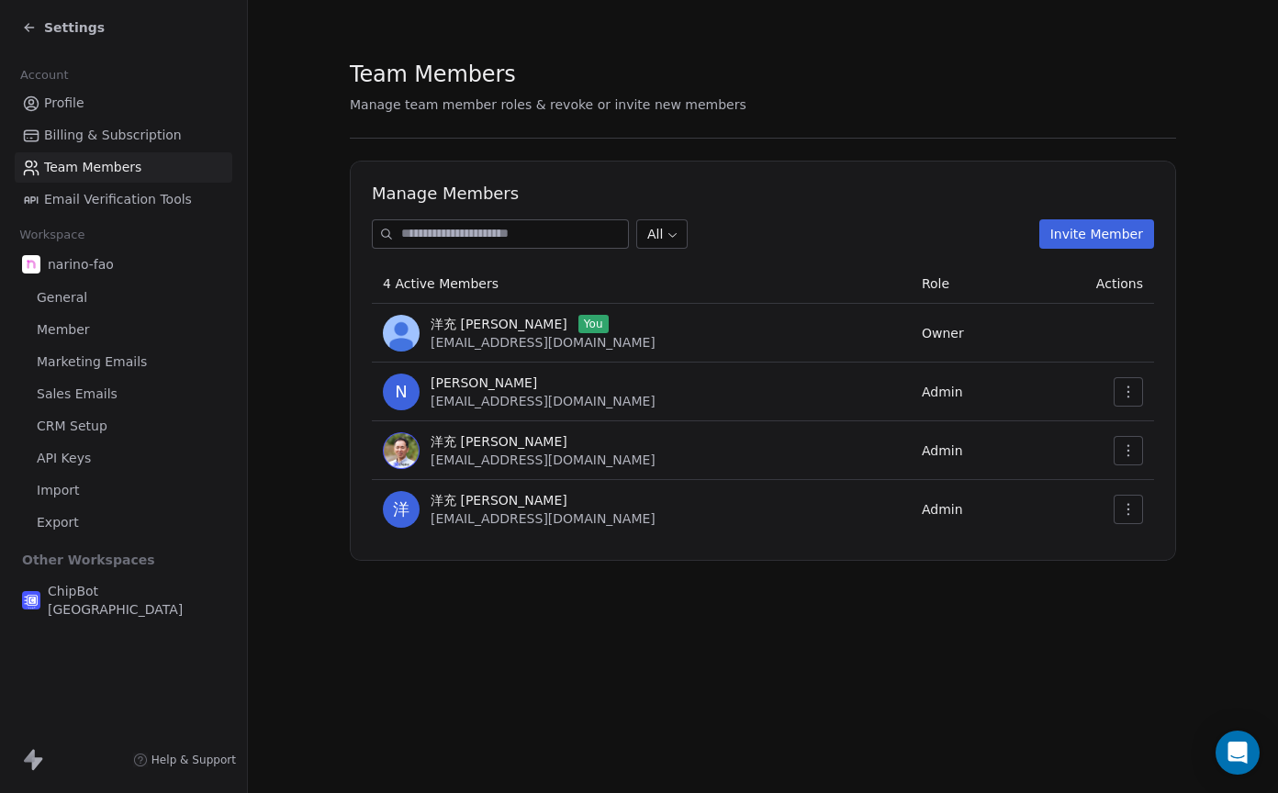
click at [1121, 392] on icon "button" at bounding box center [1128, 392] width 15 height 15
click at [1154, 425] on div "Update" at bounding box center [1186, 432] width 131 height 29
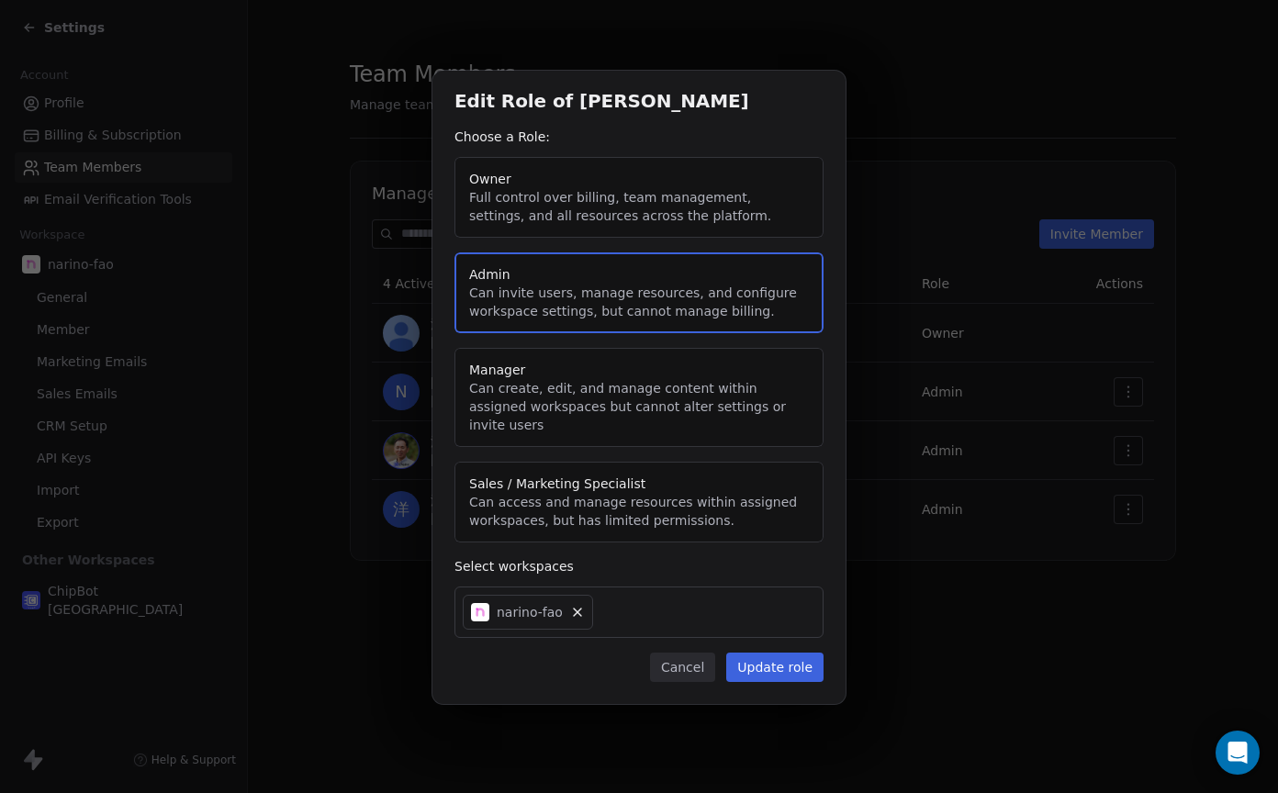
click at [690, 658] on button "Cancel" at bounding box center [682, 667] width 65 height 29
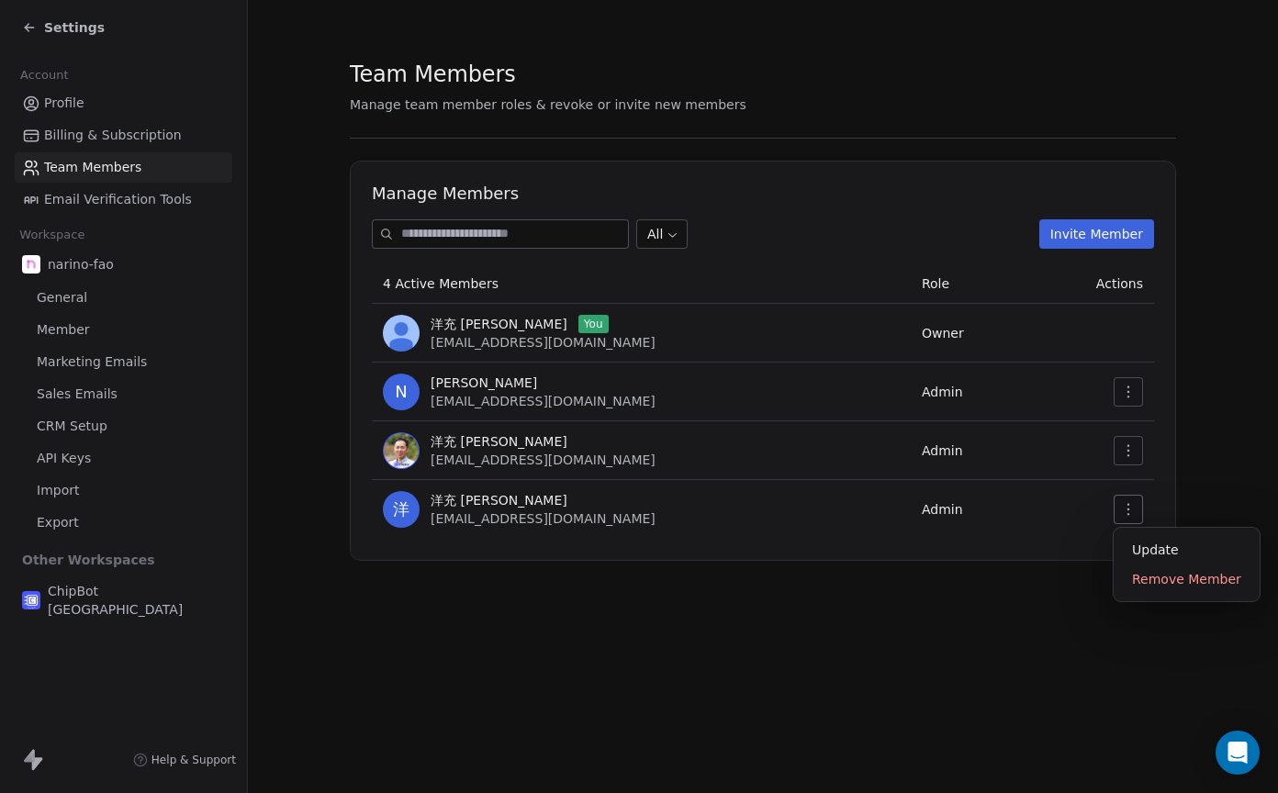
click at [1136, 506] on button "button" at bounding box center [1128, 509] width 29 height 29
click at [1142, 544] on div "Update" at bounding box center [1186, 549] width 131 height 29
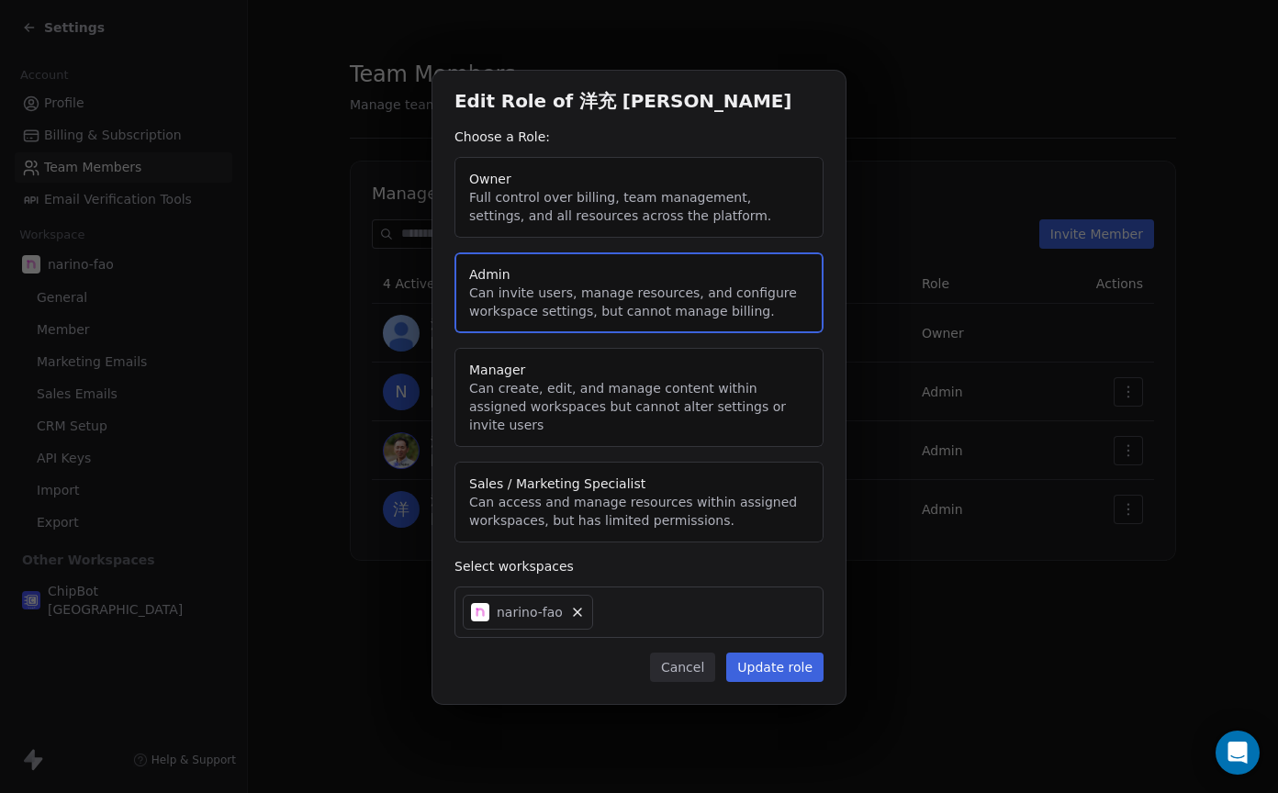
click at [612, 196] on button "Owner Full control over billing, team management, settings, and all resources a…" at bounding box center [638, 197] width 369 height 81
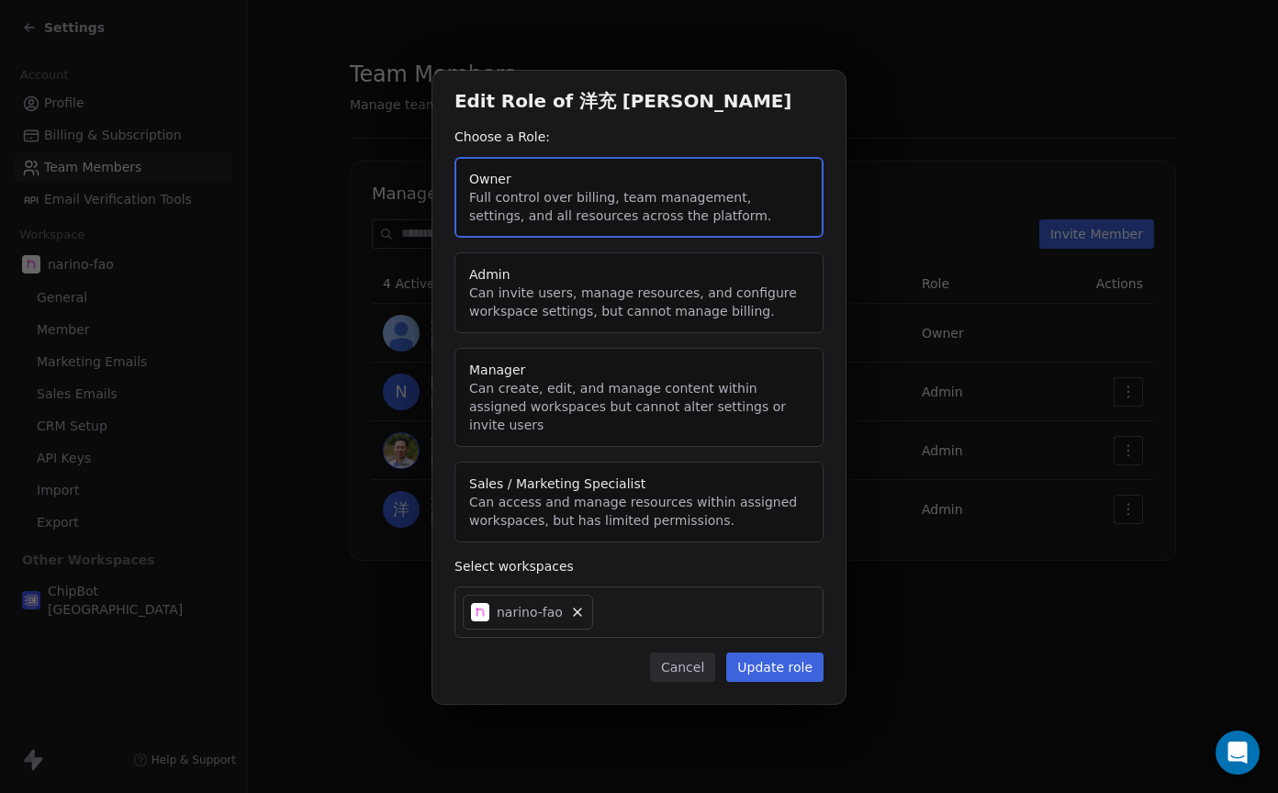
click at [775, 654] on button "Update role" at bounding box center [774, 667] width 97 height 29
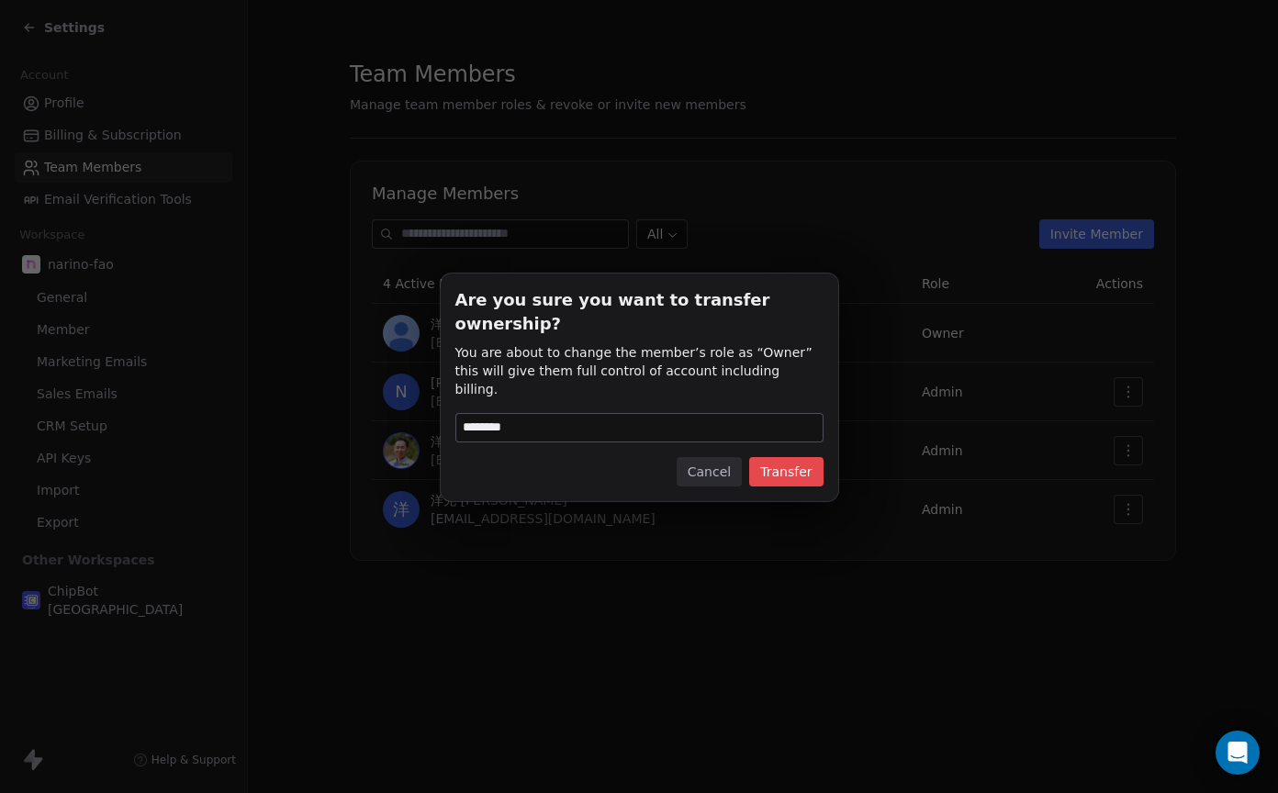
type input "********"
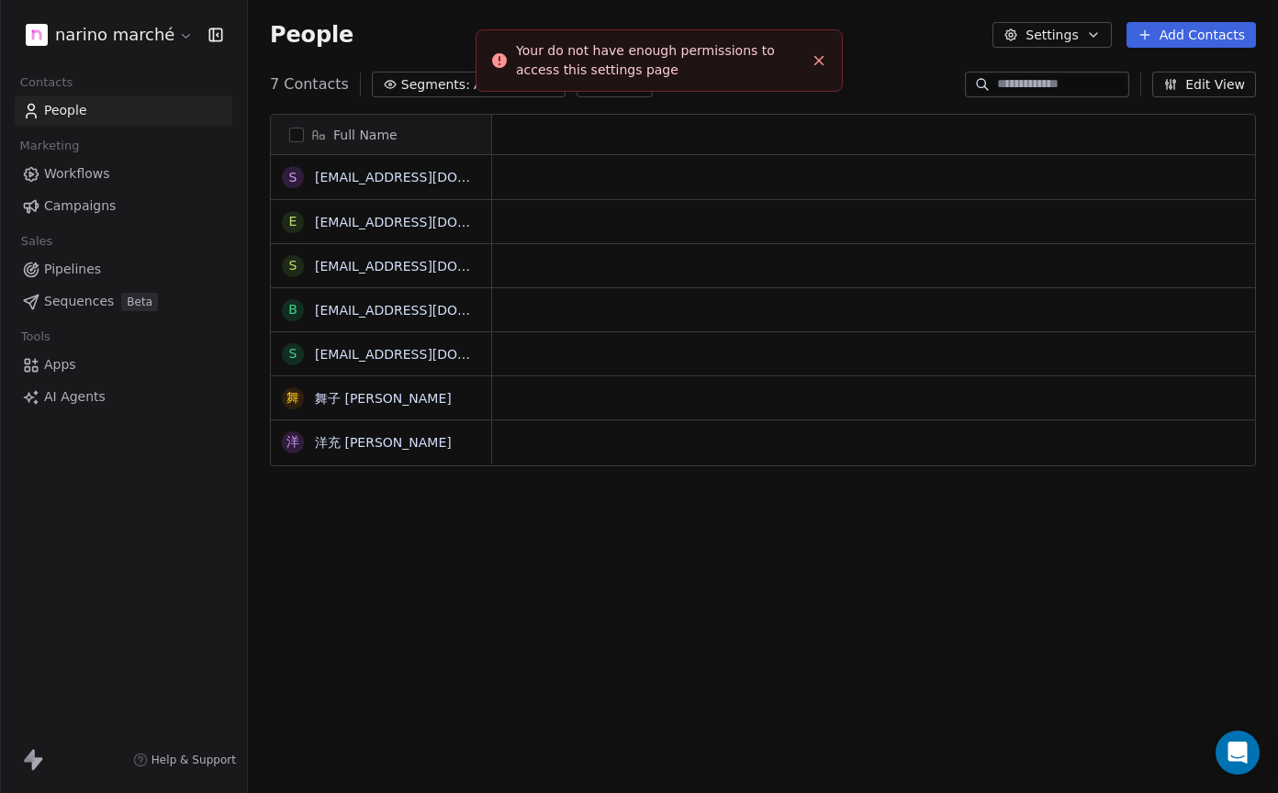
scroll to position [699, 1030]
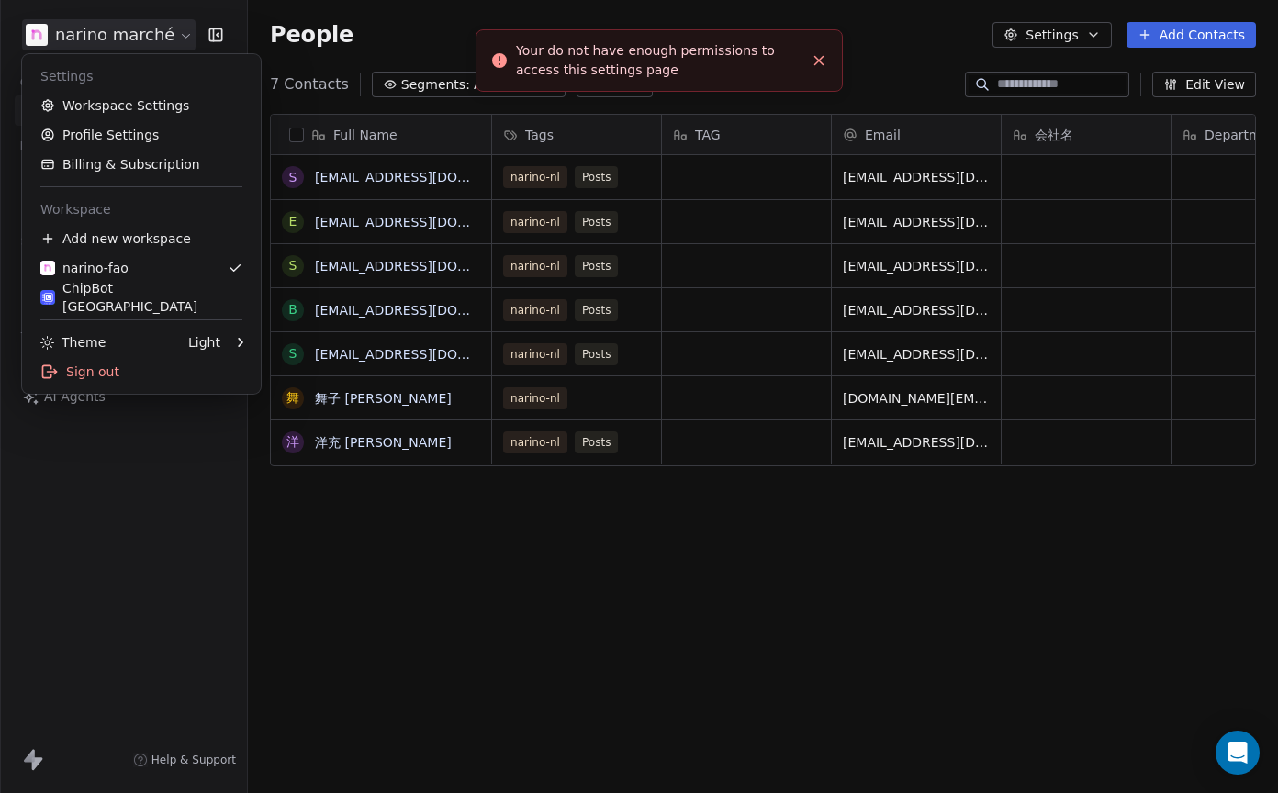
click at [171, 34] on html "narino marché Contacts People Marketing Workflows Campaigns Sales Pipelines Seq…" at bounding box center [639, 396] width 1278 height 793
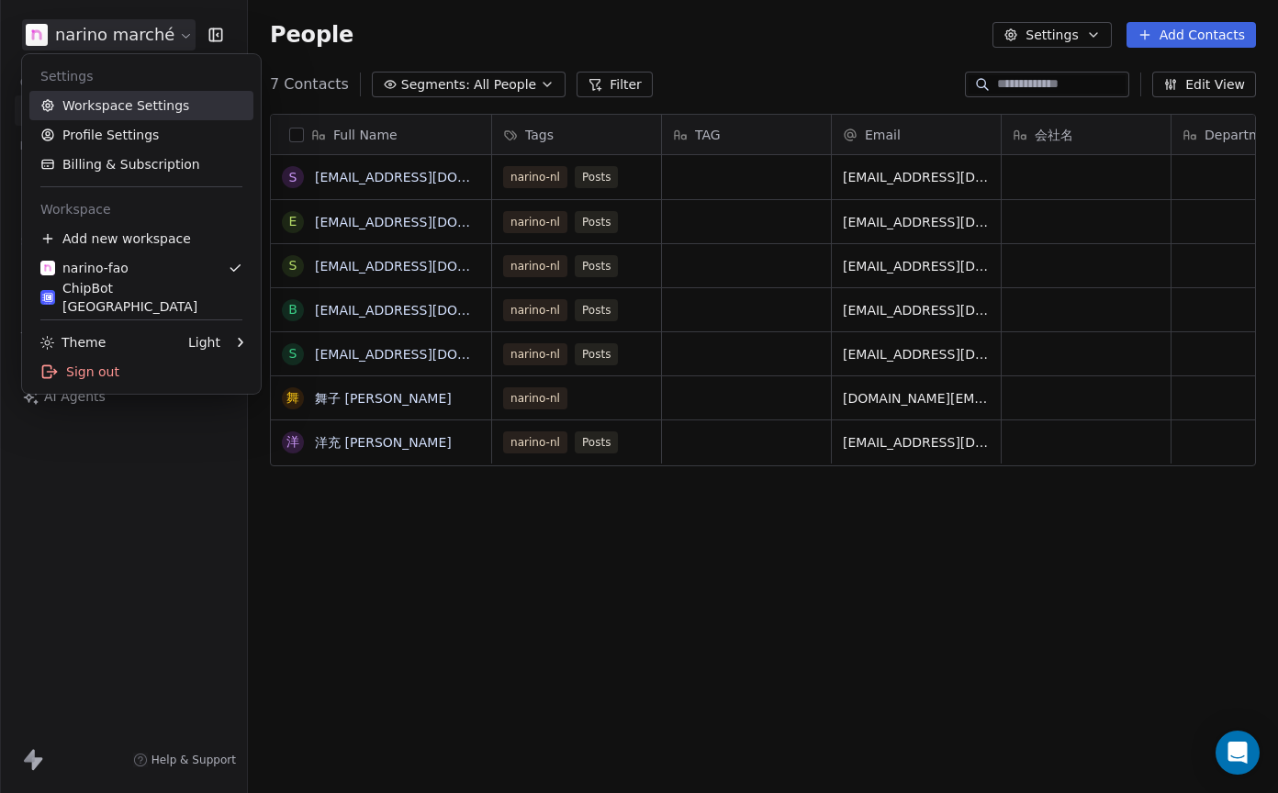
click at [183, 107] on link "Workspace Settings" at bounding box center [141, 105] width 224 height 29
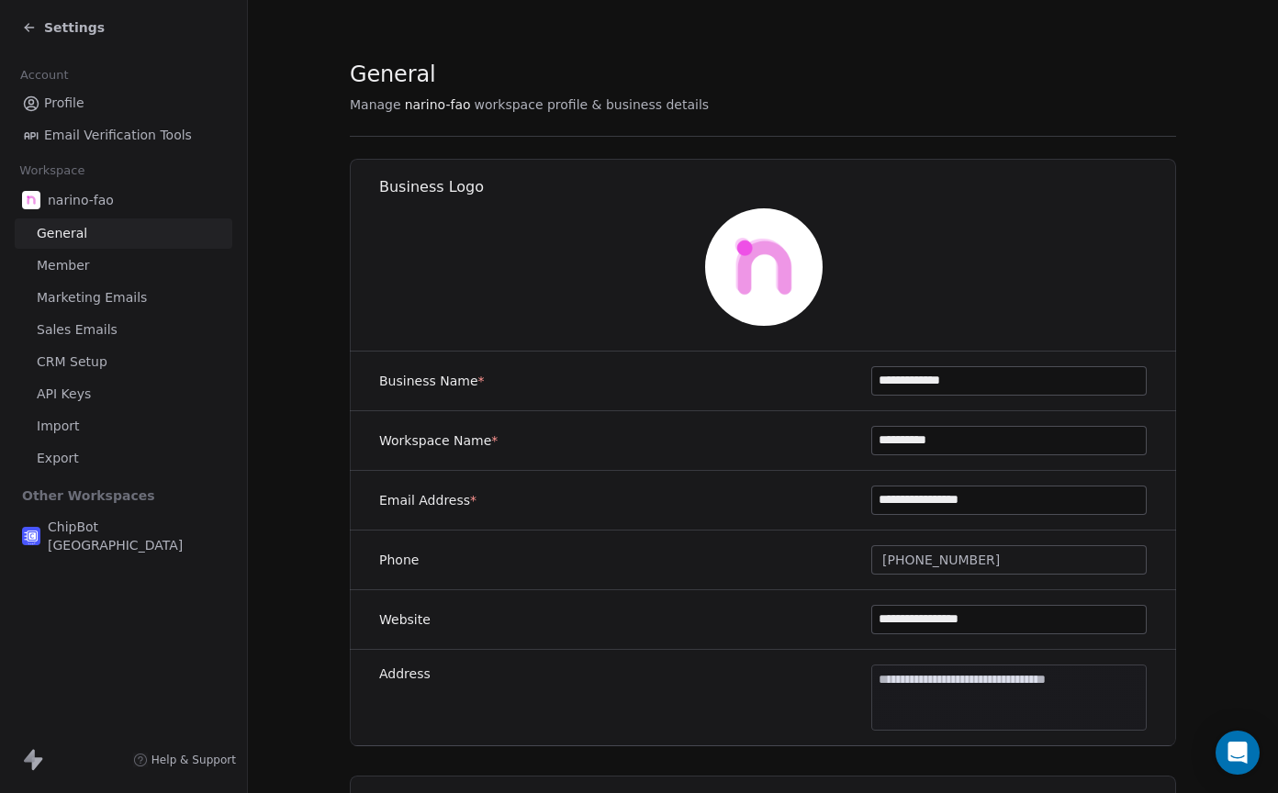
click at [33, 25] on icon at bounding box center [29, 27] width 15 height 15
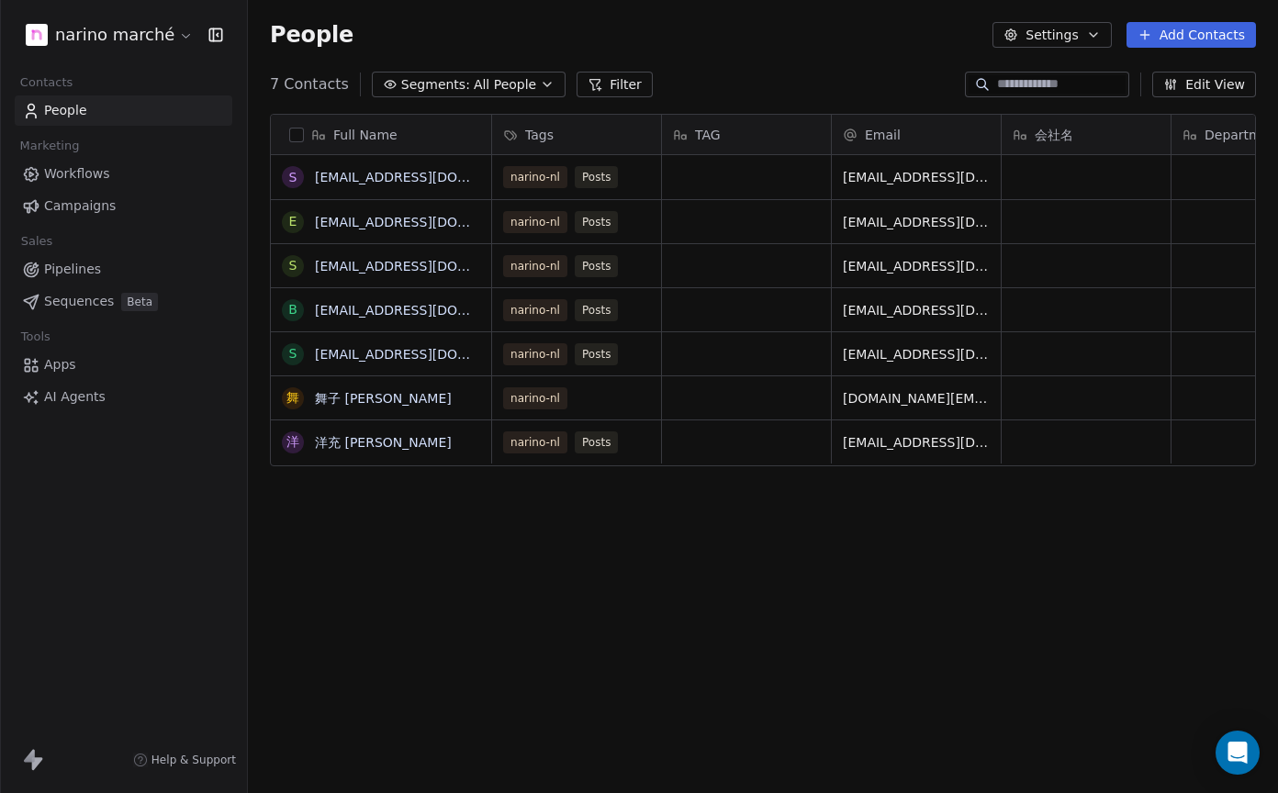
scroll to position [699, 1030]
click at [157, 39] on html "narino marché Contacts People Marketing Workflows Campaigns Sales Pipelines Seq…" at bounding box center [639, 396] width 1278 height 793
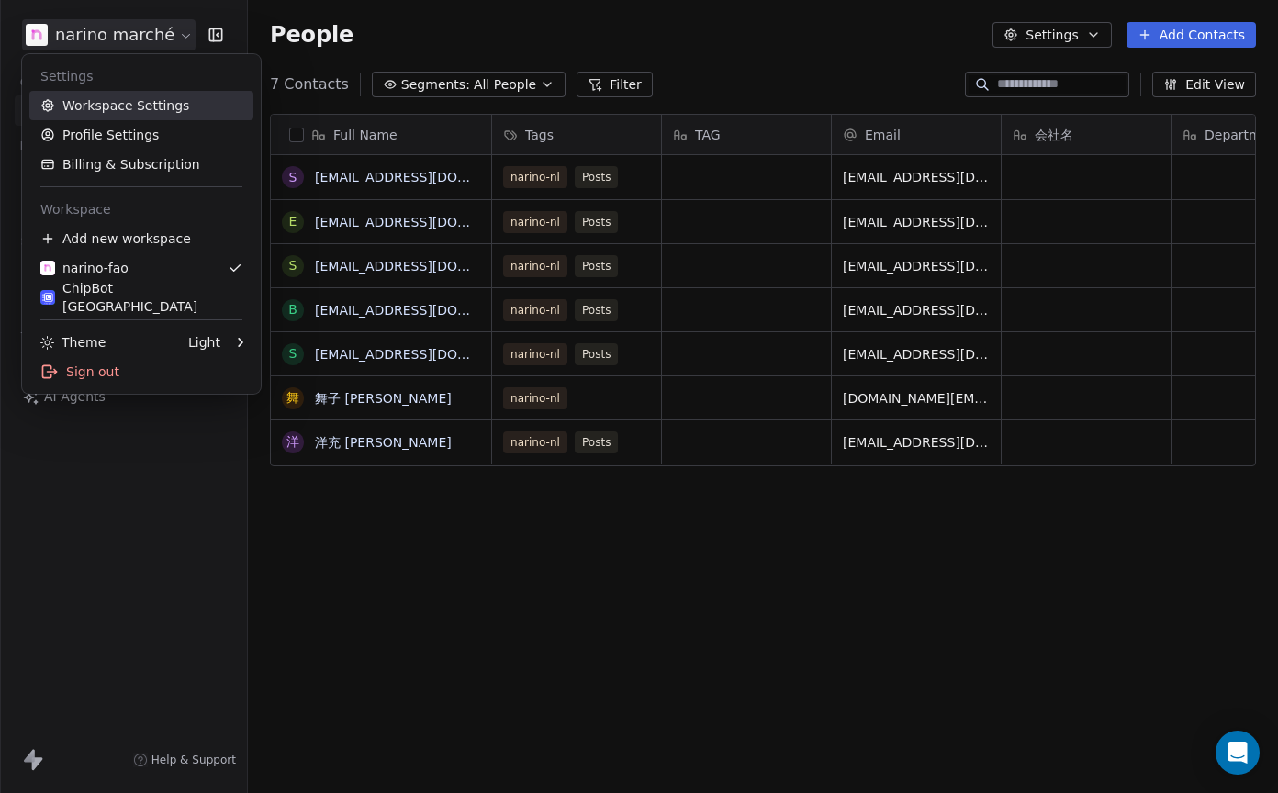
click at [127, 105] on link "Workspace Settings" at bounding box center [141, 105] width 224 height 29
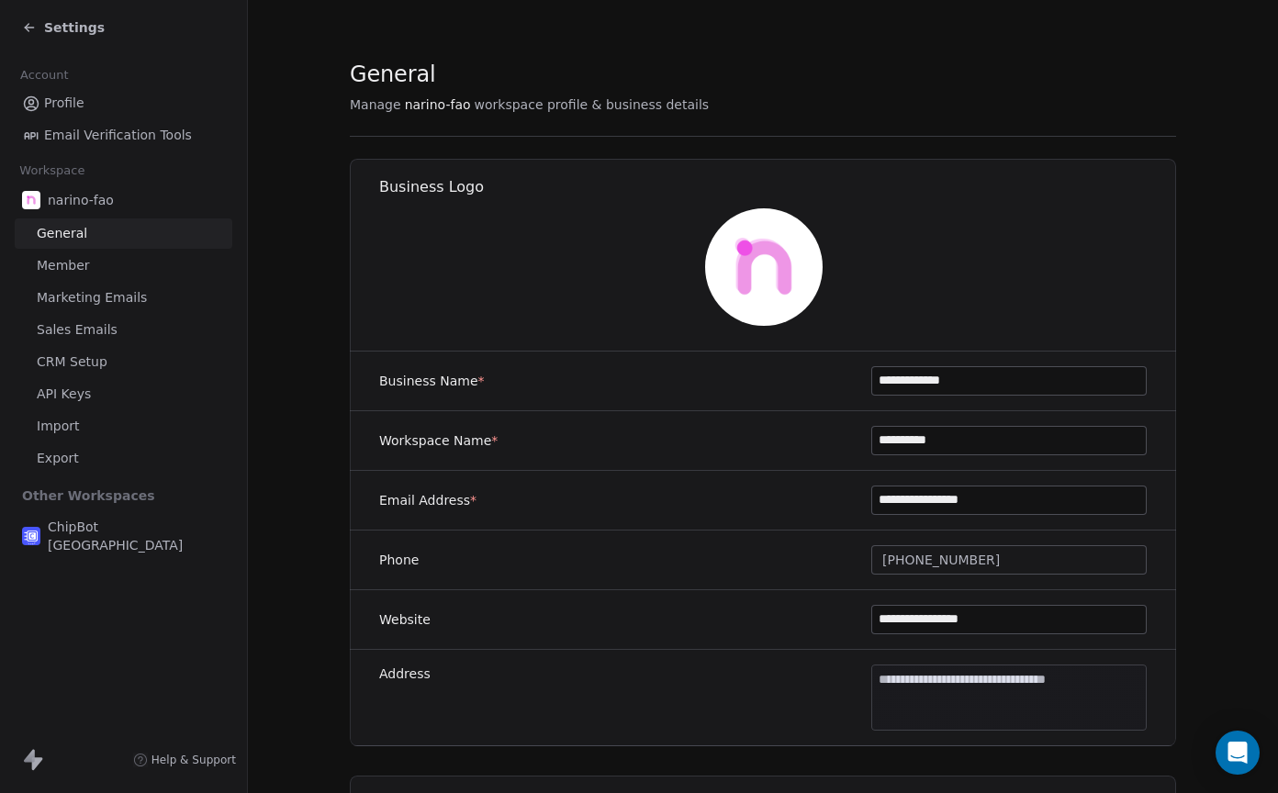
click at [90, 28] on span "Settings" at bounding box center [74, 27] width 61 height 18
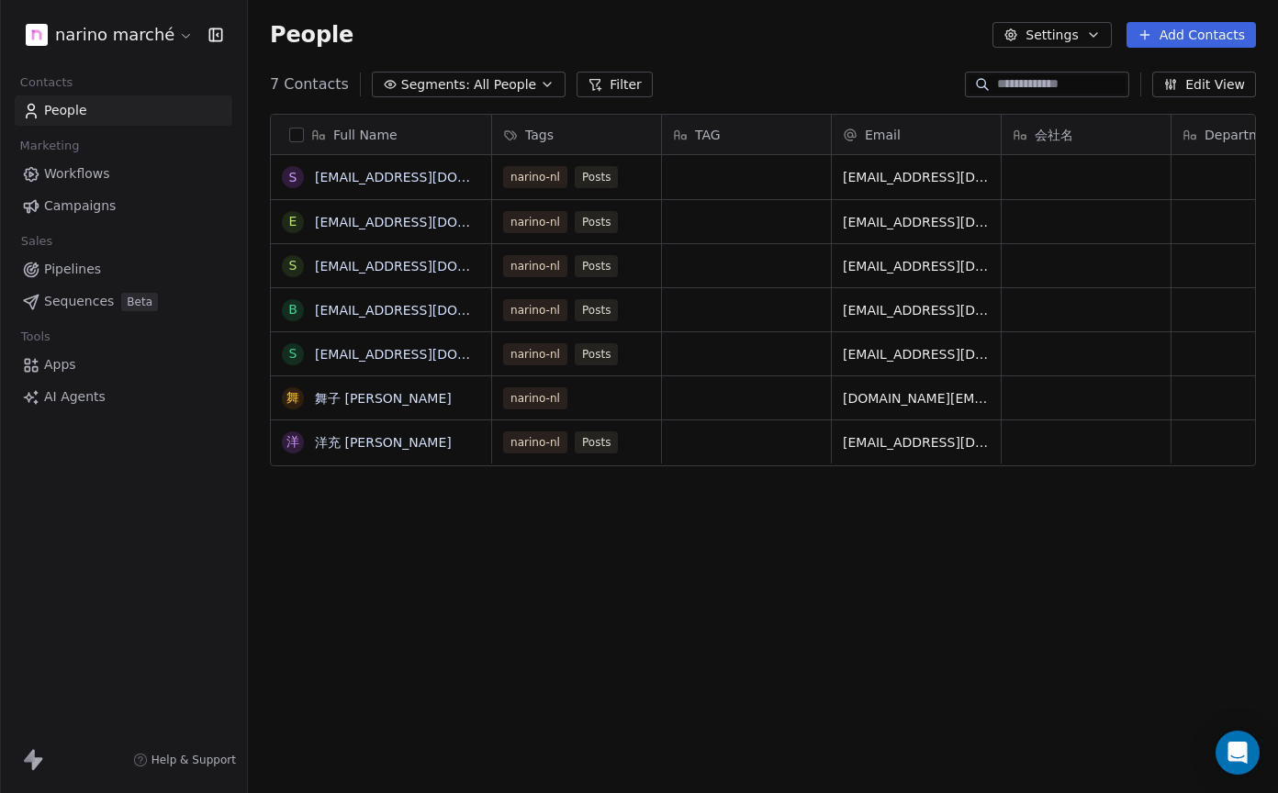
scroll to position [699, 1030]
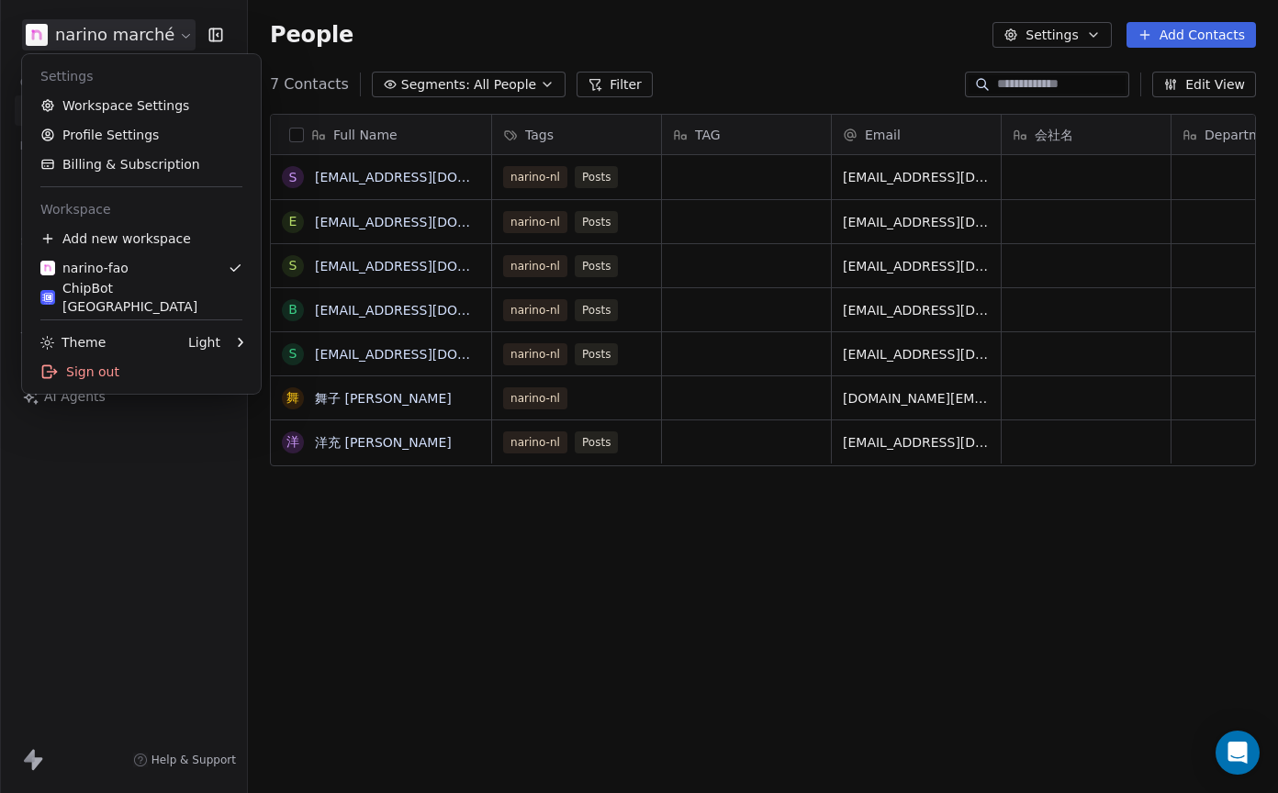
click at [162, 39] on html "narino marché Contacts People Marketing Workflows Campaigns Sales Pipelines Seq…" at bounding box center [639, 396] width 1278 height 793
click at [133, 139] on link "Profile Settings" at bounding box center [141, 134] width 224 height 29
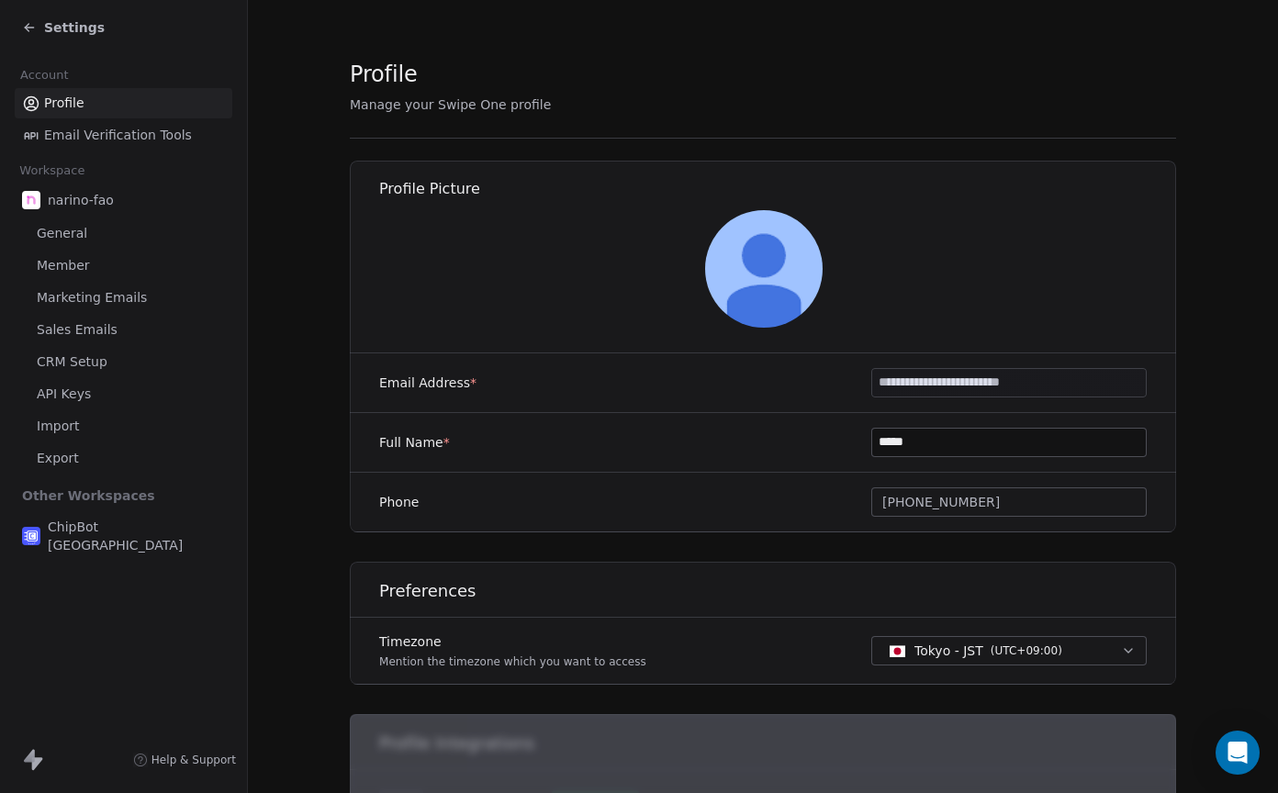
click at [29, 25] on icon at bounding box center [29, 27] width 15 height 15
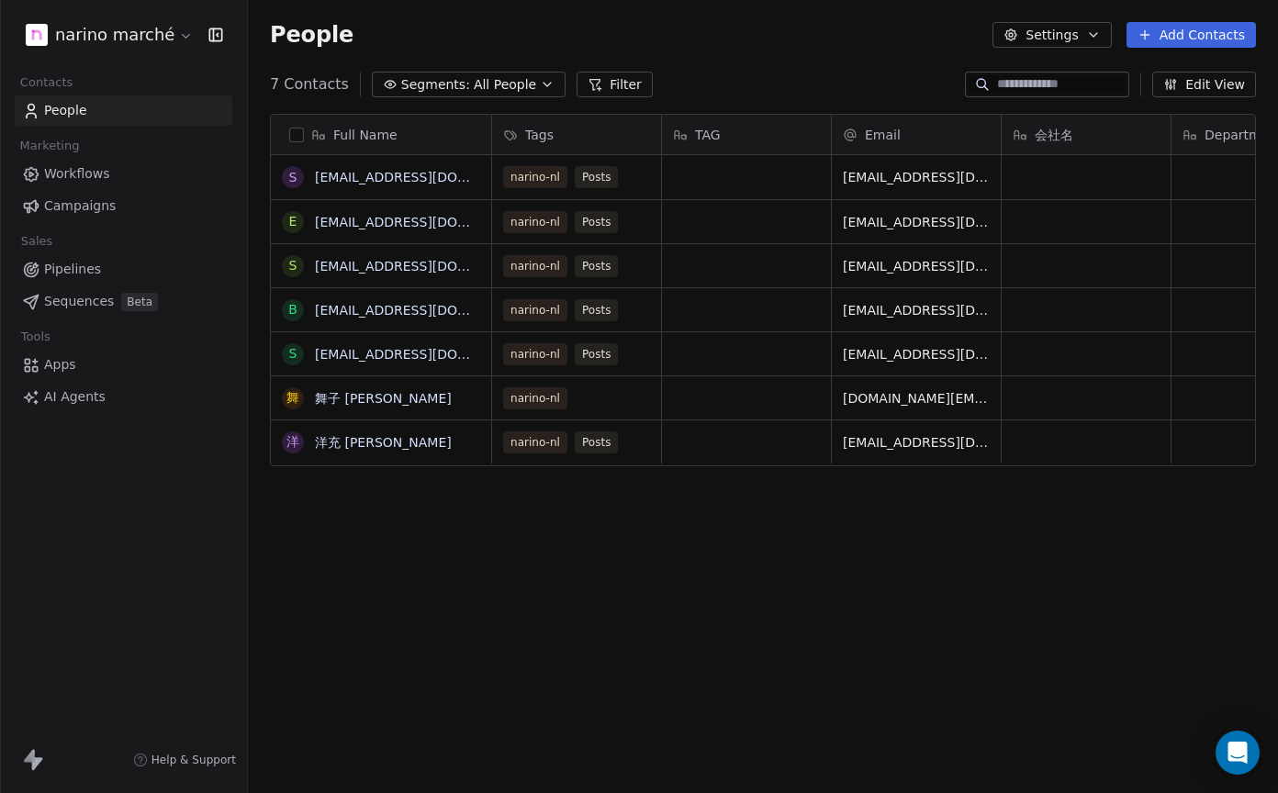
scroll to position [699, 1030]
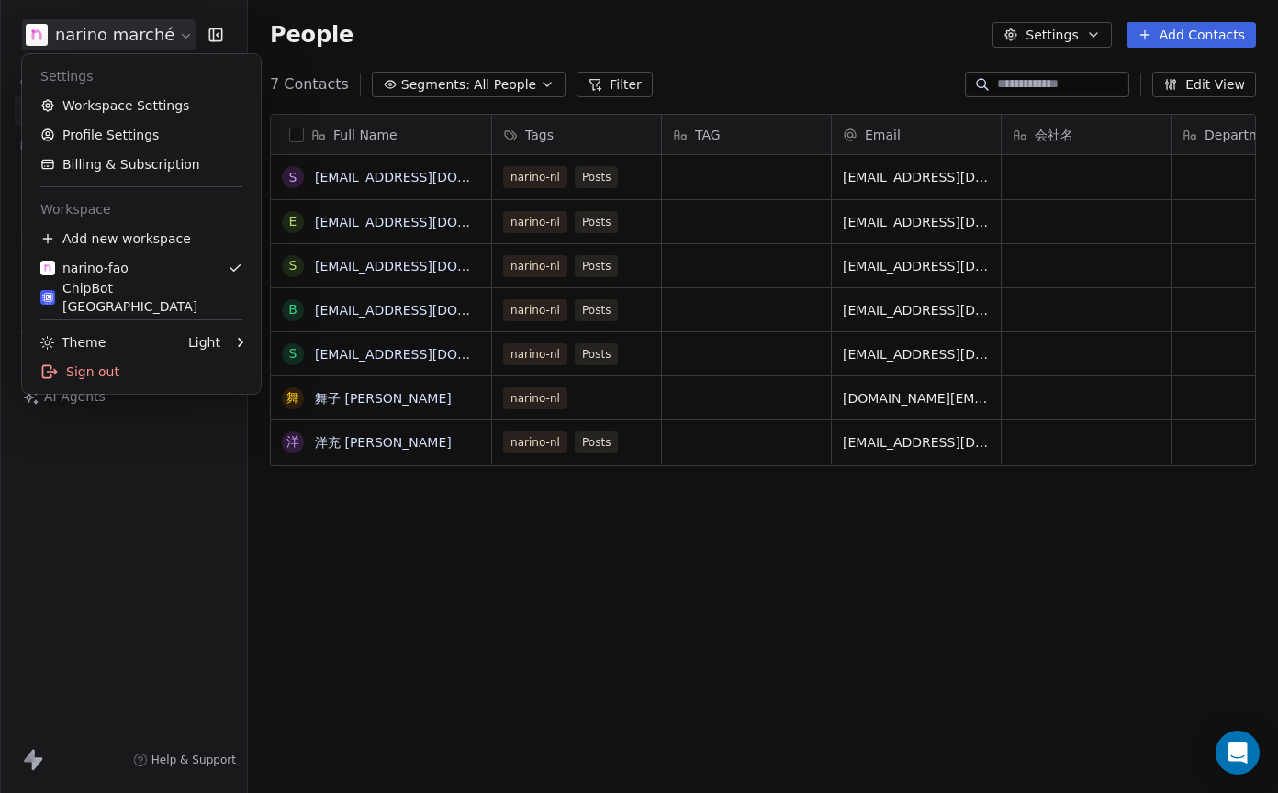
click at [168, 33] on html "narino marché Contacts People Marketing Workflows Campaigns Sales Pipelines Seq…" at bounding box center [639, 396] width 1278 height 793
click at [164, 307] on link "ChipBot [GEOGRAPHIC_DATA]" at bounding box center [141, 297] width 224 height 29
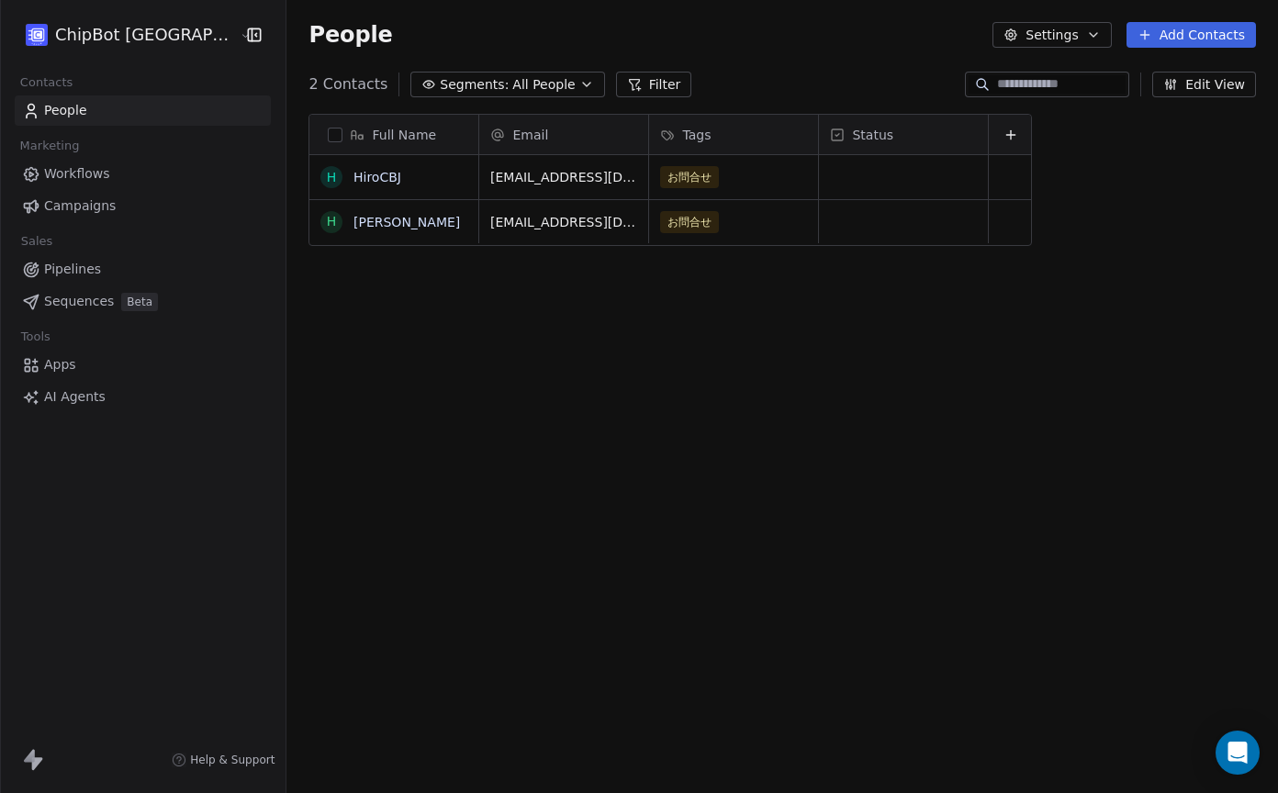
scroll to position [699, 1030]
click at [109, 176] on link "Workflows" at bounding box center [143, 174] width 256 height 30
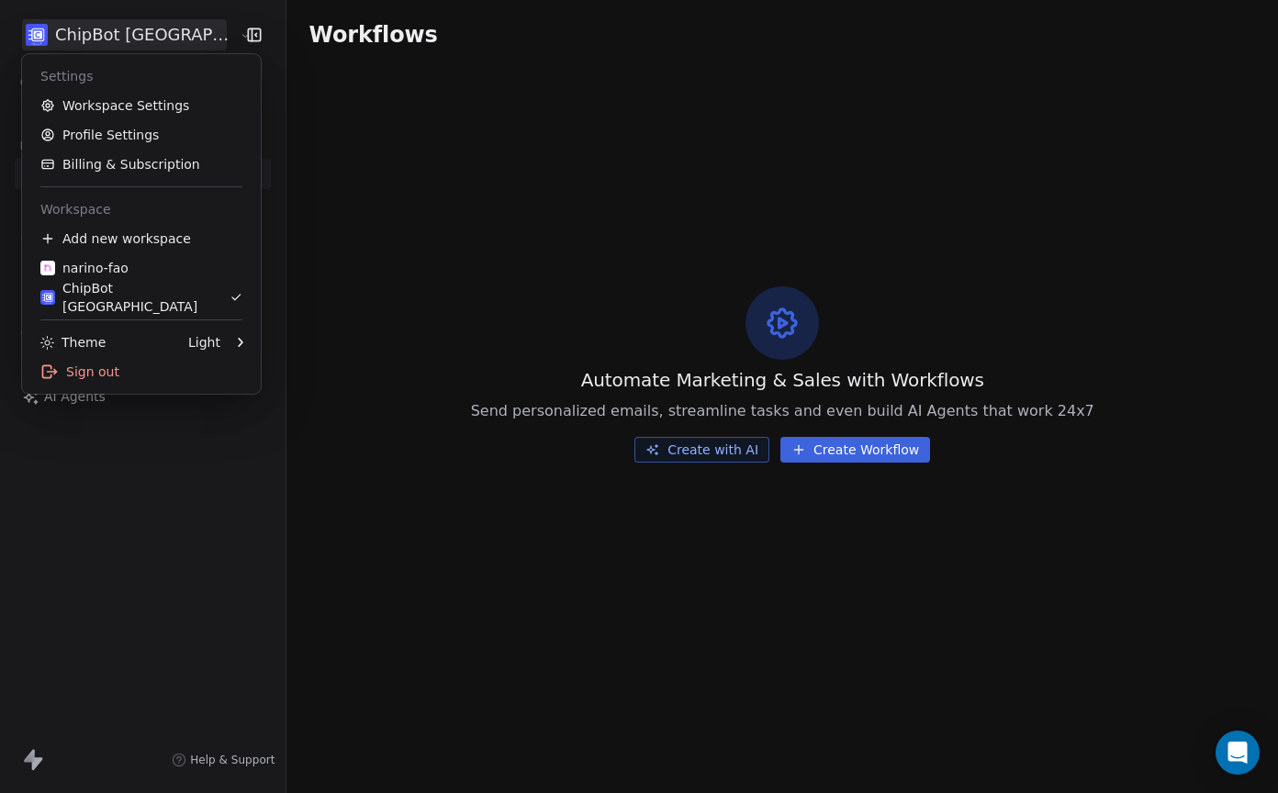
click at [171, 38] on html "ChipBot [GEOGRAPHIC_DATA] Contacts People Marketing Workflows Campaigns Sales P…" at bounding box center [639, 396] width 1278 height 793
click at [163, 110] on link "Workspace Settings" at bounding box center [141, 105] width 224 height 29
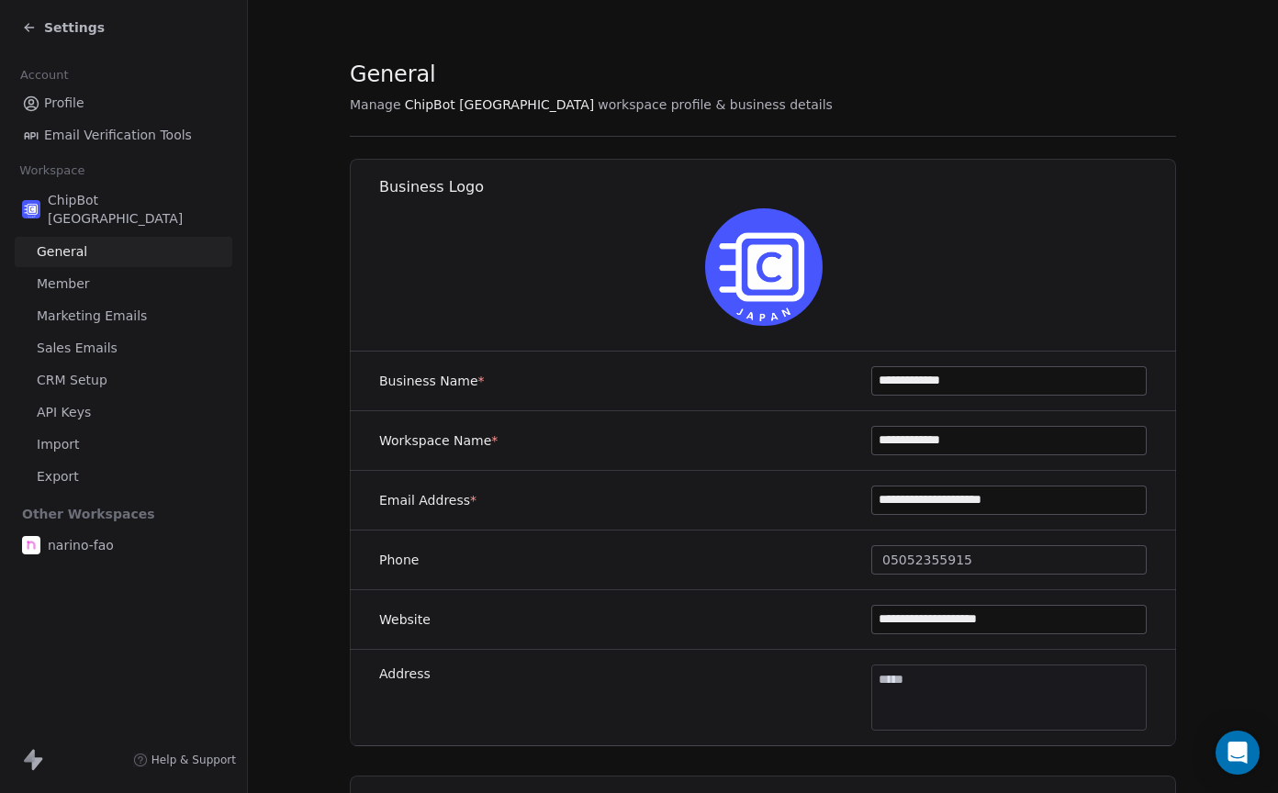
click at [83, 275] on span "Member" at bounding box center [63, 284] width 53 height 19
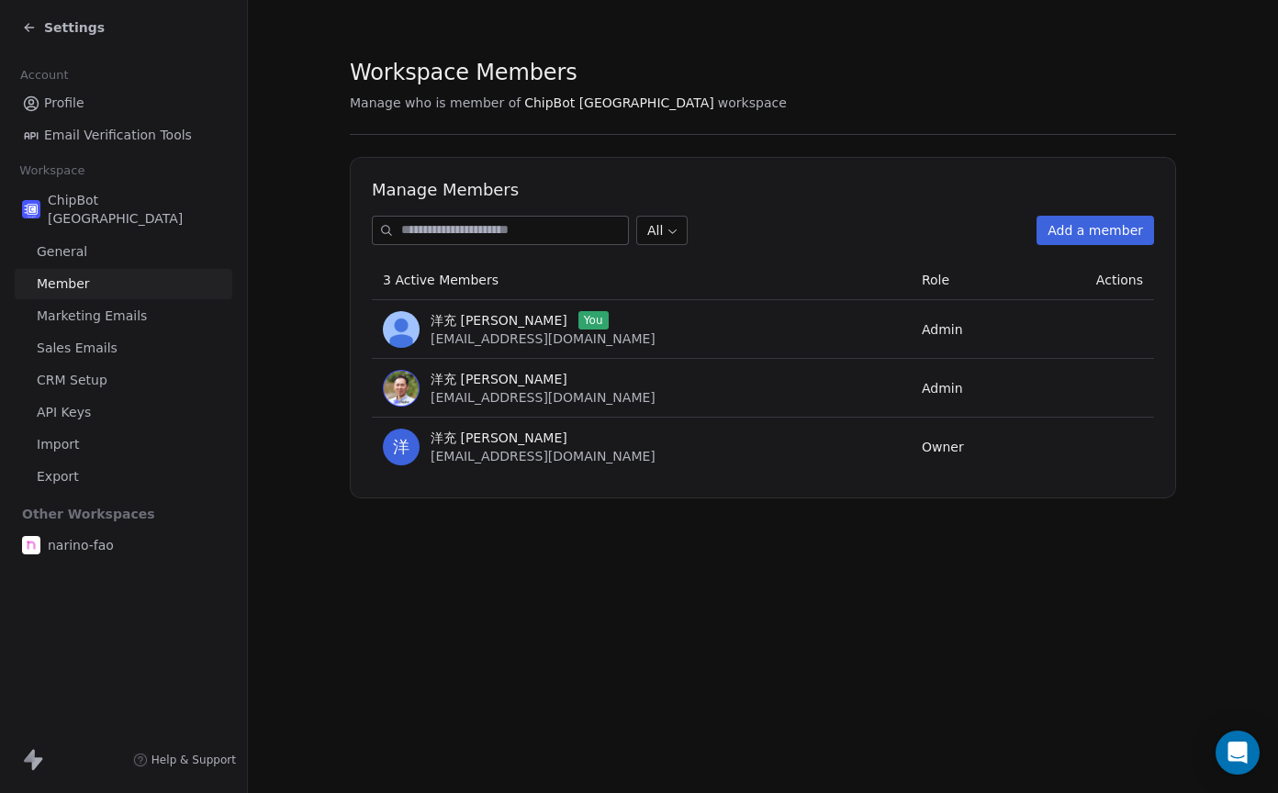
click at [502, 470] on td "洋 洋充 筒井 [EMAIL_ADDRESS][DOMAIN_NAME]" at bounding box center [641, 447] width 539 height 59
click at [80, 107] on span "Profile" at bounding box center [64, 103] width 40 height 19
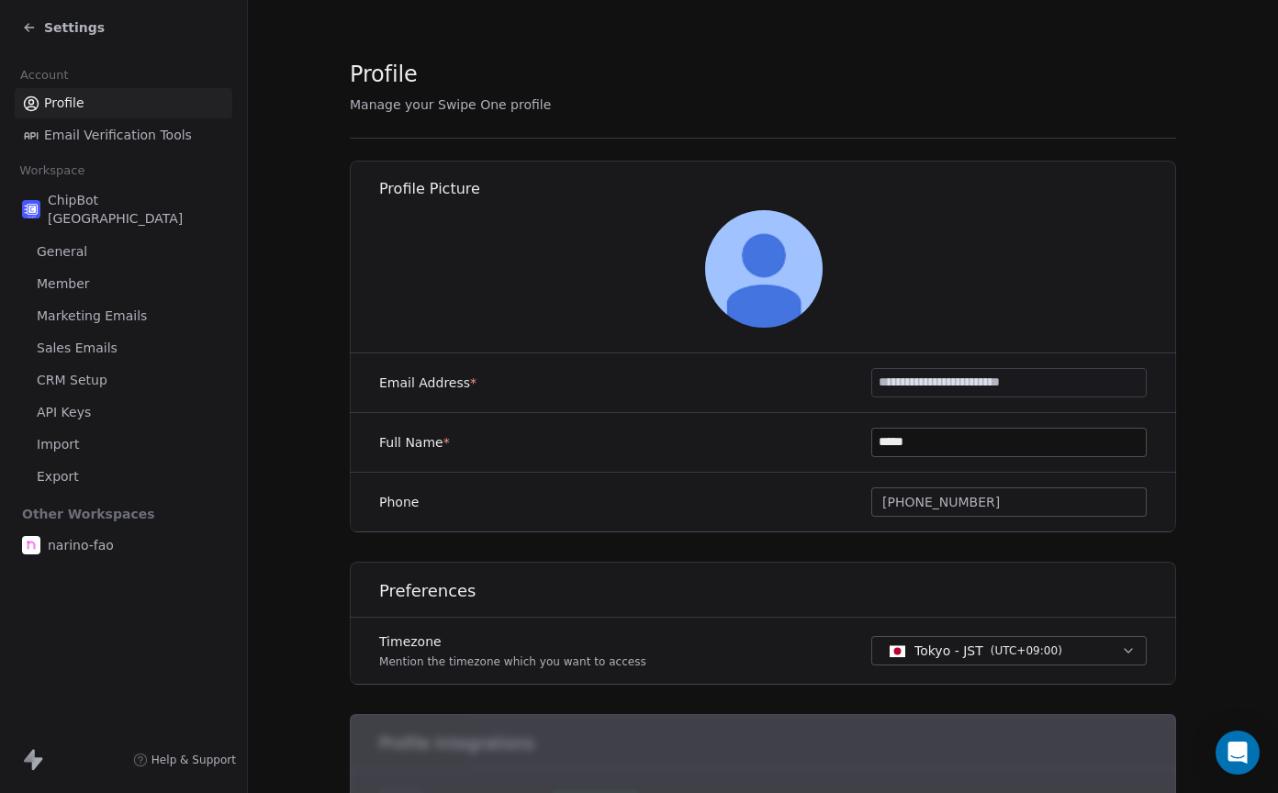
click at [89, 22] on span "Settings" at bounding box center [74, 27] width 61 height 18
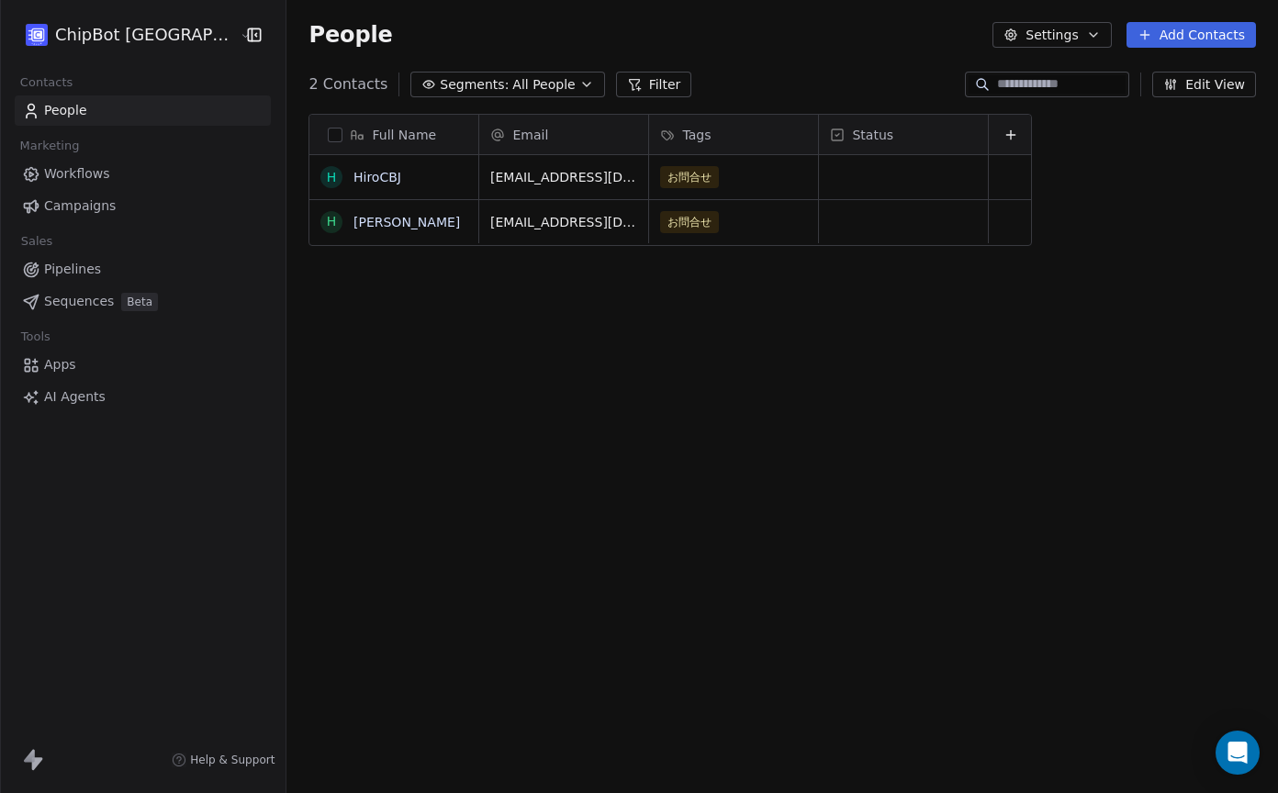
scroll to position [699, 1030]
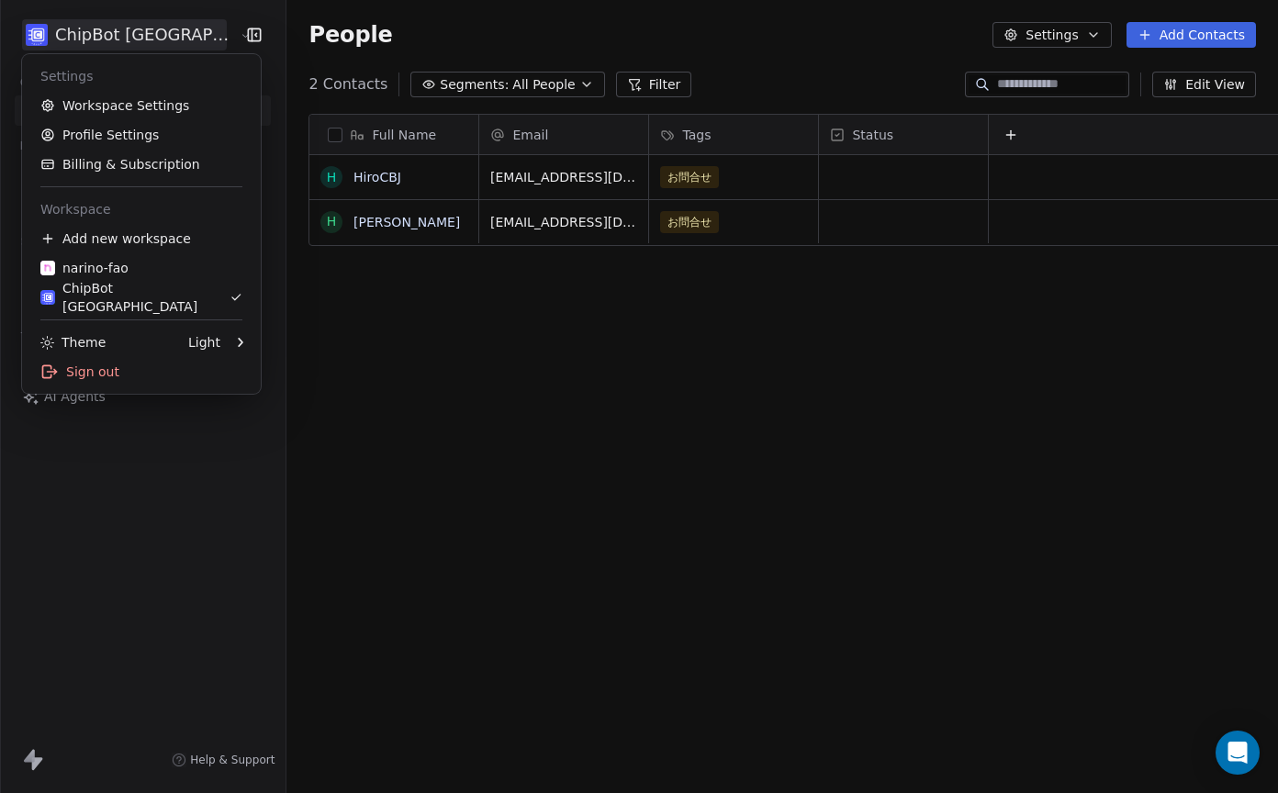
click at [166, 38] on html "ChipBot [GEOGRAPHIC_DATA] Contacts People Marketing Workflows Campaigns Sales P…" at bounding box center [639, 396] width 1278 height 793
click at [158, 143] on link "Profile Settings" at bounding box center [141, 134] width 224 height 29
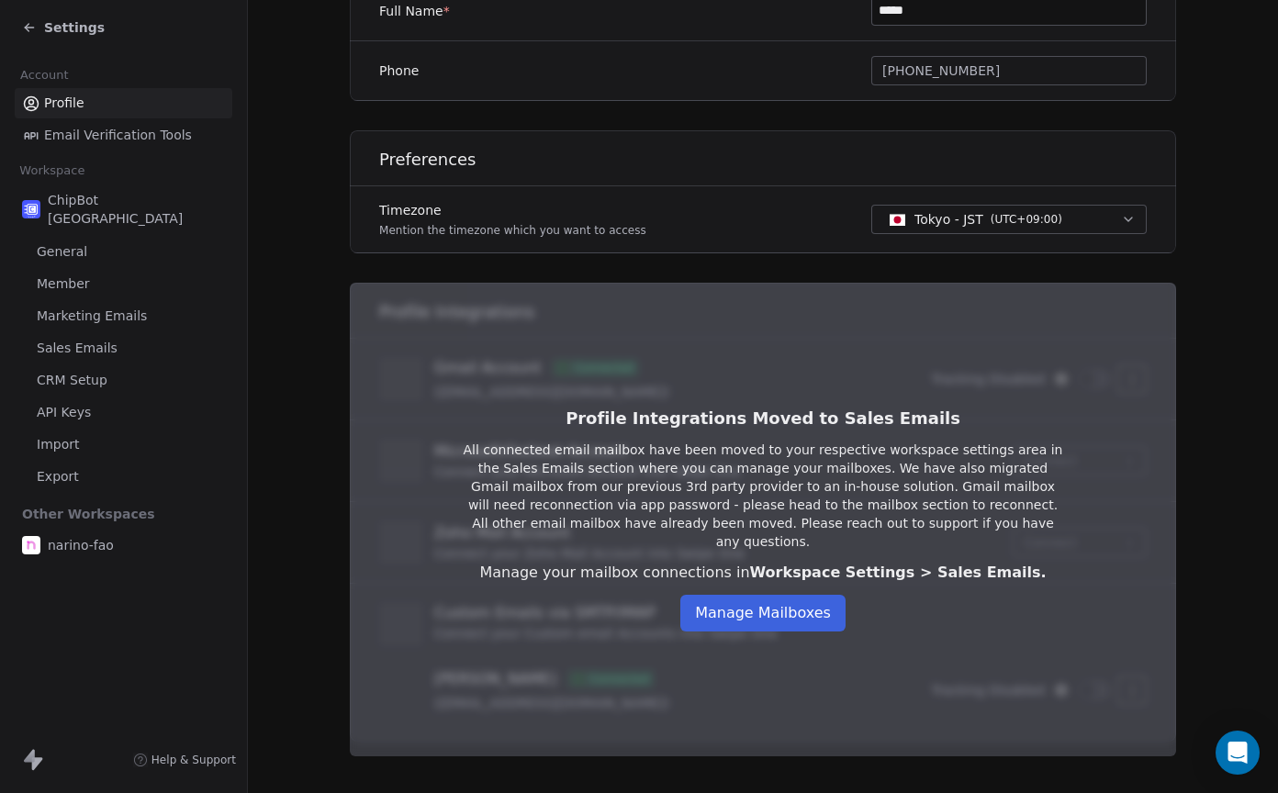
scroll to position [454, 0]
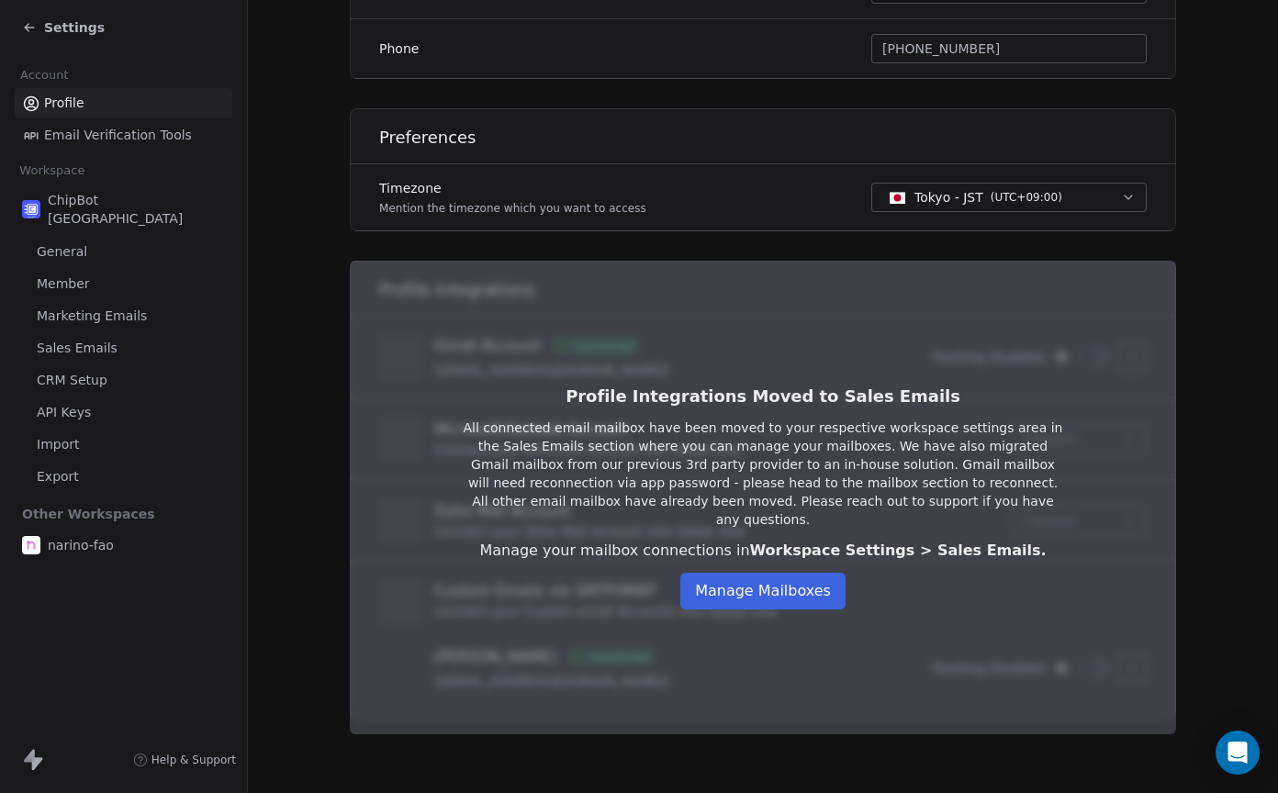
click at [267, 127] on section "**********" at bounding box center [763, 169] width 1030 height 1247
click at [84, 275] on span "Member" at bounding box center [63, 284] width 53 height 19
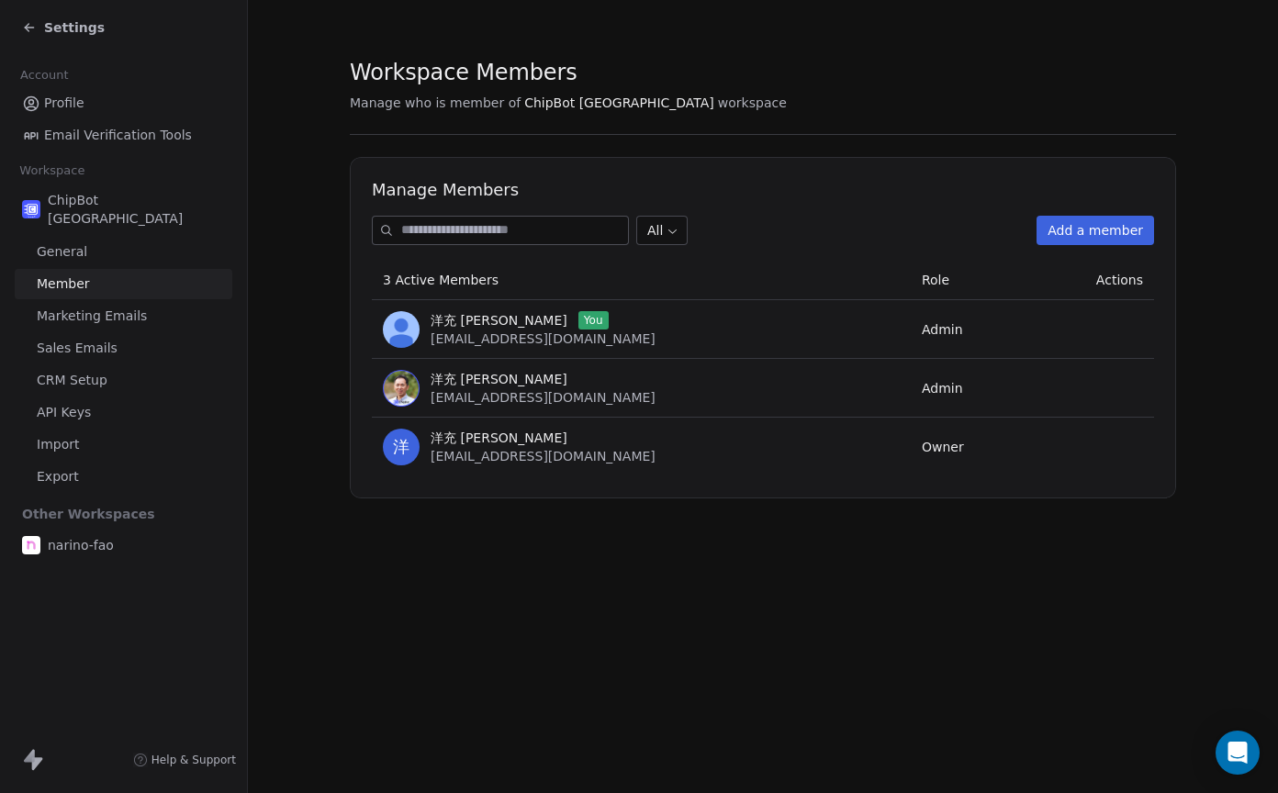
click at [1088, 221] on button "Add a member" at bounding box center [1096, 230] width 118 height 29
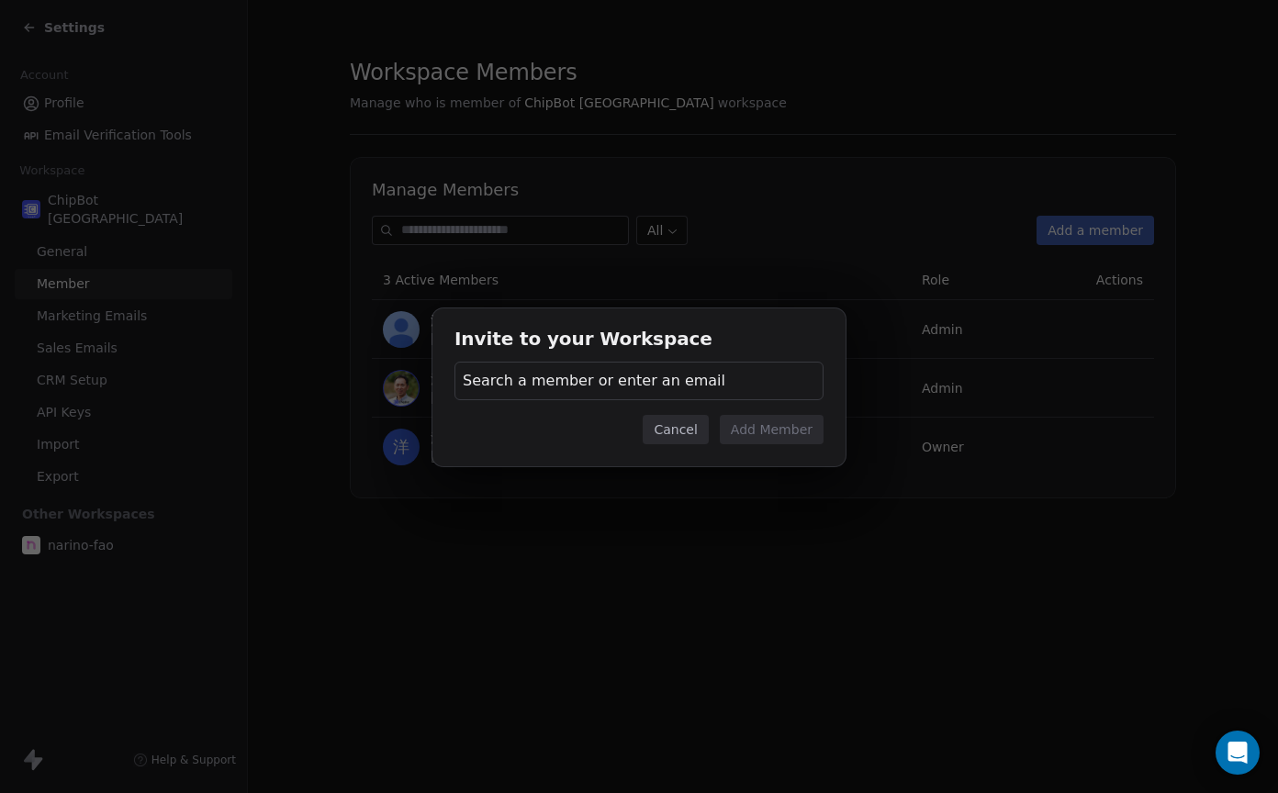
click at [675, 379] on span "Search a member or enter an email" at bounding box center [594, 381] width 263 height 22
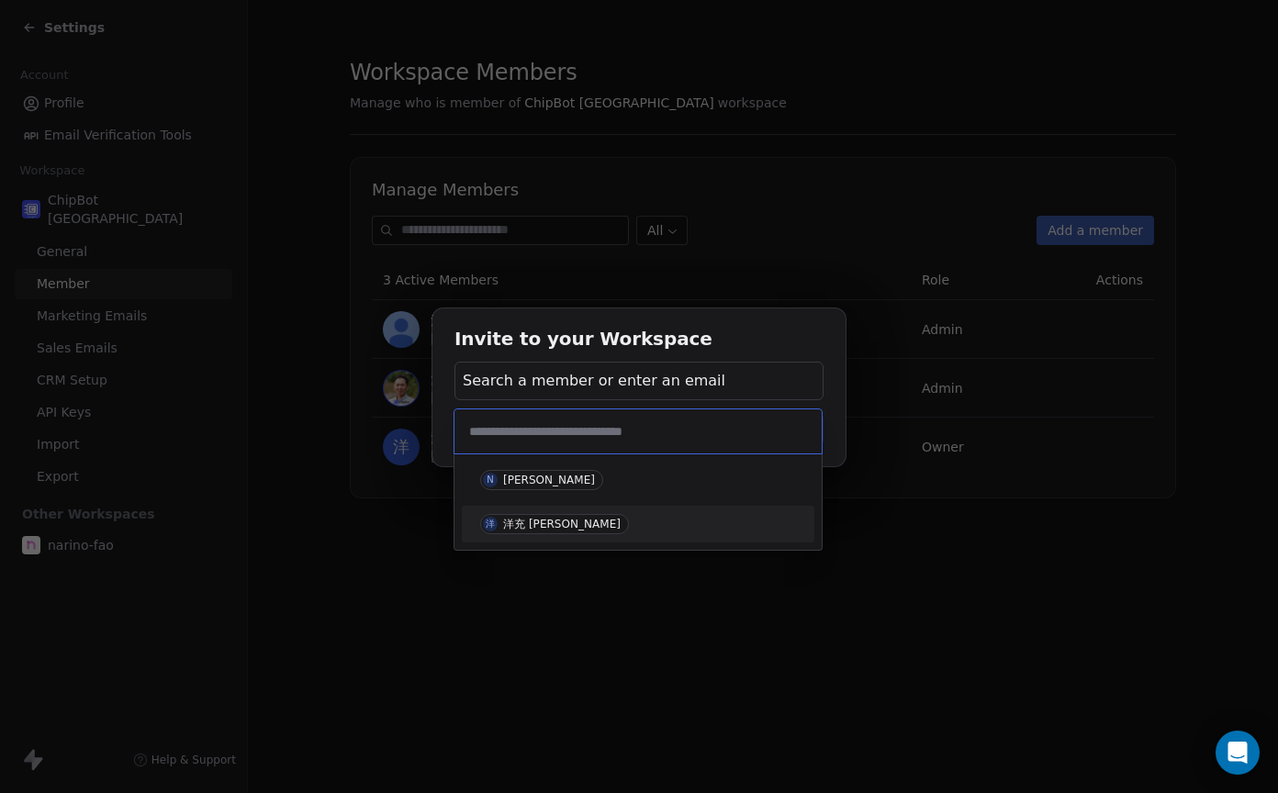
click at [575, 521] on div "洋 洋充 筒井" at bounding box center [638, 524] width 316 height 20
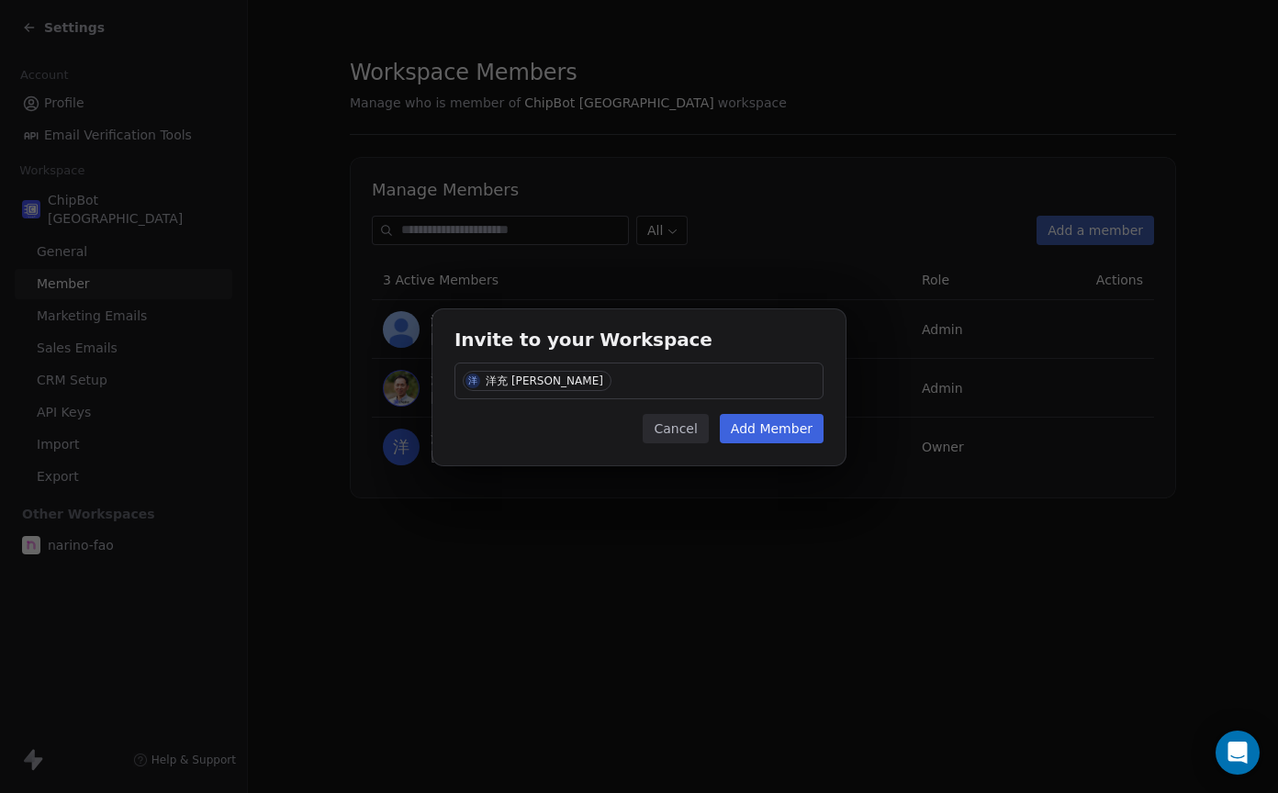
click at [753, 429] on button "Add Member" at bounding box center [772, 428] width 104 height 29
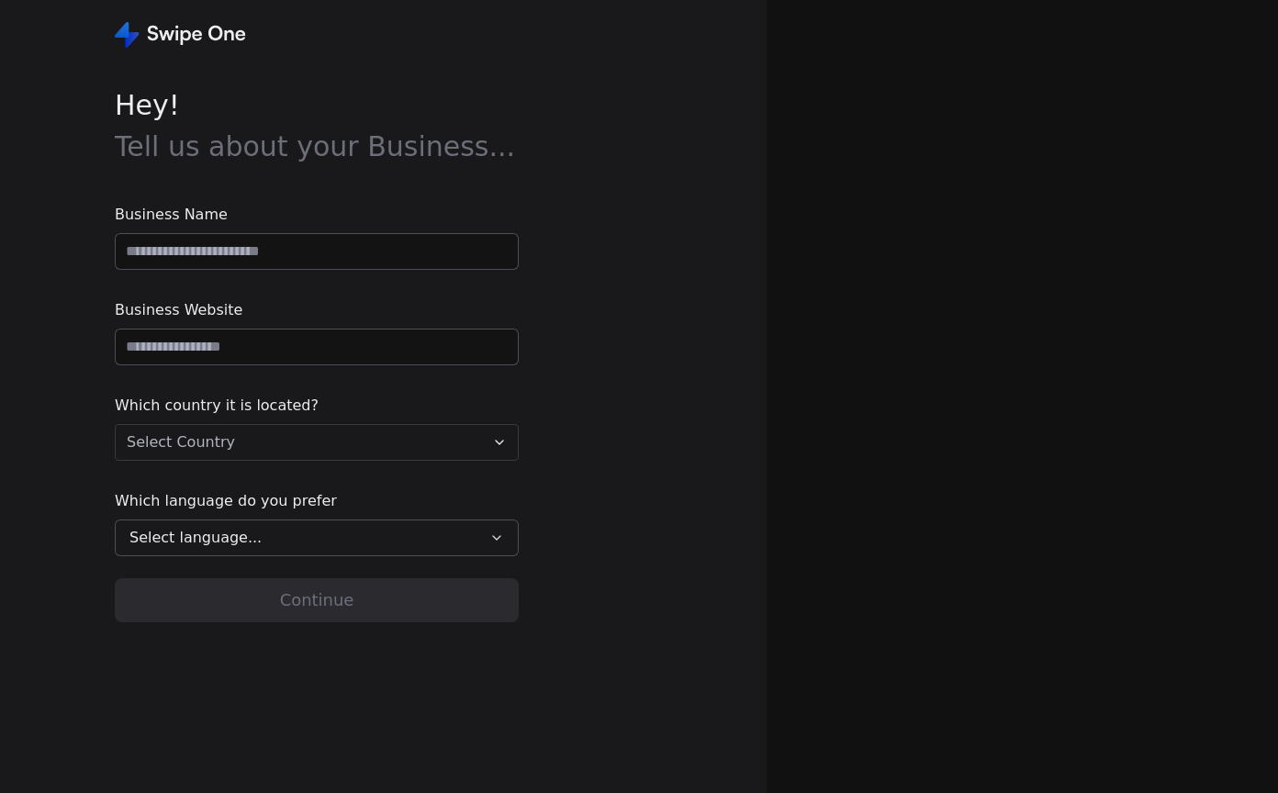
type input "**********"
